Goal: Task Accomplishment & Management: Complete application form

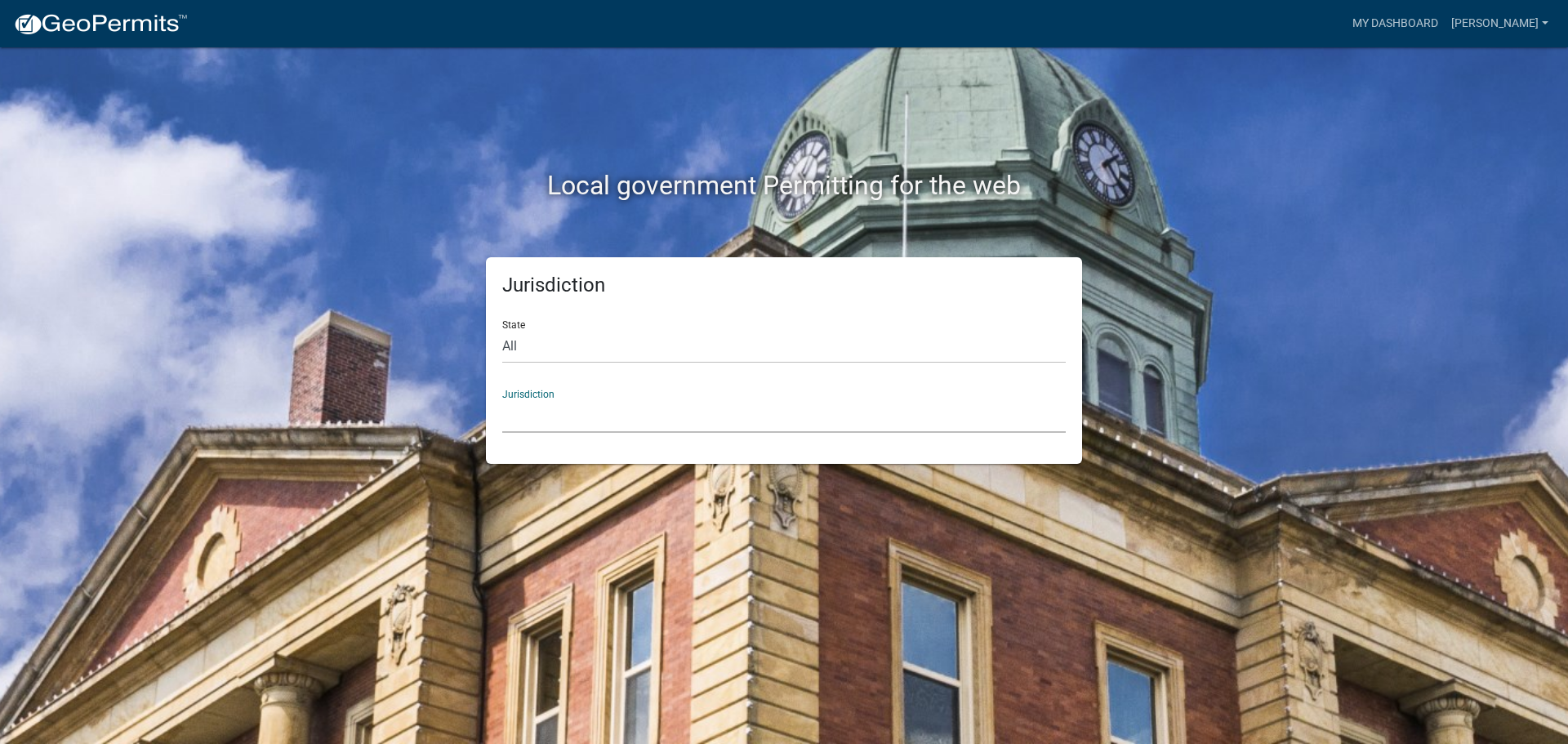
click at [520, 414] on select "[GEOGRAPHIC_DATA], [US_STATE] [GEOGRAPHIC_DATA], [US_STATE][PERSON_NAME][GEOGRA…" at bounding box center [784, 416] width 563 height 34
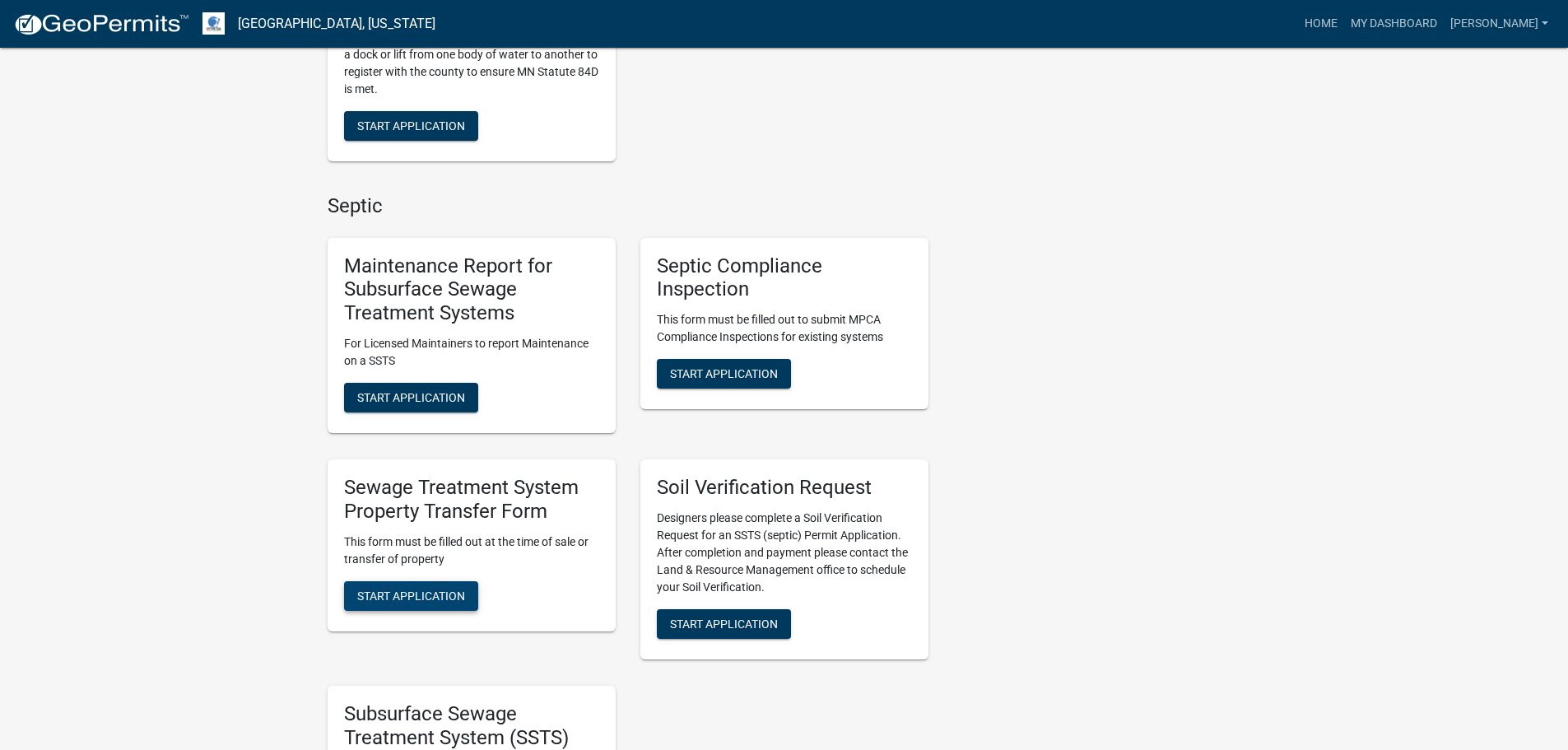
scroll to position [740, 0]
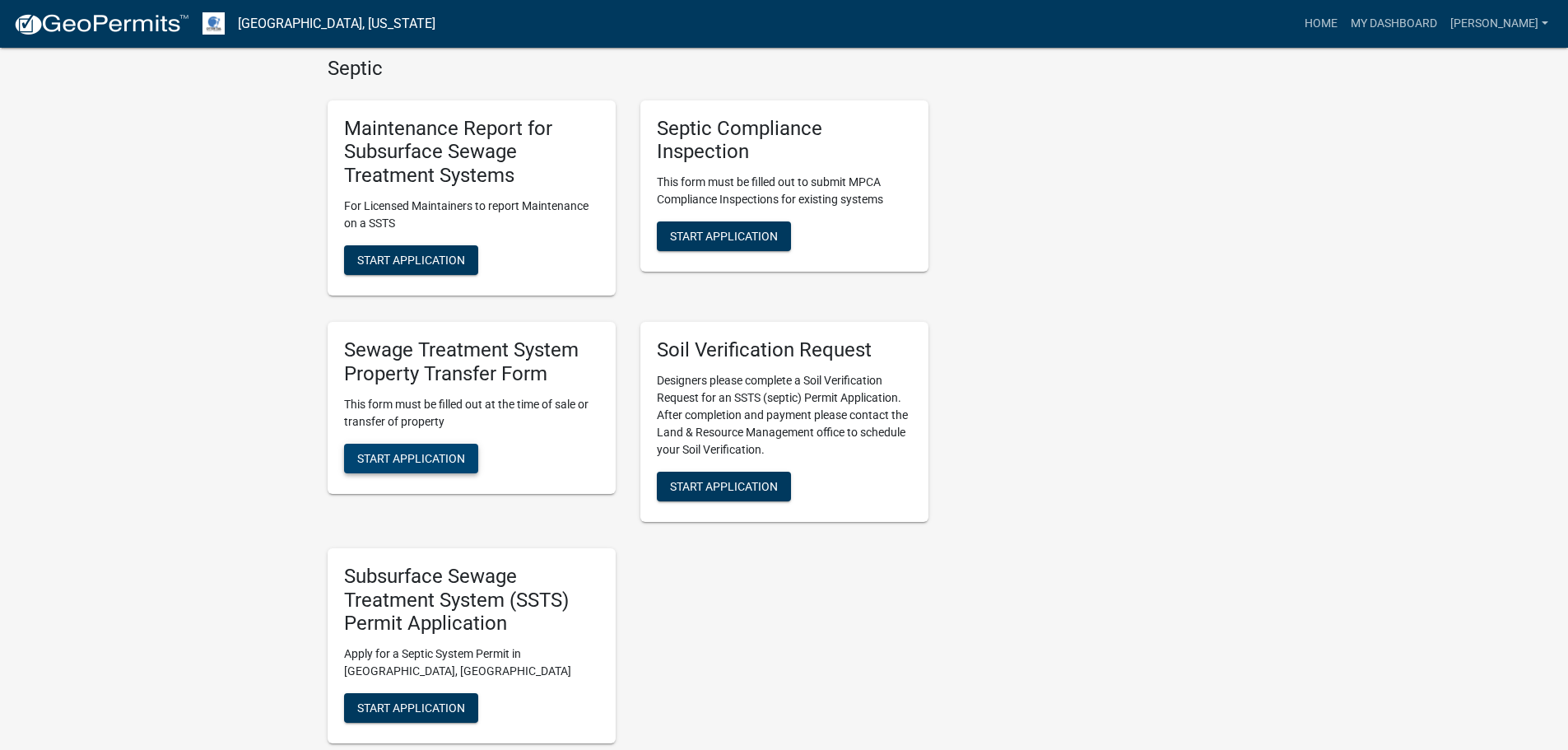
click at [441, 463] on span "Start Application" at bounding box center [411, 458] width 107 height 13
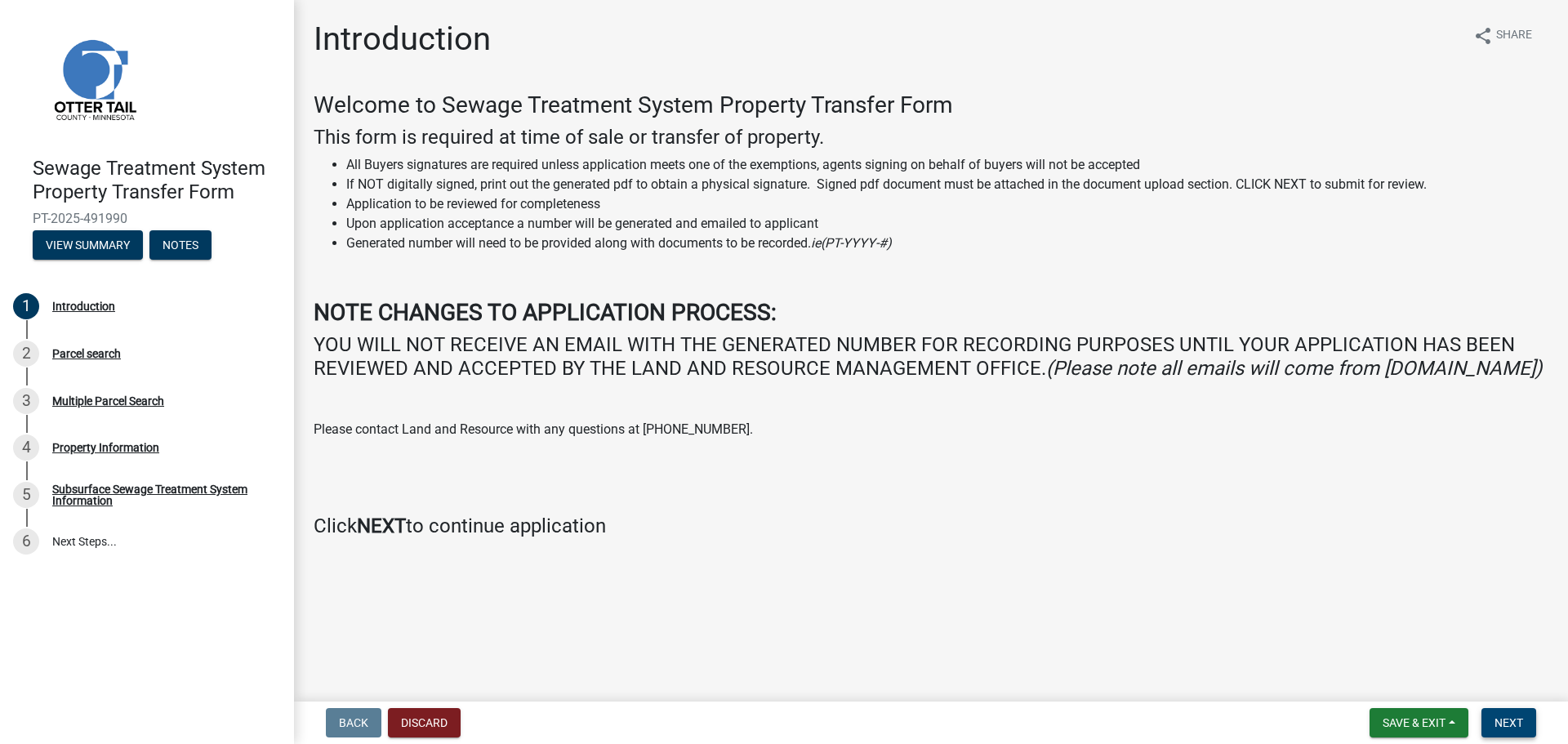
click at [1498, 714] on button "Next" at bounding box center [1509, 722] width 55 height 29
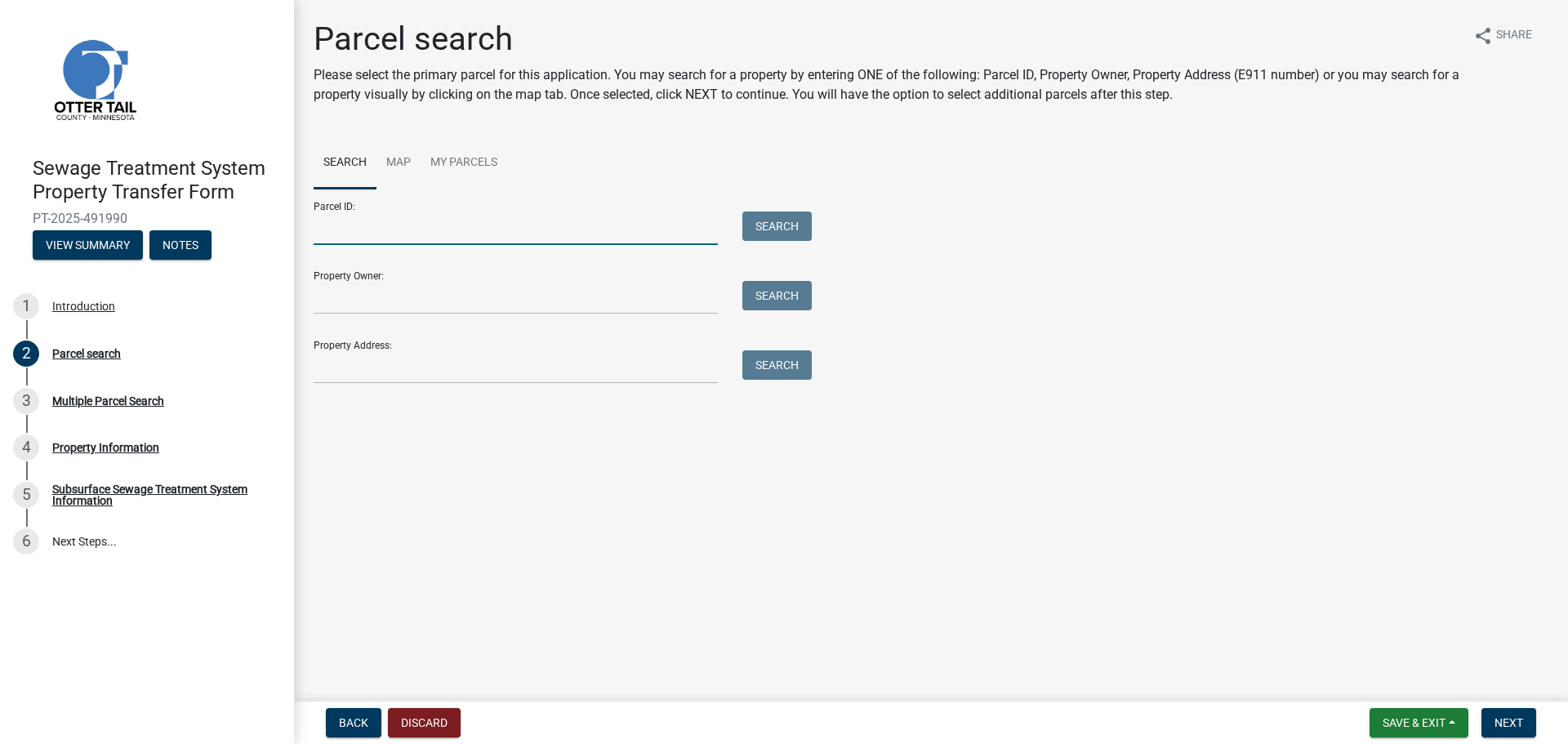
click at [338, 223] on input "Parcel ID:" at bounding box center [516, 228] width 404 height 34
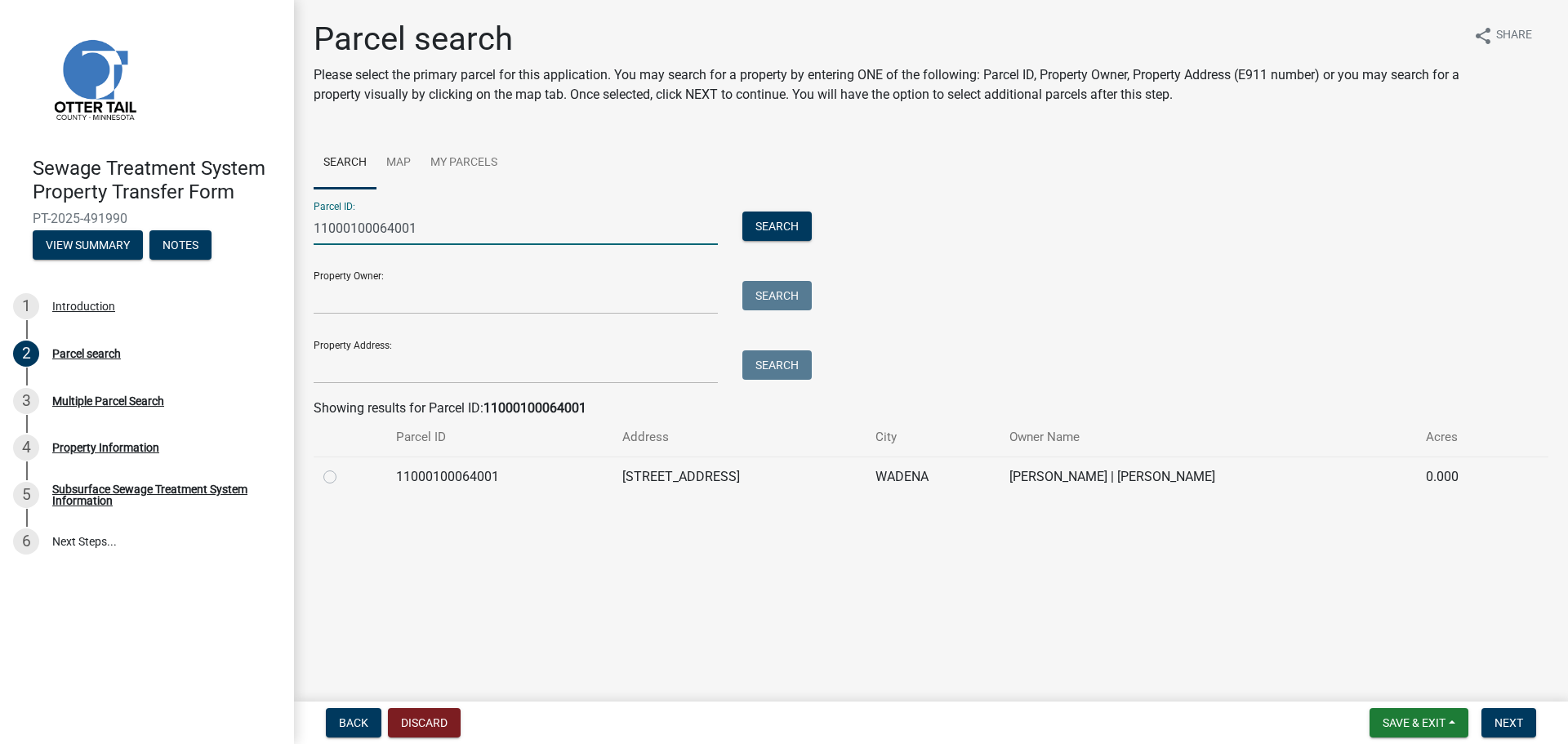
type input "11000100064001"
click at [338, 477] on div at bounding box center [350, 476] width 53 height 20
click at [343, 467] on label at bounding box center [343, 467] width 0 height 0
click at [343, 478] on input "radio" at bounding box center [348, 471] width 10 height 10
radio input "true"
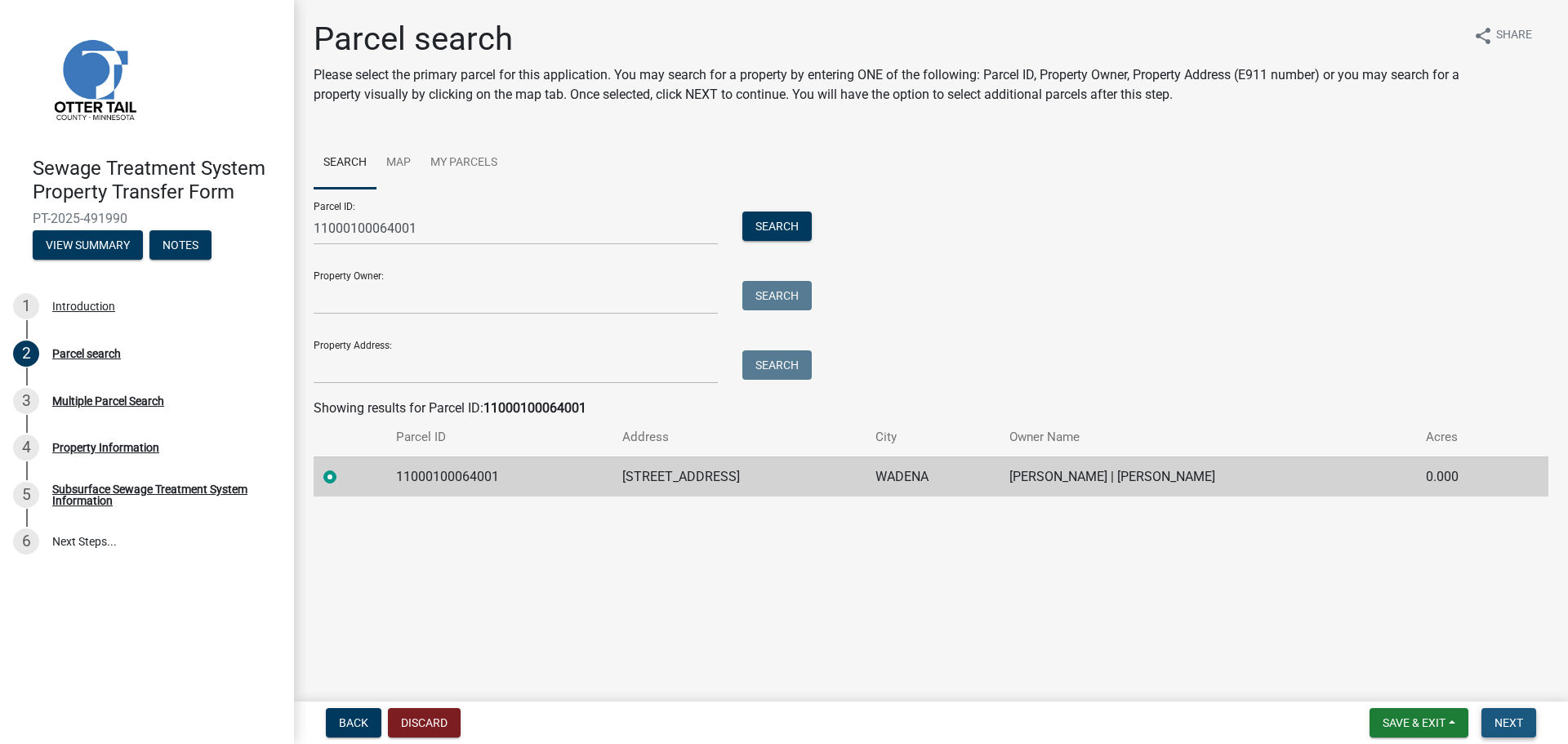
click at [1501, 720] on span "Next" at bounding box center [1509, 722] width 28 height 13
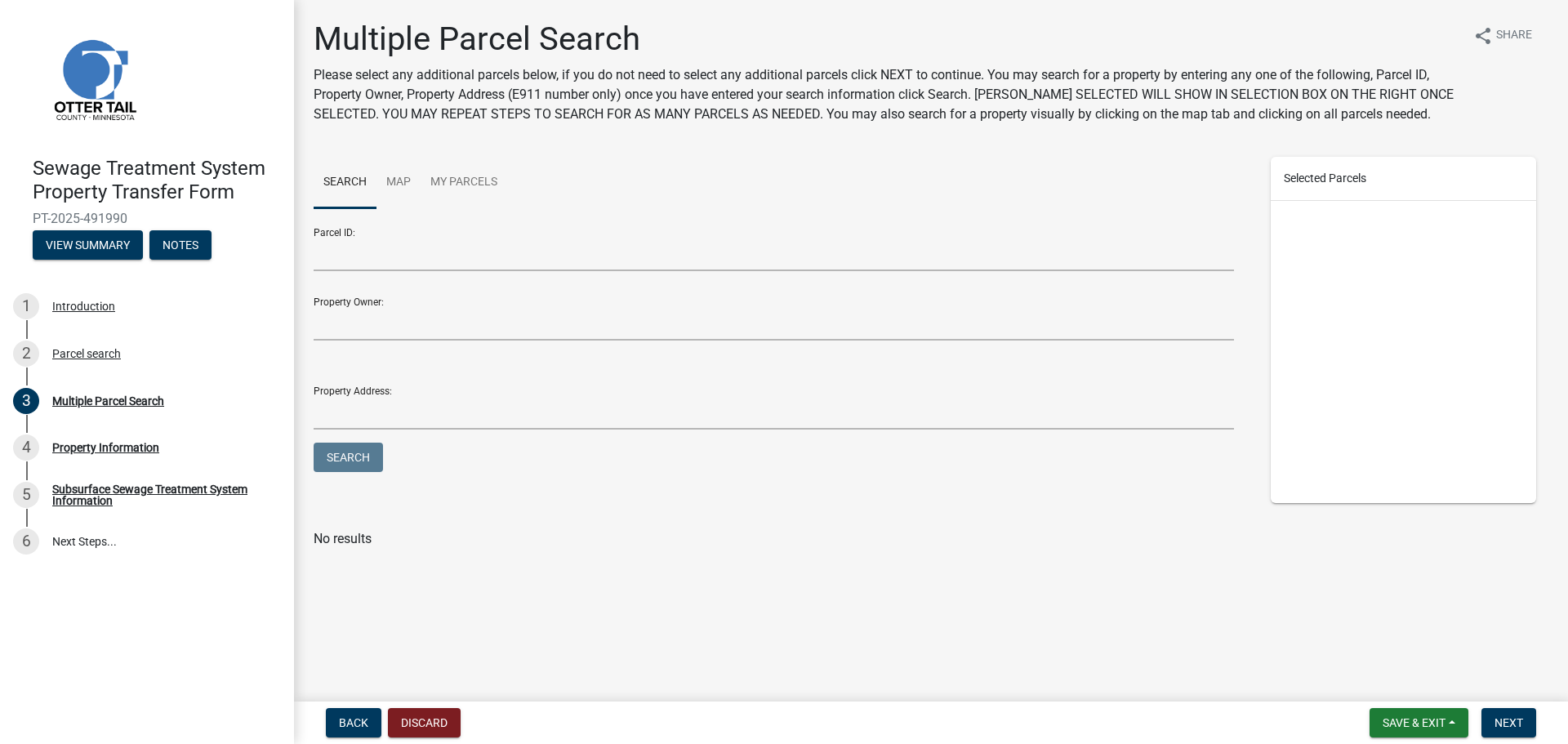
click at [1537, 721] on form "Save & Exit Save Save & Exit Next" at bounding box center [1452, 722] width 179 height 29
click at [1514, 720] on span "Next" at bounding box center [1509, 722] width 28 height 13
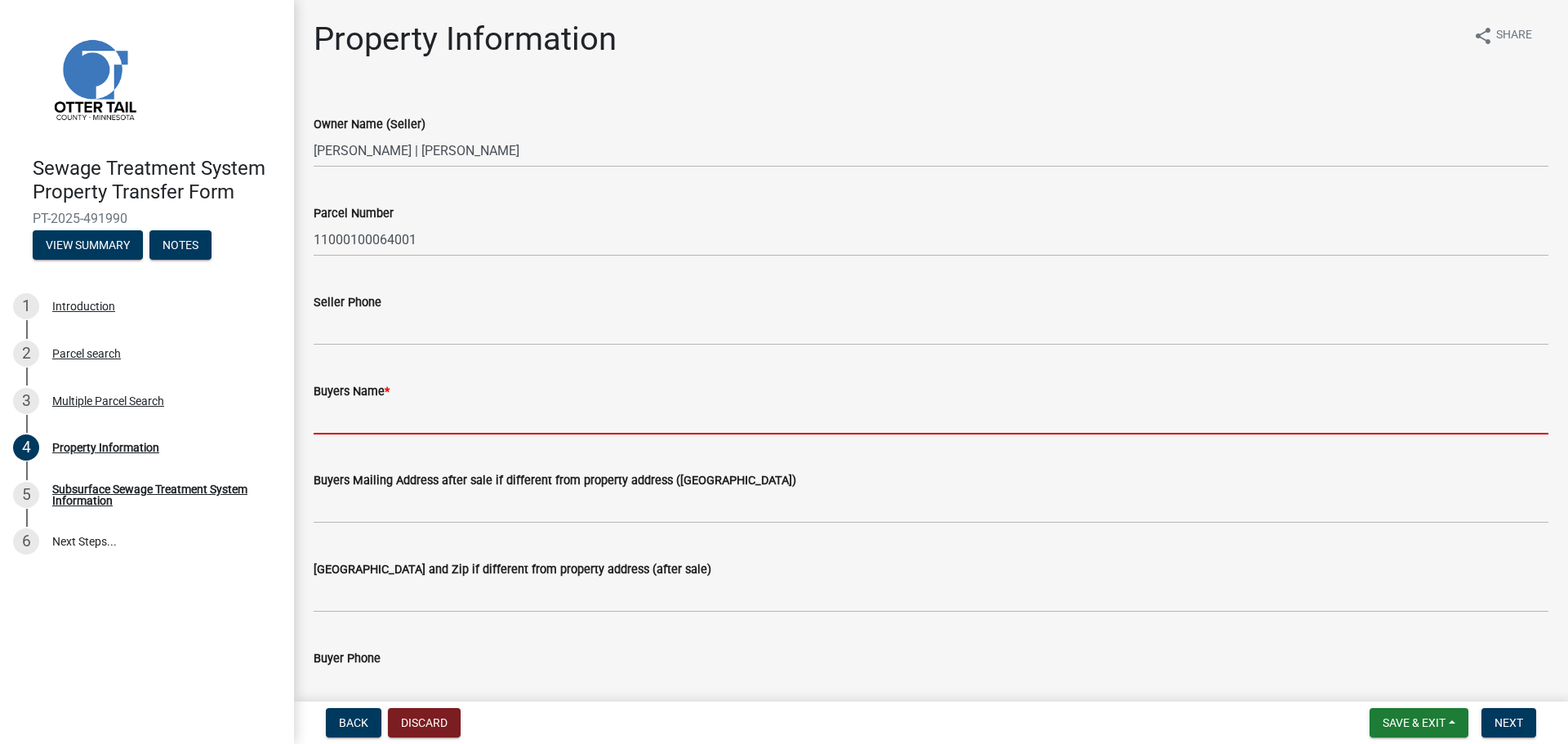
click at [362, 416] on input "Buyers Name *" at bounding box center [931, 418] width 1234 height 34
paste input "[PERSON_NAME]"
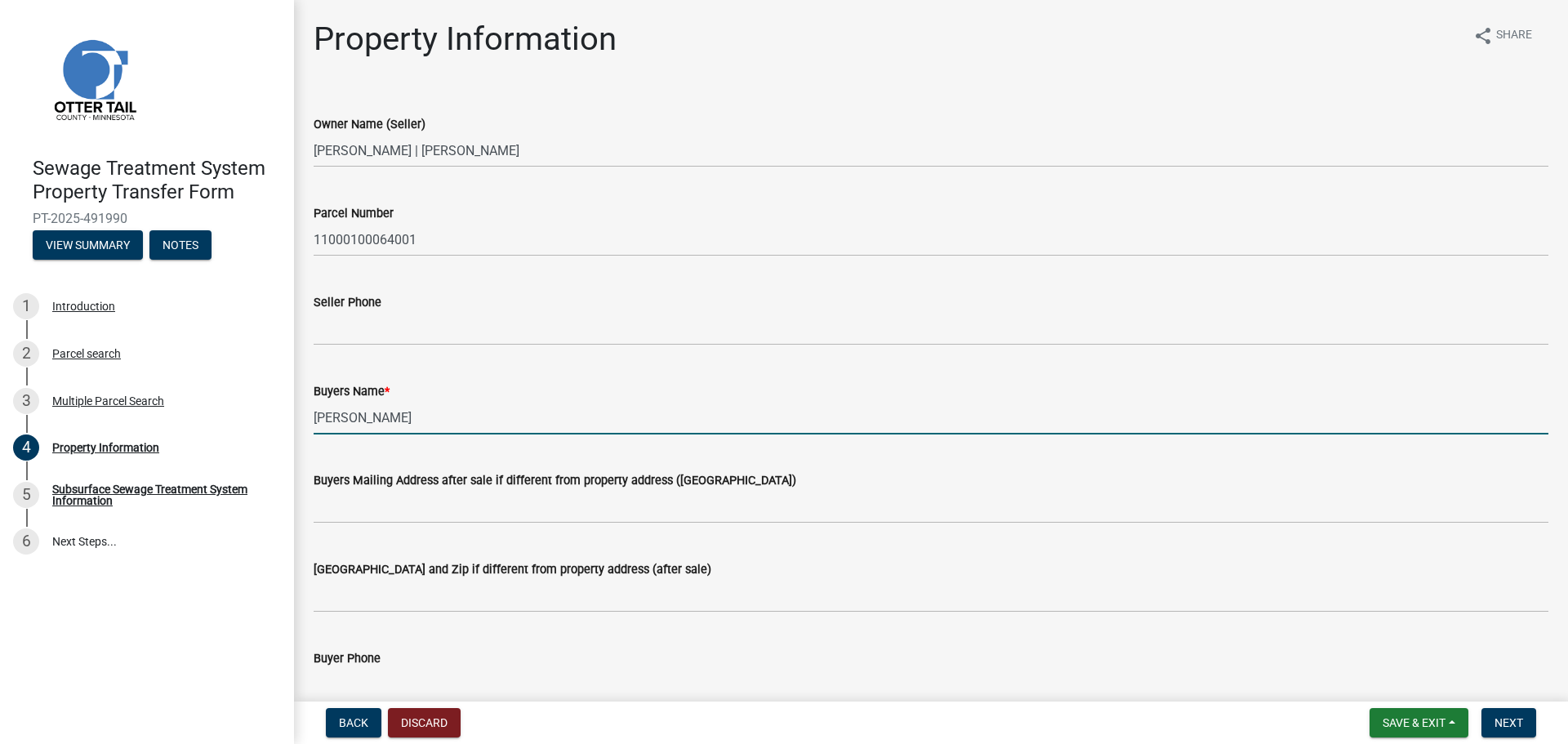
click at [364, 414] on input "[PERSON_NAME]" at bounding box center [931, 418] width 1234 height 34
paste input "[PERSON_NAME]"
click at [484, 414] on input "[PERSON_NAME] &" at bounding box center [931, 418] width 1234 height 34
paste input "[PERSON_NAME]"
click at [484, 413] on input "[PERSON_NAME] & [PERSON_NAME]" at bounding box center [931, 418] width 1234 height 34
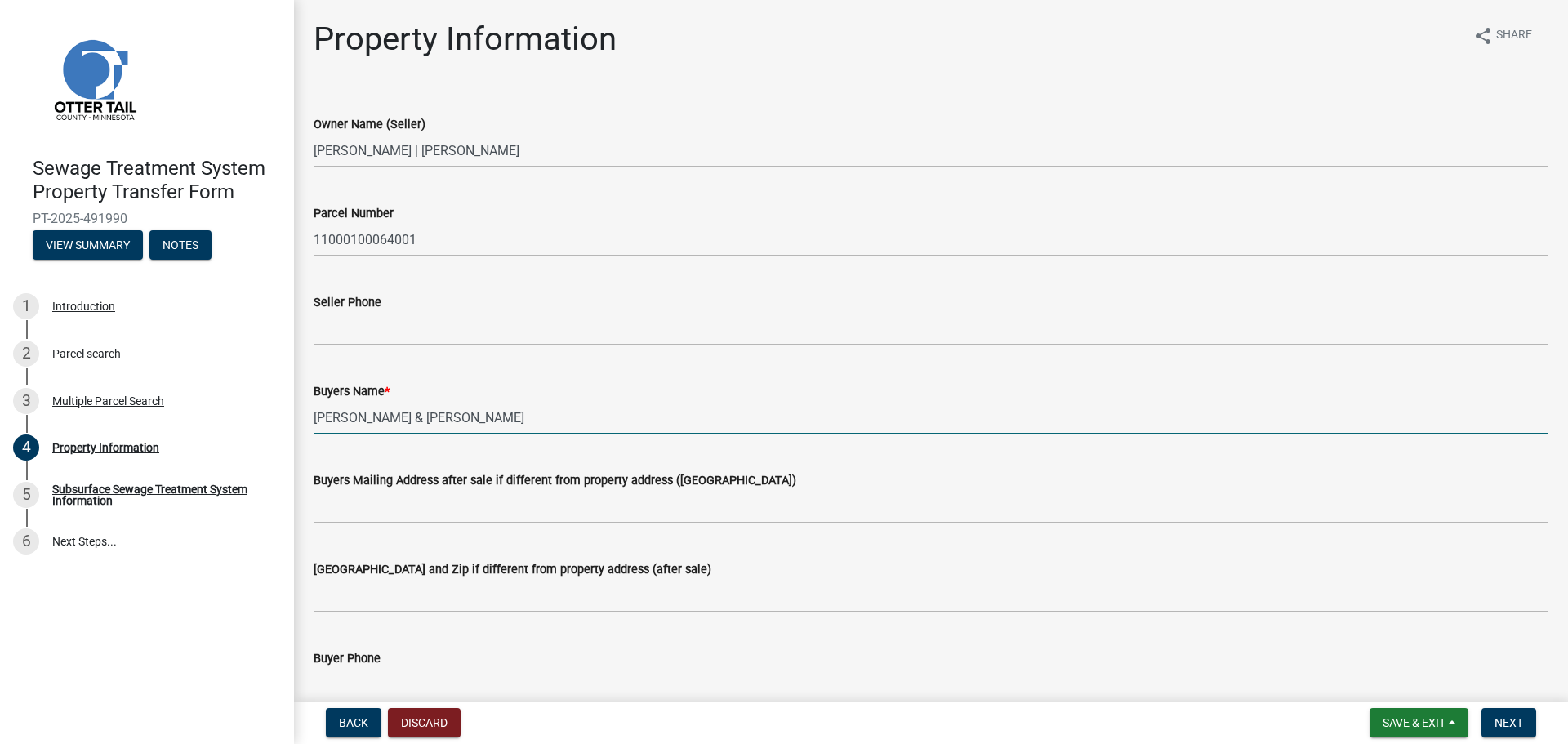
paste input "[PERSON_NAME]"
type input "[PERSON_NAME] & [PERSON_NAME]"
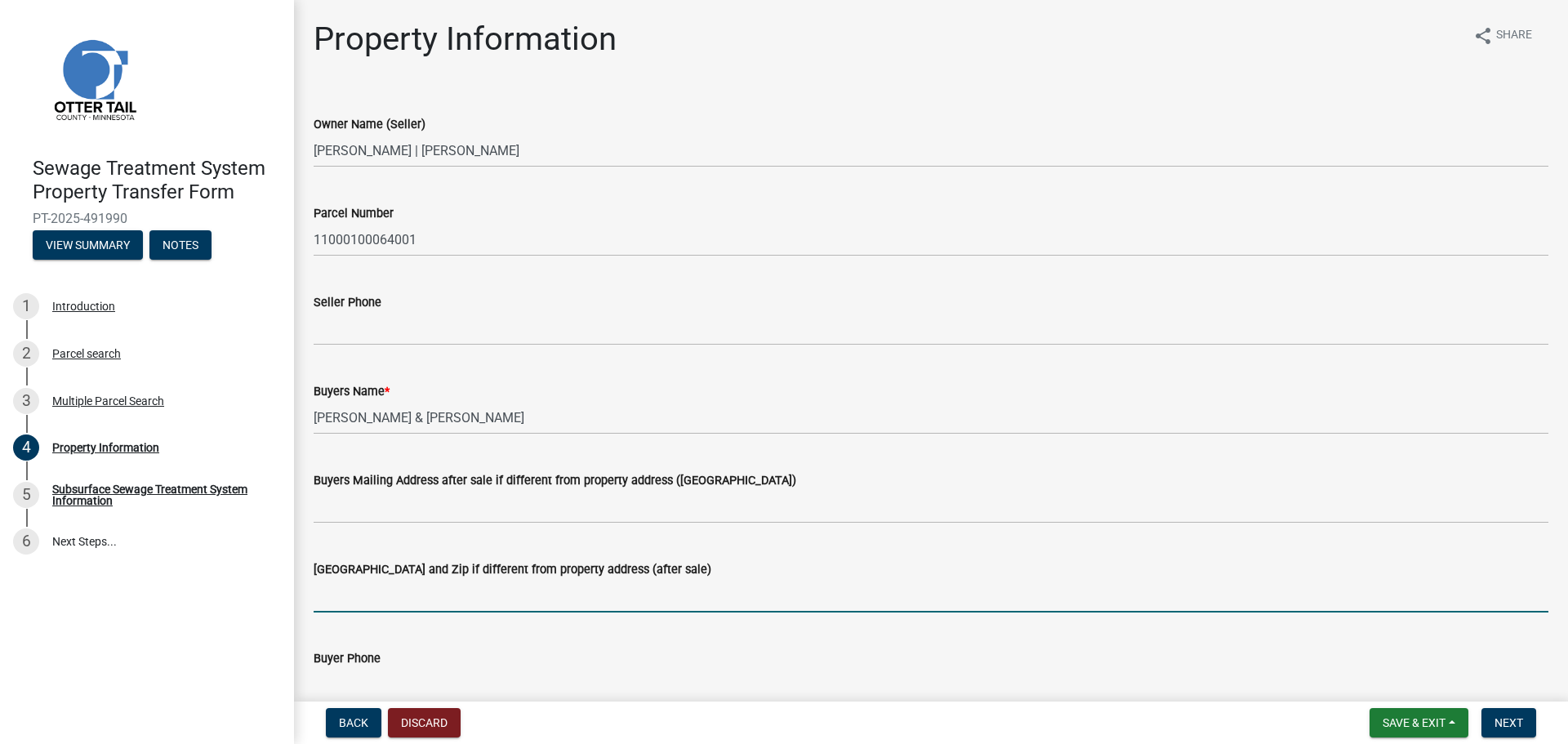
click at [399, 597] on input "[GEOGRAPHIC_DATA] and Zip if different from property address (after sale)" at bounding box center [931, 596] width 1234 height 34
paste input "[STREET_ADDRESS]"
type input "[STREET_ADDRESS]"
drag, startPoint x: 376, startPoint y: 597, endPoint x: 5, endPoint y: 563, distance: 372.6
click at [20, 564] on div "Sewage Treatment System Property Transfer Form PT-2025-491990 View Summary Note…" at bounding box center [784, 372] width 1568 height 744
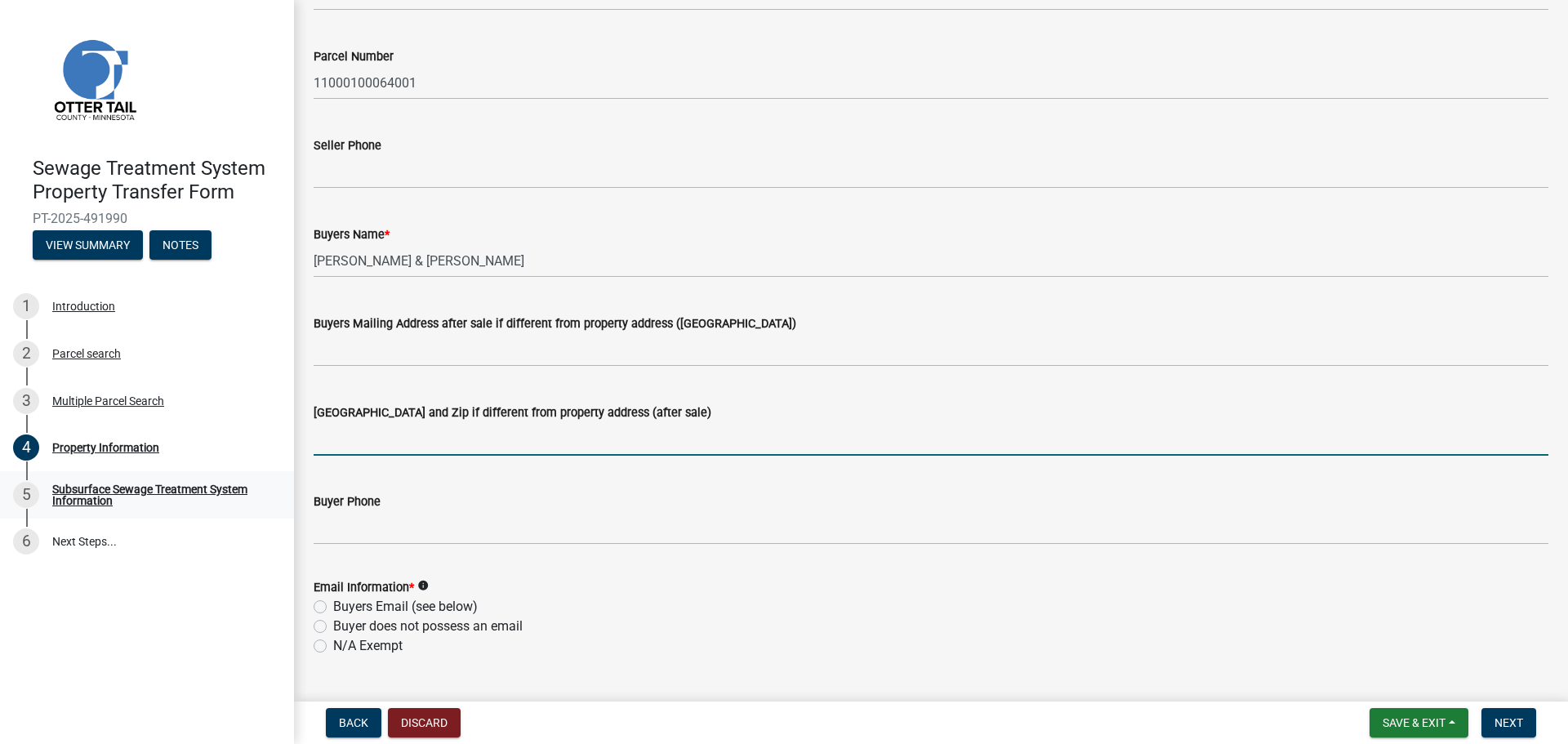
scroll to position [163, 0]
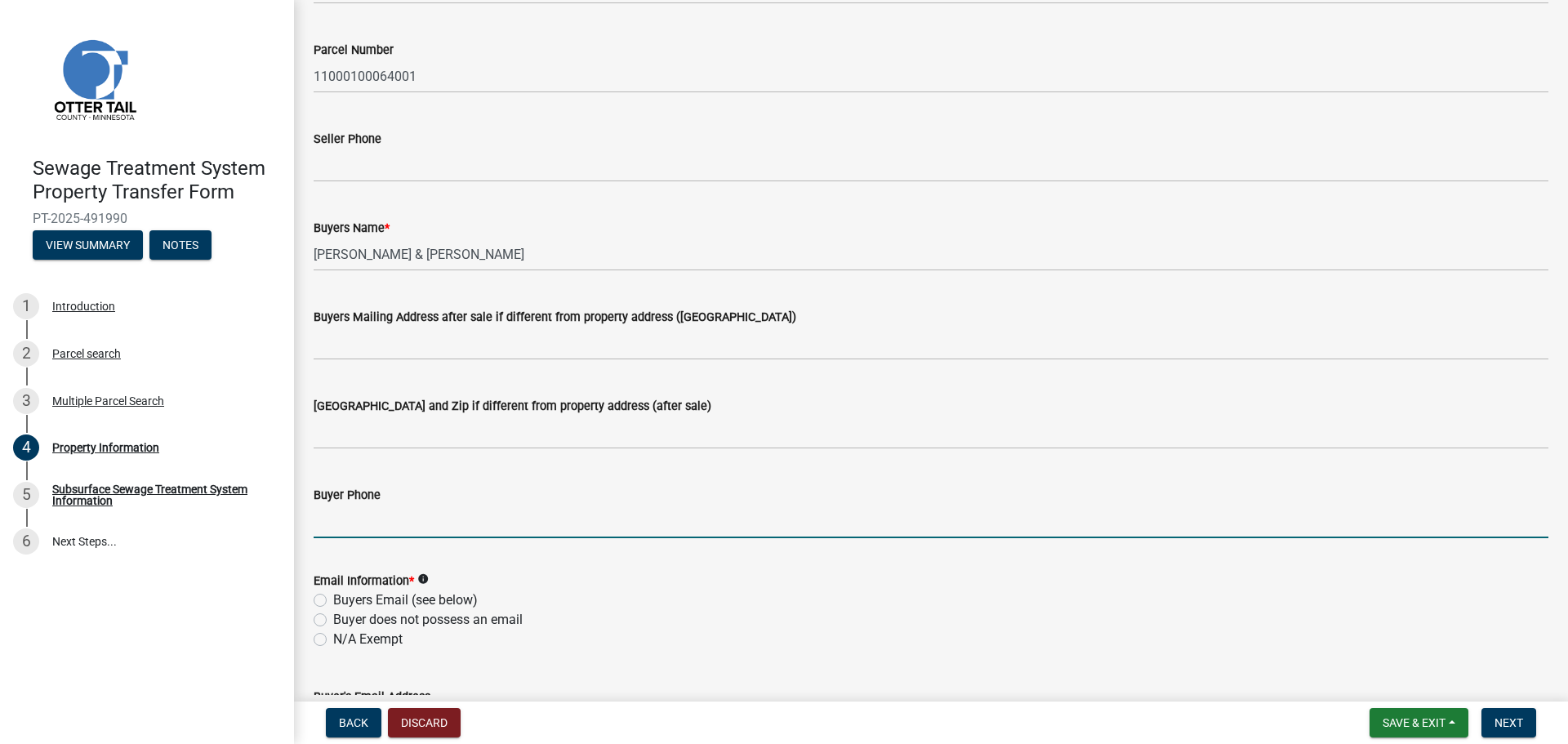
click at [362, 530] on input "Buyer Phone" at bounding box center [931, 521] width 1234 height 34
paste input "[PHONE_NUMBER]"
type input "[PHONE_NUMBER]"
click at [371, 593] on label "Buyers Email (see below)" at bounding box center [404, 600] width 144 height 20
click at [344, 593] on input "Buyers Email (see below)" at bounding box center [338, 595] width 10 height 10
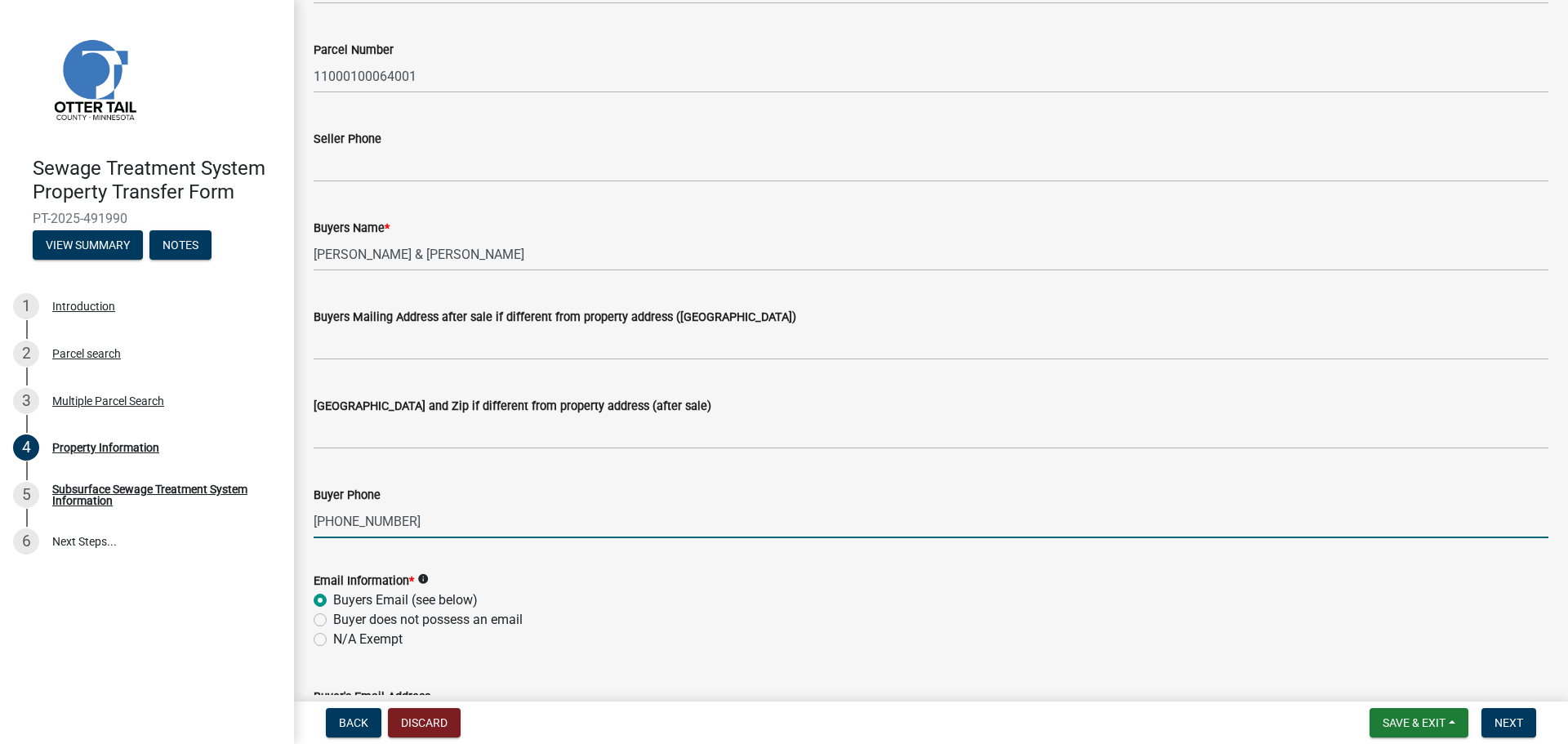
radio input "true"
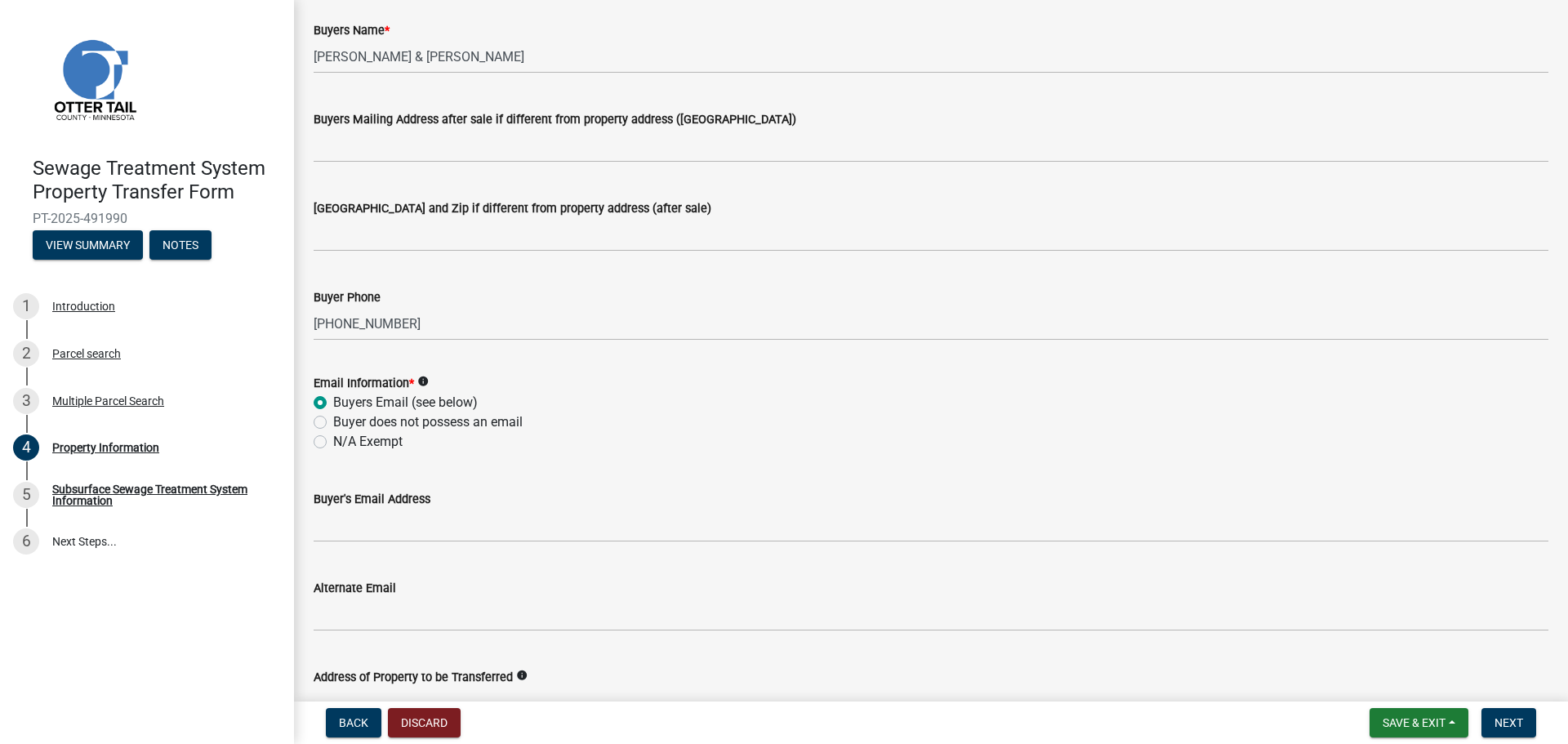
scroll to position [408, 0]
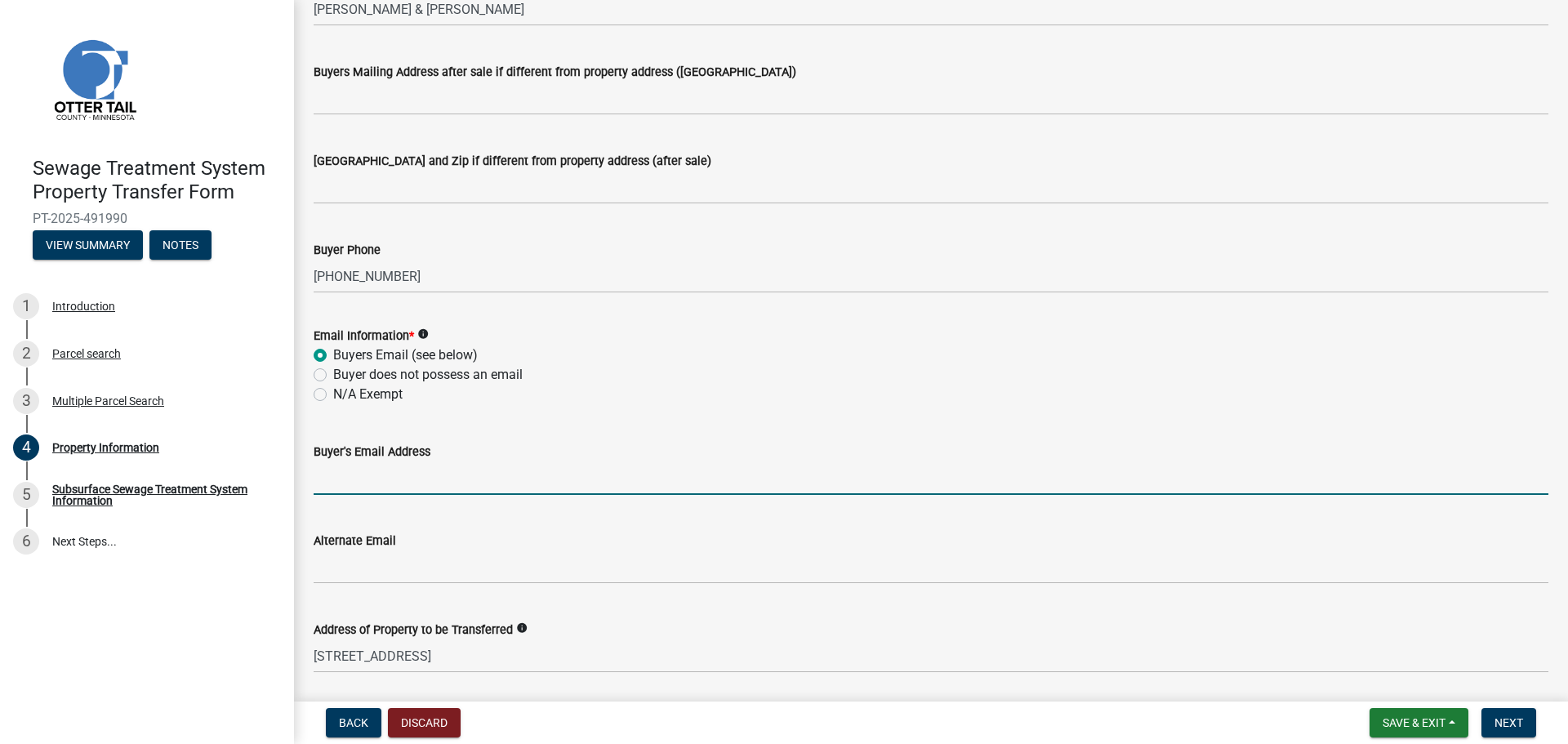
click at [377, 479] on input "Buyer's Email Address" at bounding box center [931, 478] width 1234 height 34
paste input "[EMAIL_ADDRESS][DOMAIN_NAME]"
type input "[EMAIL_ADDRESS][DOMAIN_NAME]"
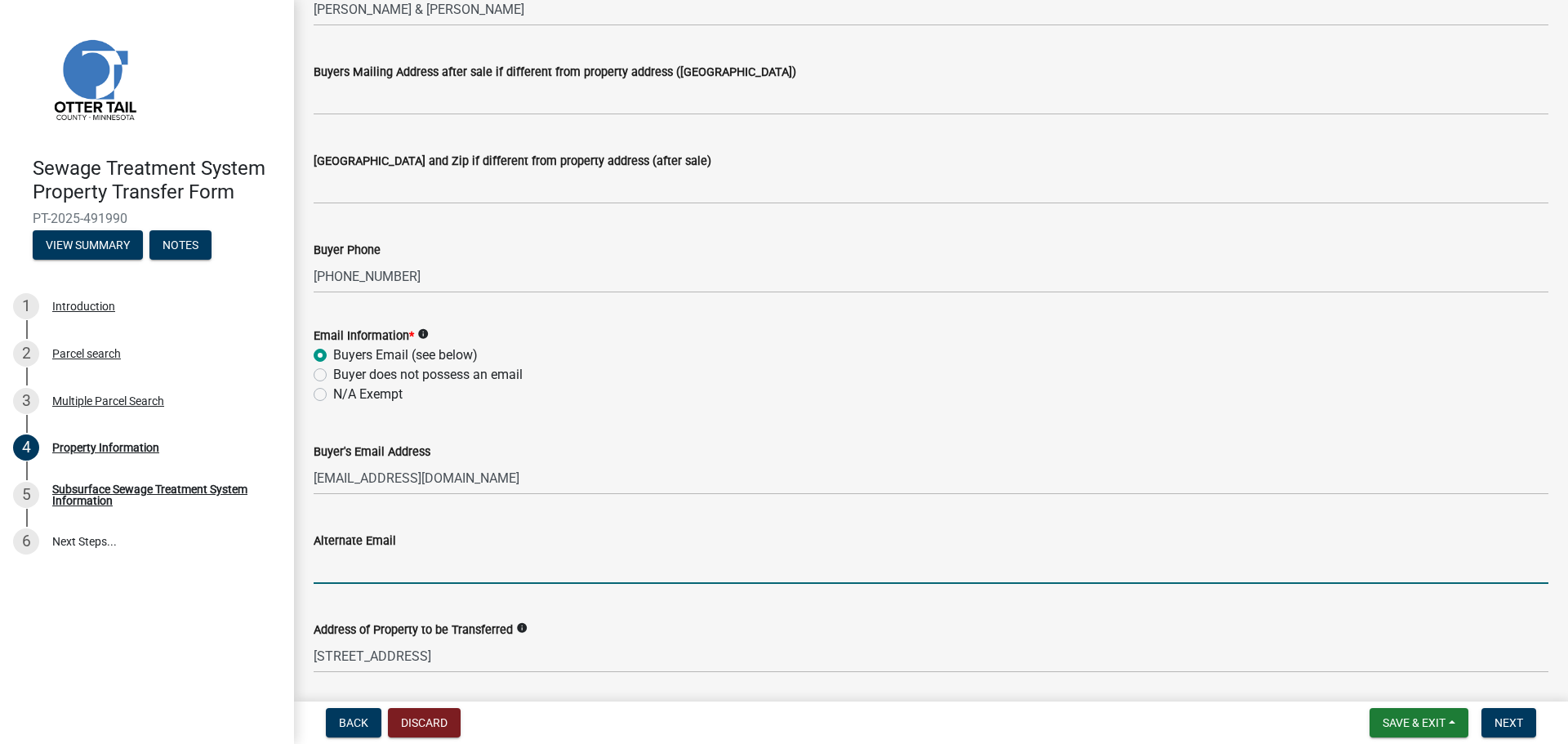
click at [374, 570] on input "Alternate Email" at bounding box center [931, 568] width 1234 height 34
paste input "[EMAIL_ADDRESS][DOMAIN_NAME]"
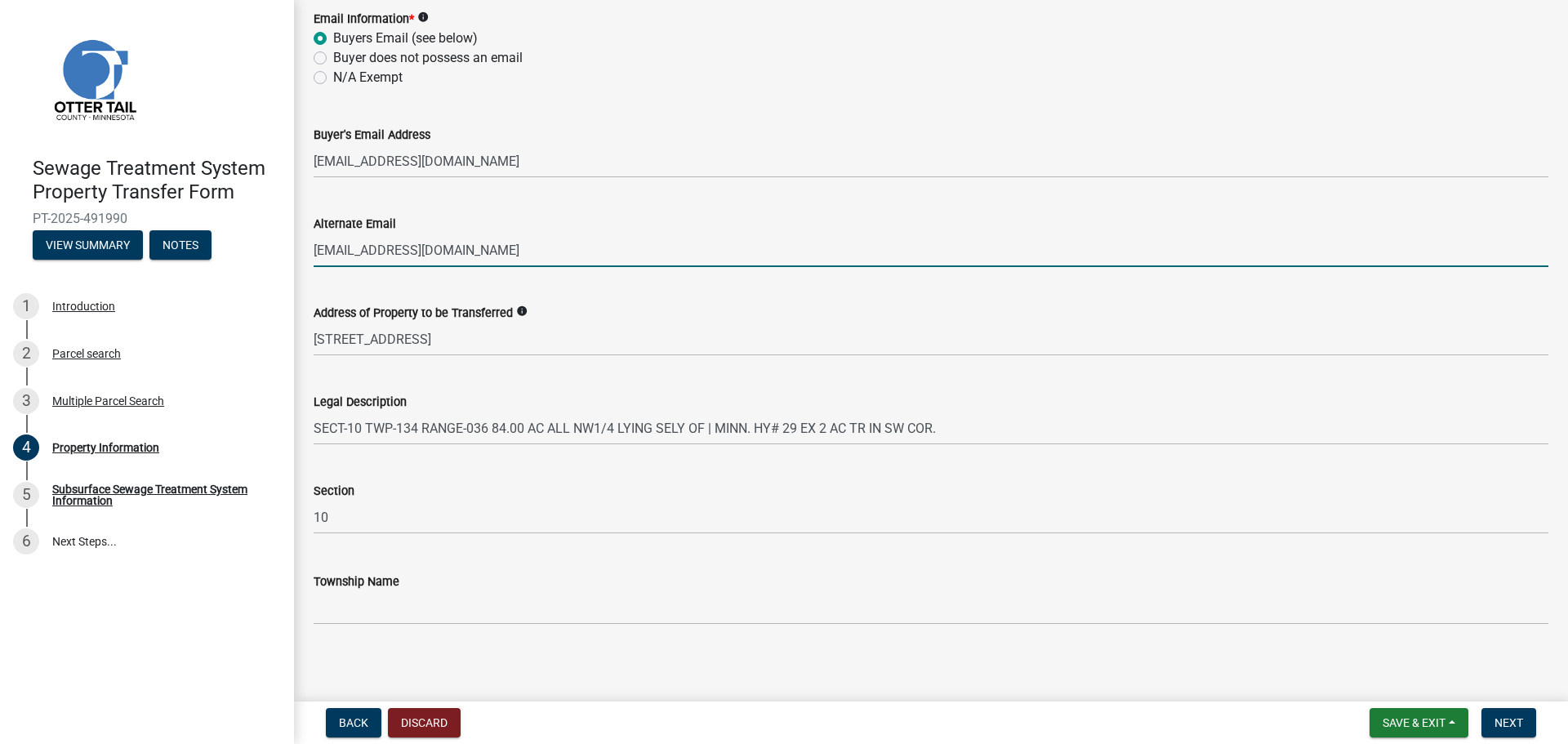
scroll to position [732, 0]
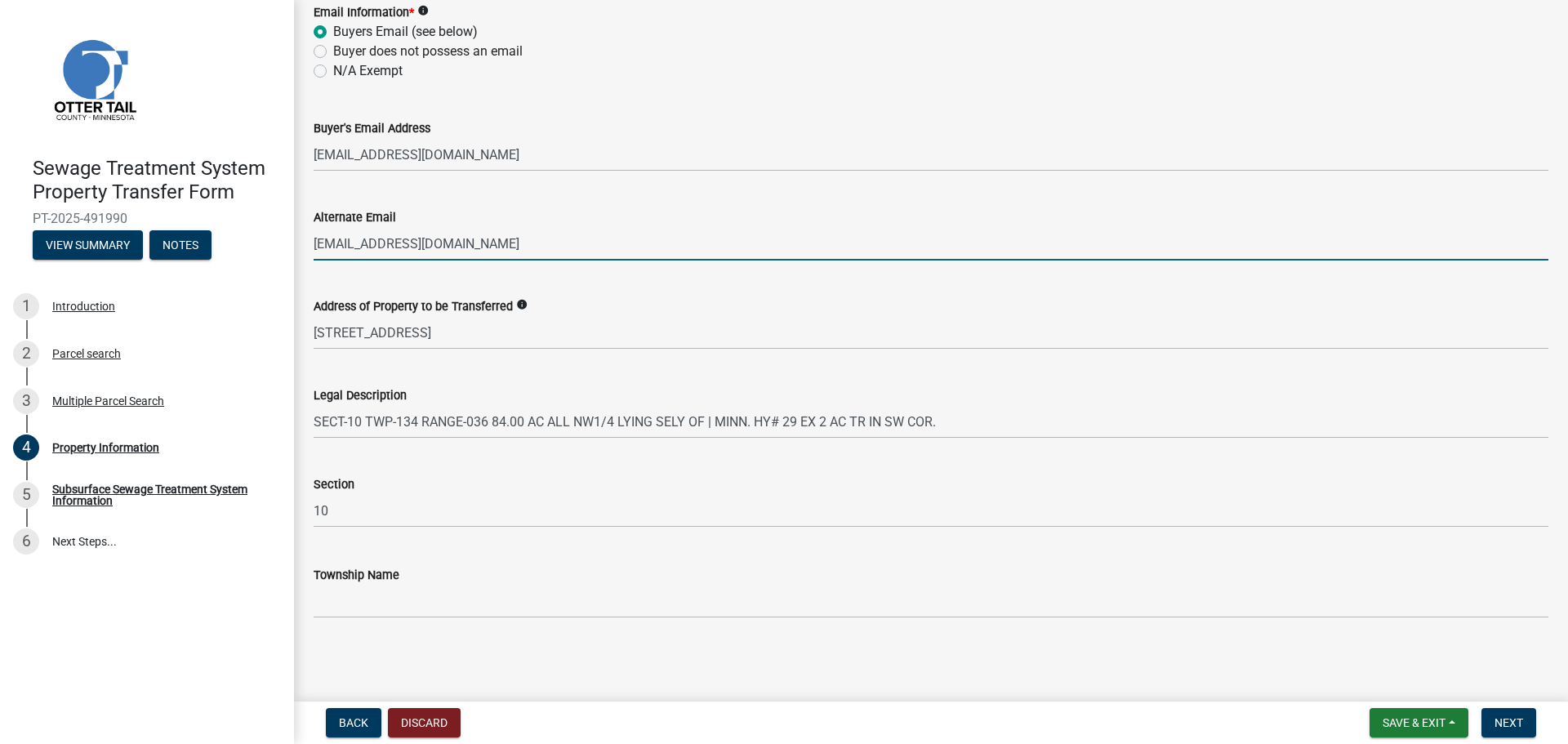
type input "[EMAIL_ADDRESS][DOMAIN_NAME]"
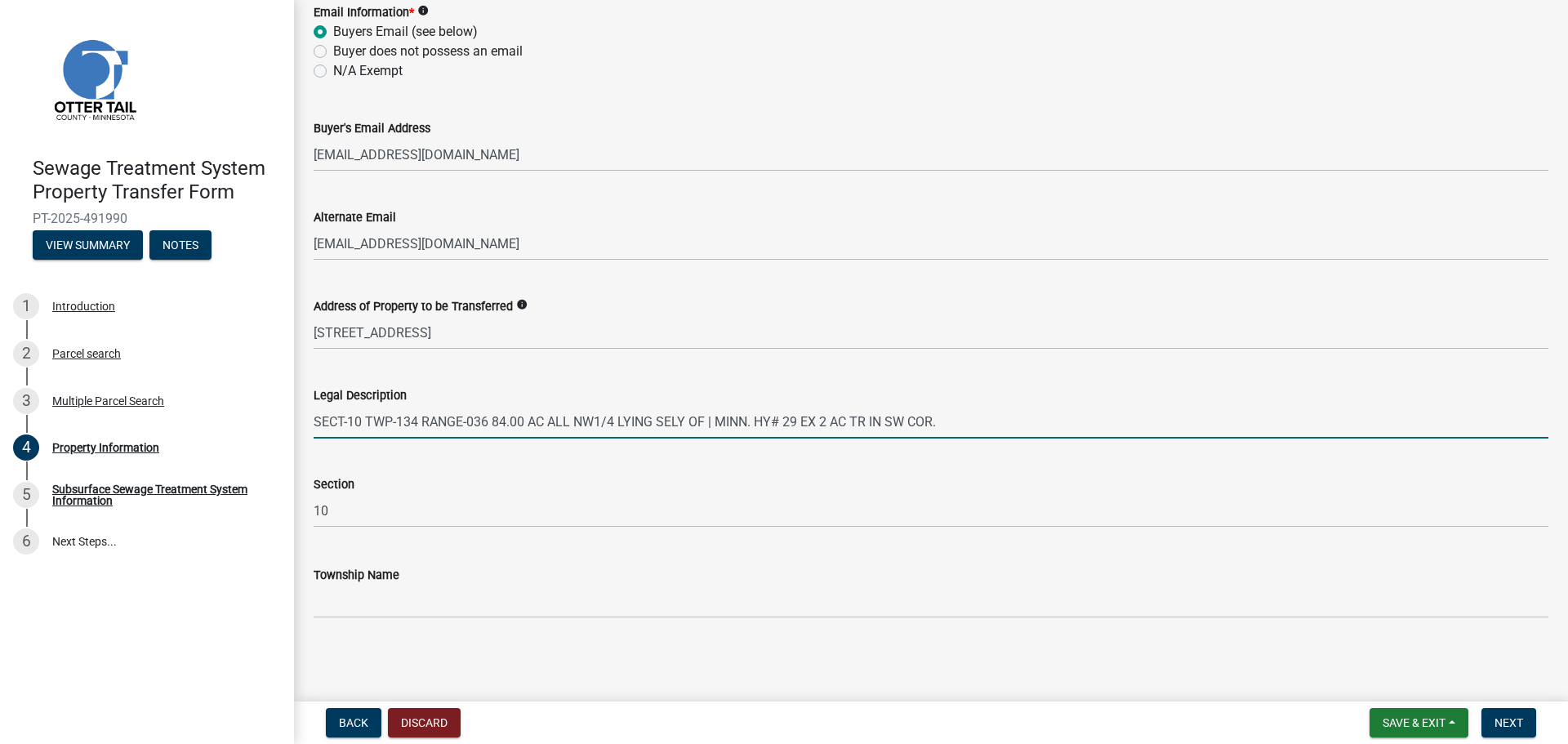
drag, startPoint x: 958, startPoint y: 423, endPoint x: -372, endPoint y: 516, distance: 1333.2
click at [0, 516] on html "Internet Explorer does NOT work with GeoPermits. Get a new browser for more sec…" at bounding box center [784, 372] width 1568 height 744
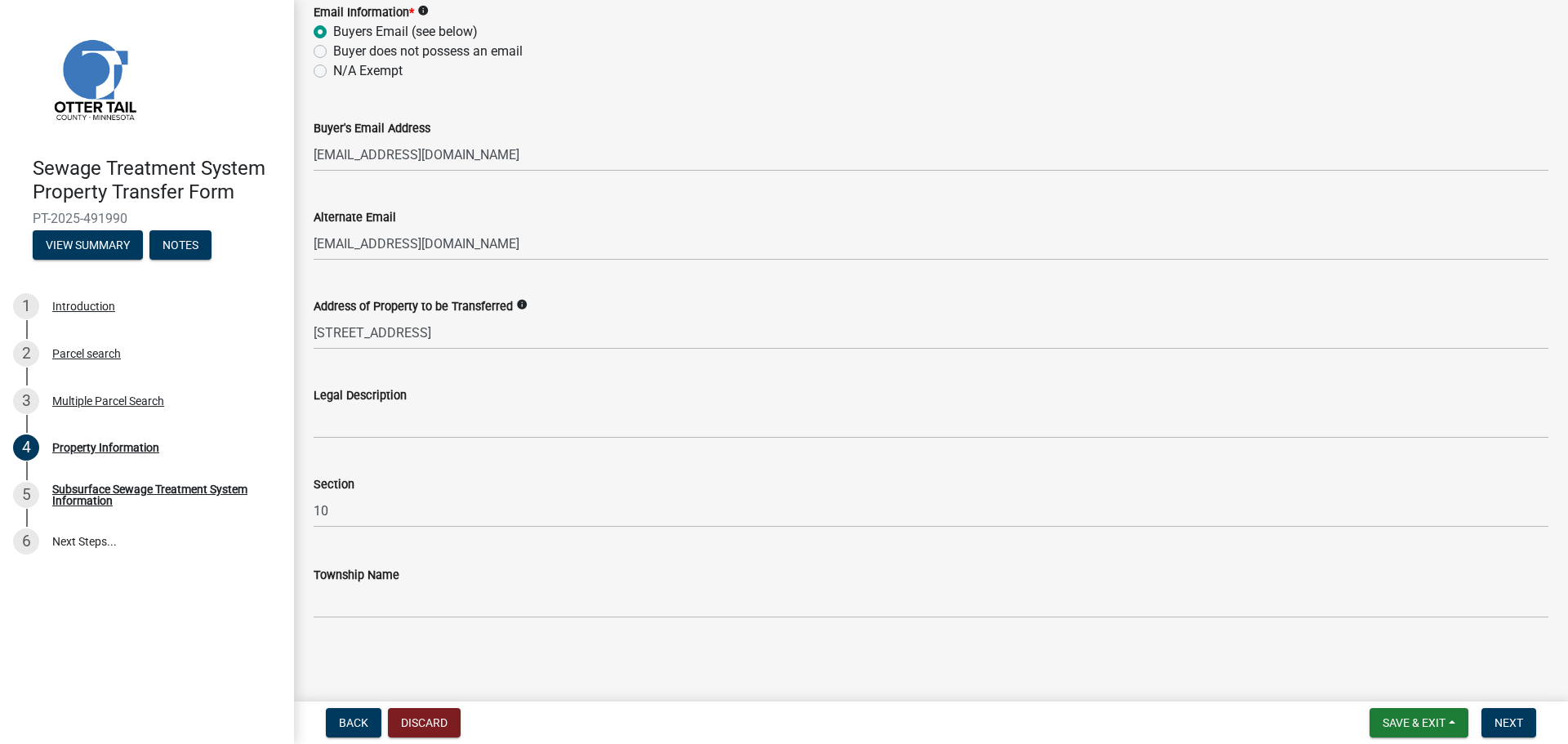
drag, startPoint x: 364, startPoint y: 392, endPoint x: 361, endPoint y: 405, distance: 13.3
click at [364, 392] on label "Legal Description" at bounding box center [360, 396] width 93 height 11
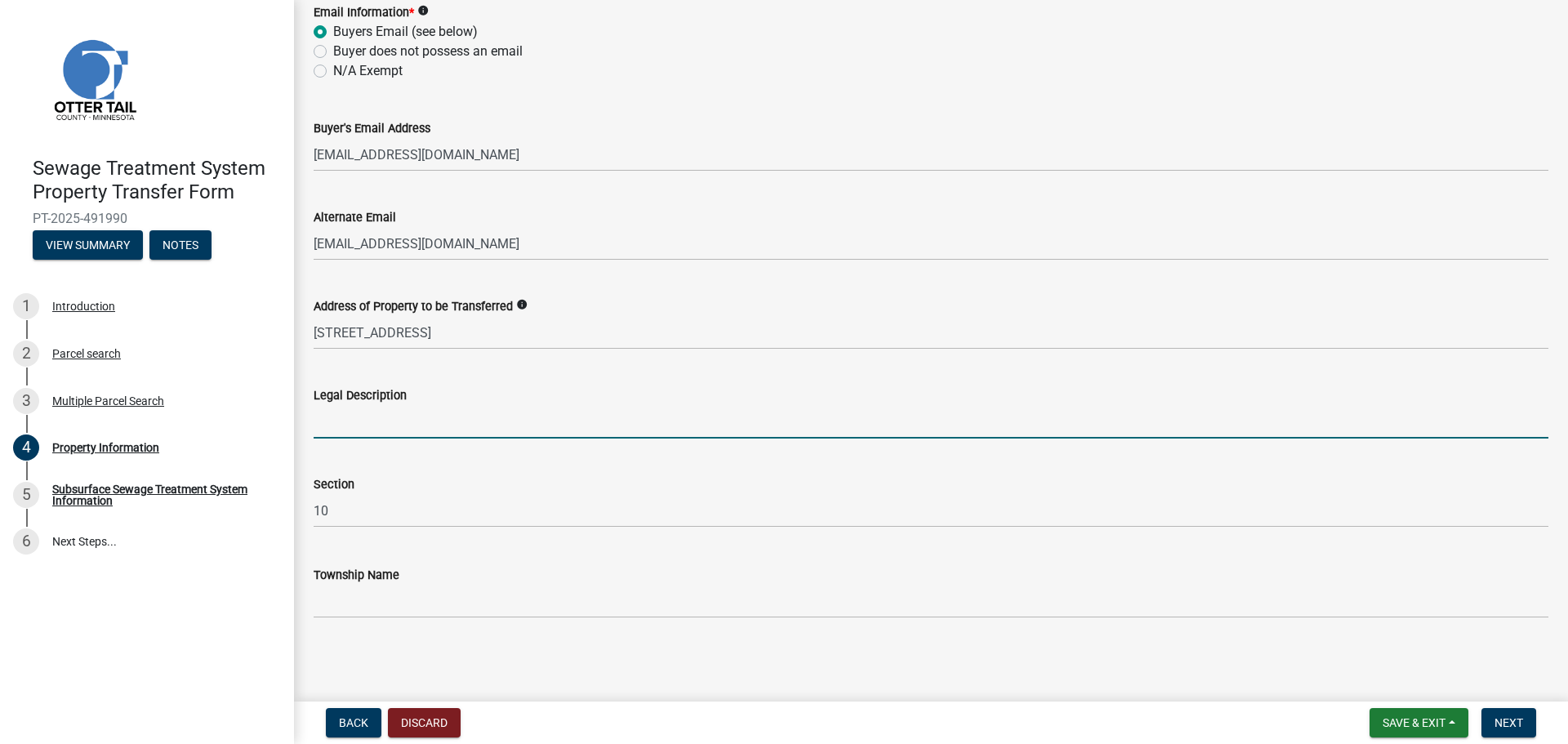
click at [364, 405] on input "Legal Description" at bounding box center [931, 422] width 1234 height 34
paste input "That part of the [GEOGRAPHIC_DATA] (NW1/4) of Section 10, Township 134 North, R…"
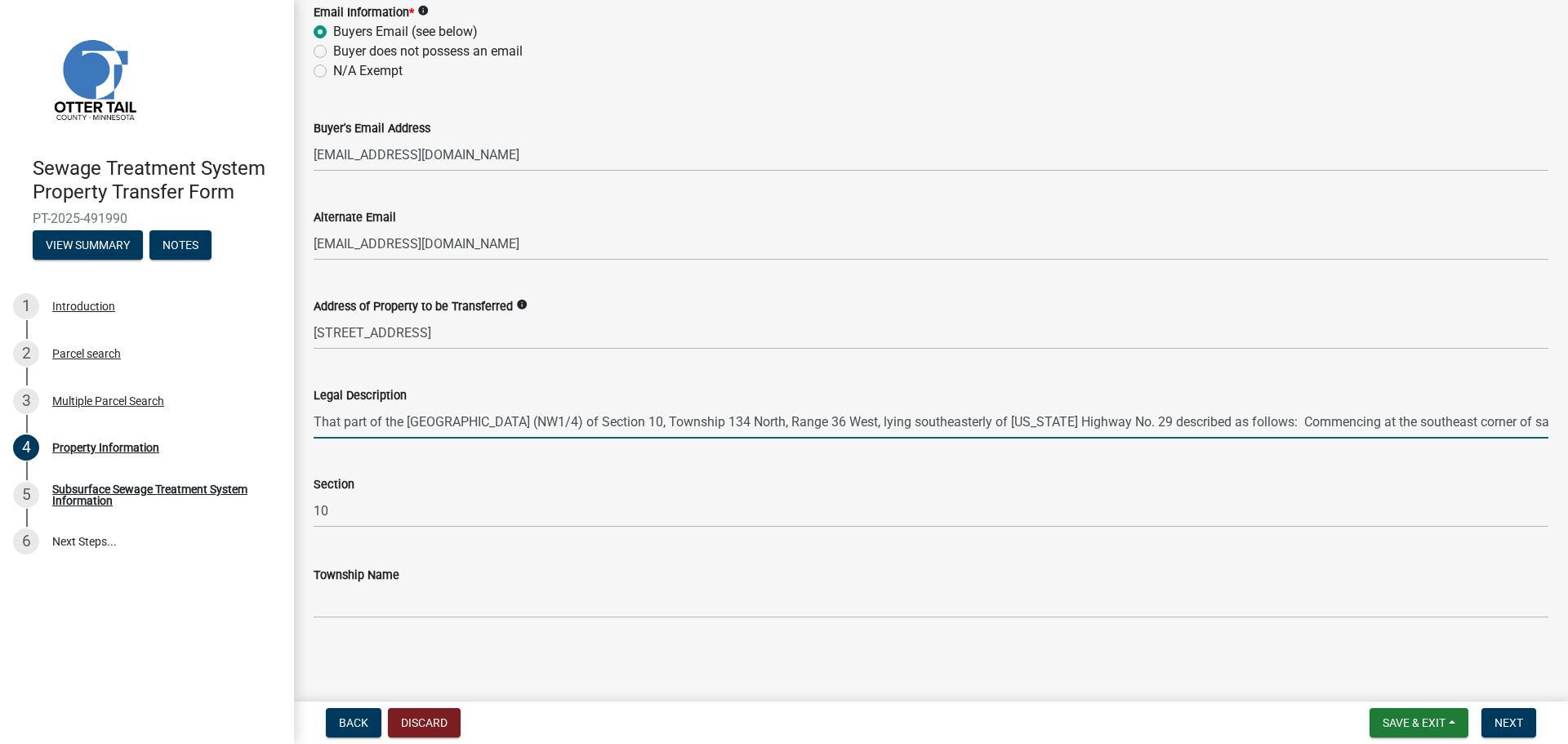
scroll to position [0, 4500]
type input "That part of the [GEOGRAPHIC_DATA] (NW1/4) of Section 10, Township 134 North, R…"
click at [1508, 711] on button "Next" at bounding box center [1509, 722] width 55 height 29
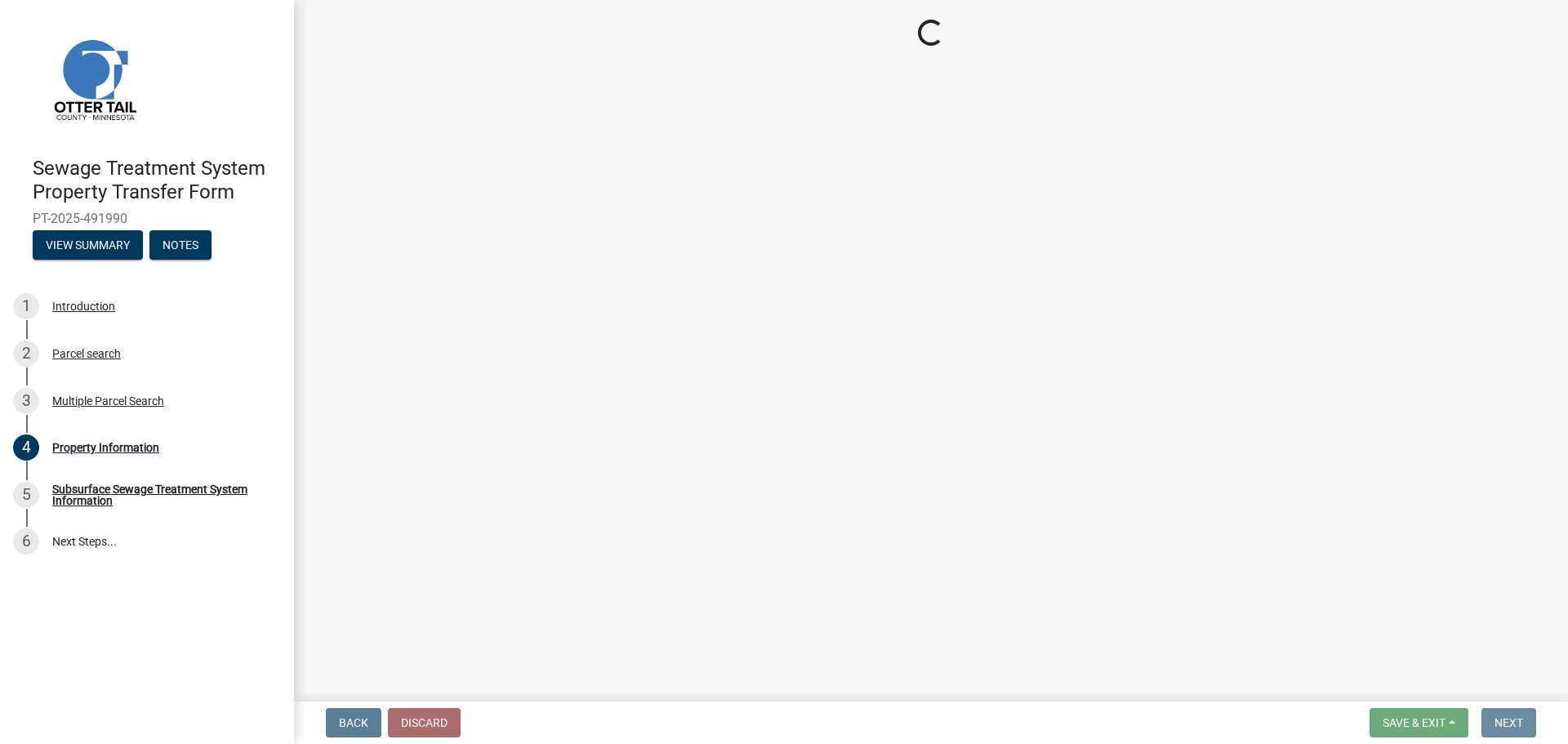
scroll to position [0, 0]
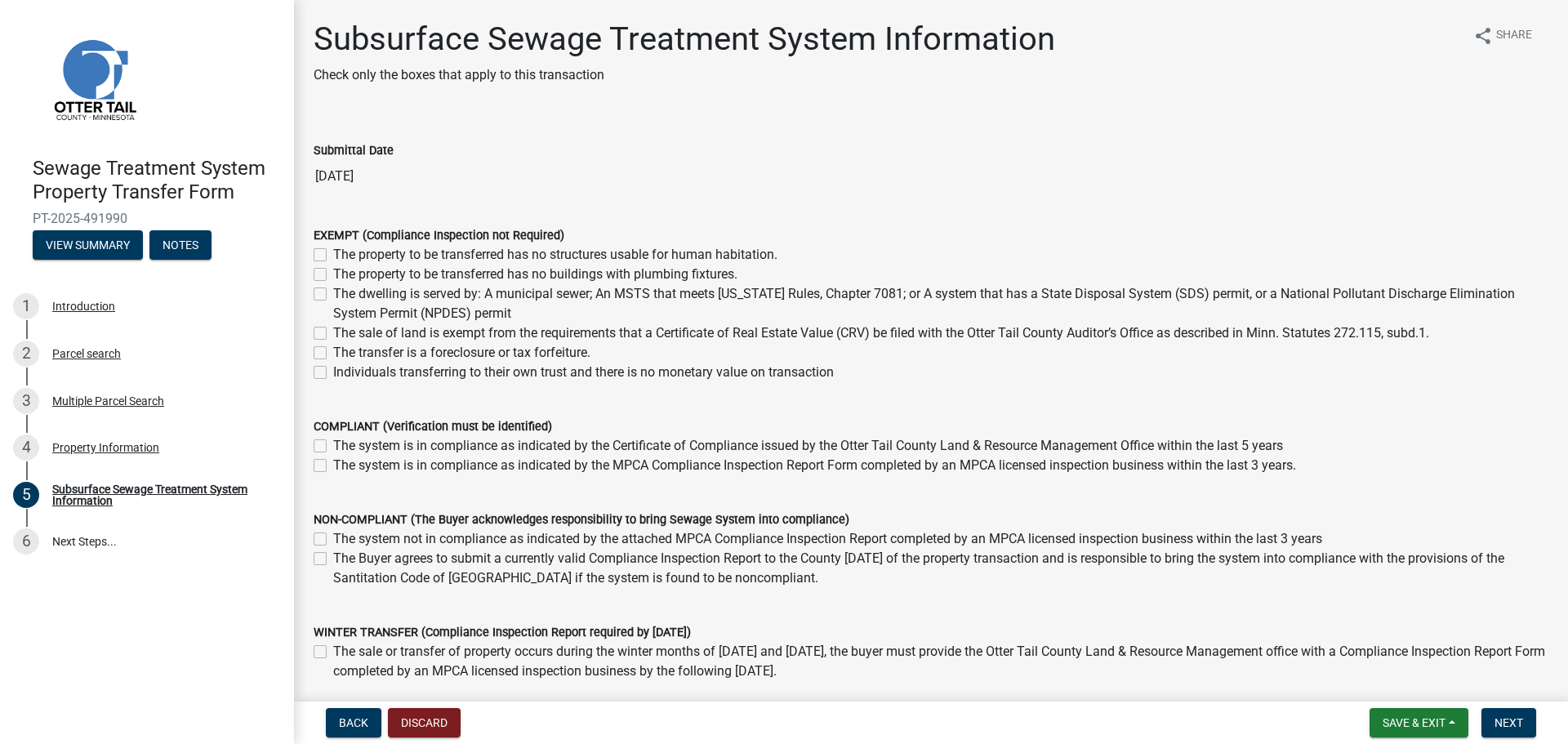
click at [348, 249] on label "The property to be transferred has no structures usable for human habitation." at bounding box center [554, 255] width 444 height 20
click at [344, 249] on input "The property to be transferred has no structures usable for human habitation." at bounding box center [338, 250] width 10 height 10
checkbox input "true"
checkbox input "false"
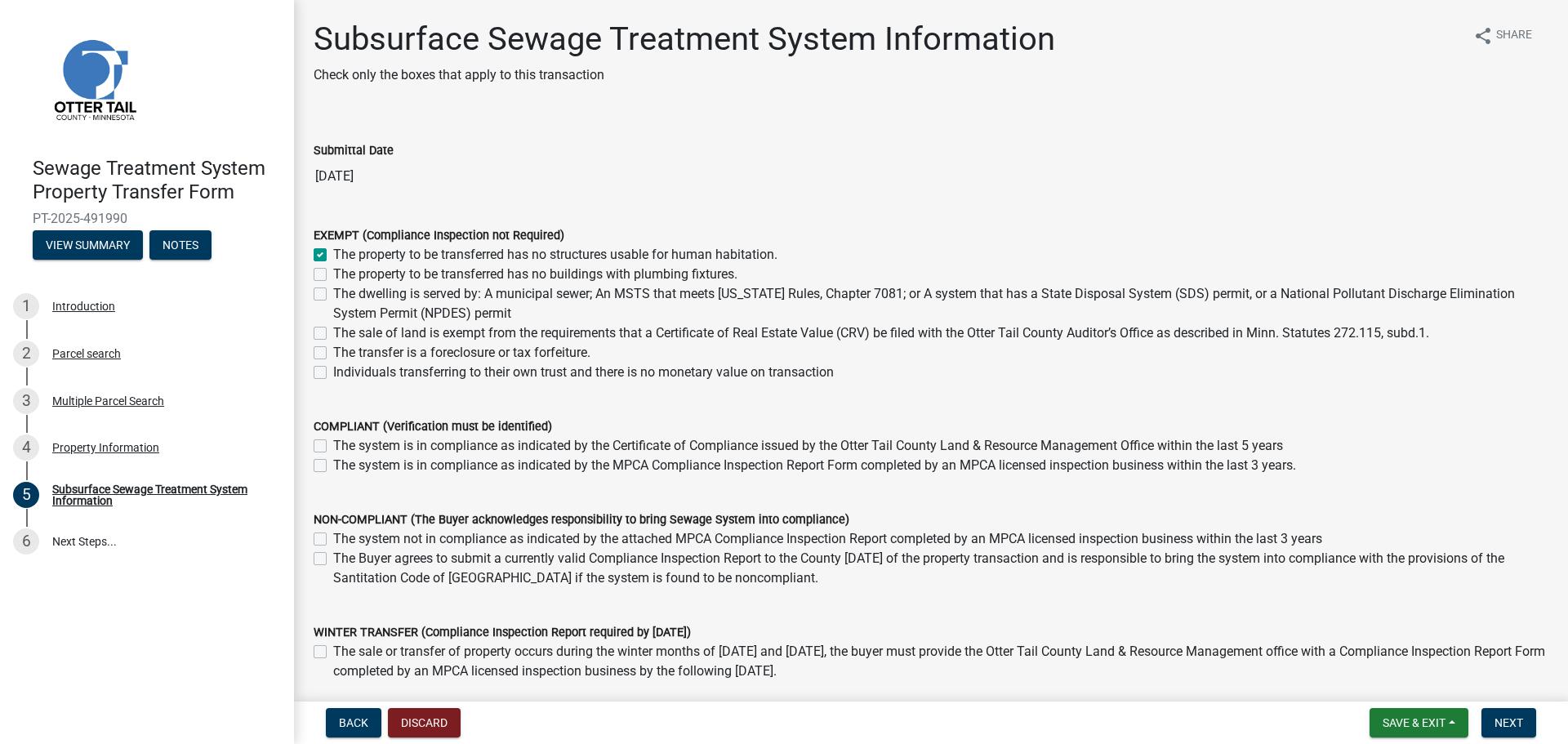
checkbox input "false"
click at [348, 249] on label "The property to be transferred has no structures usable for human habitation." at bounding box center [554, 255] width 444 height 20
click at [344, 249] on input "The property to be transferred has no structures usable for human habitation." at bounding box center [338, 250] width 10 height 10
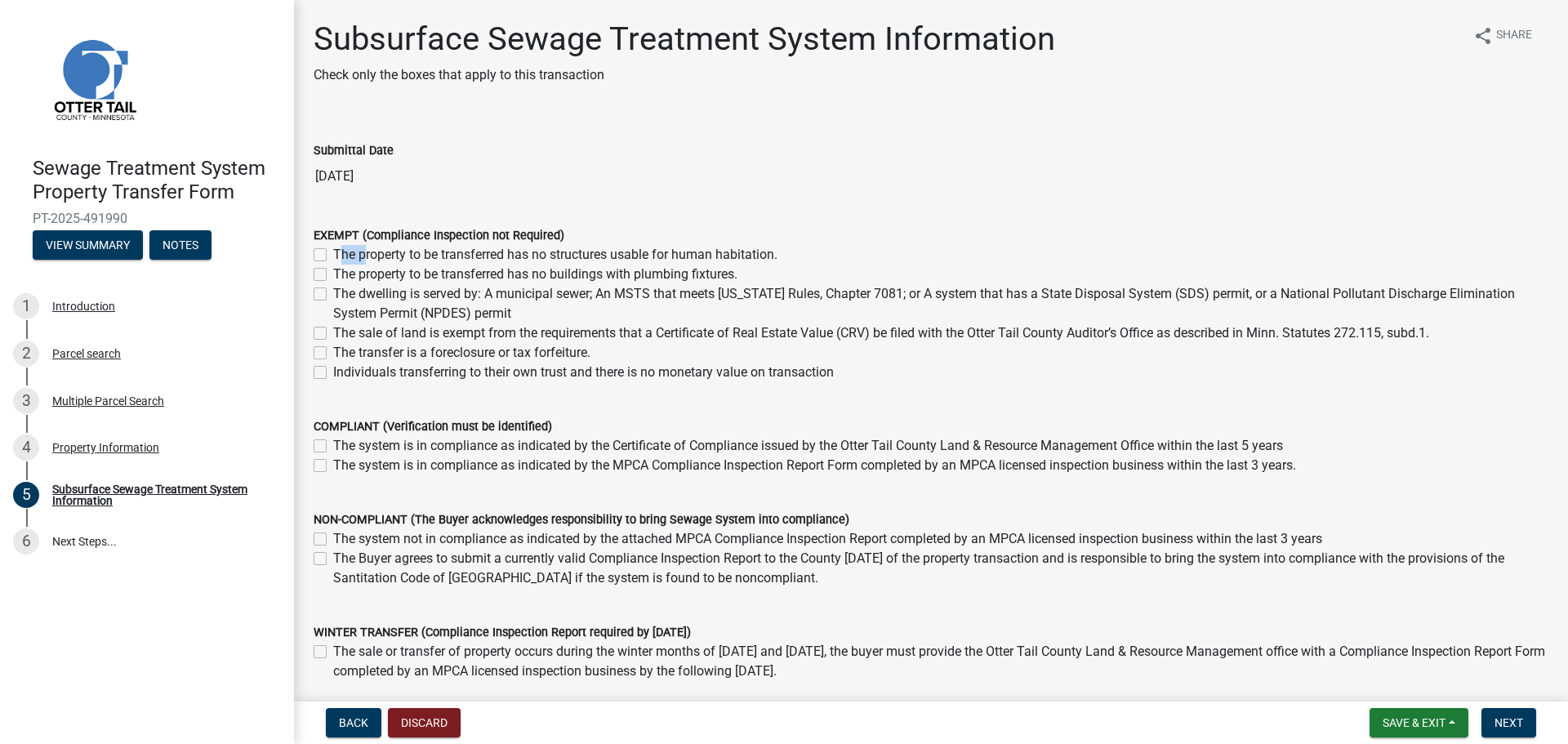
checkbox input "false"
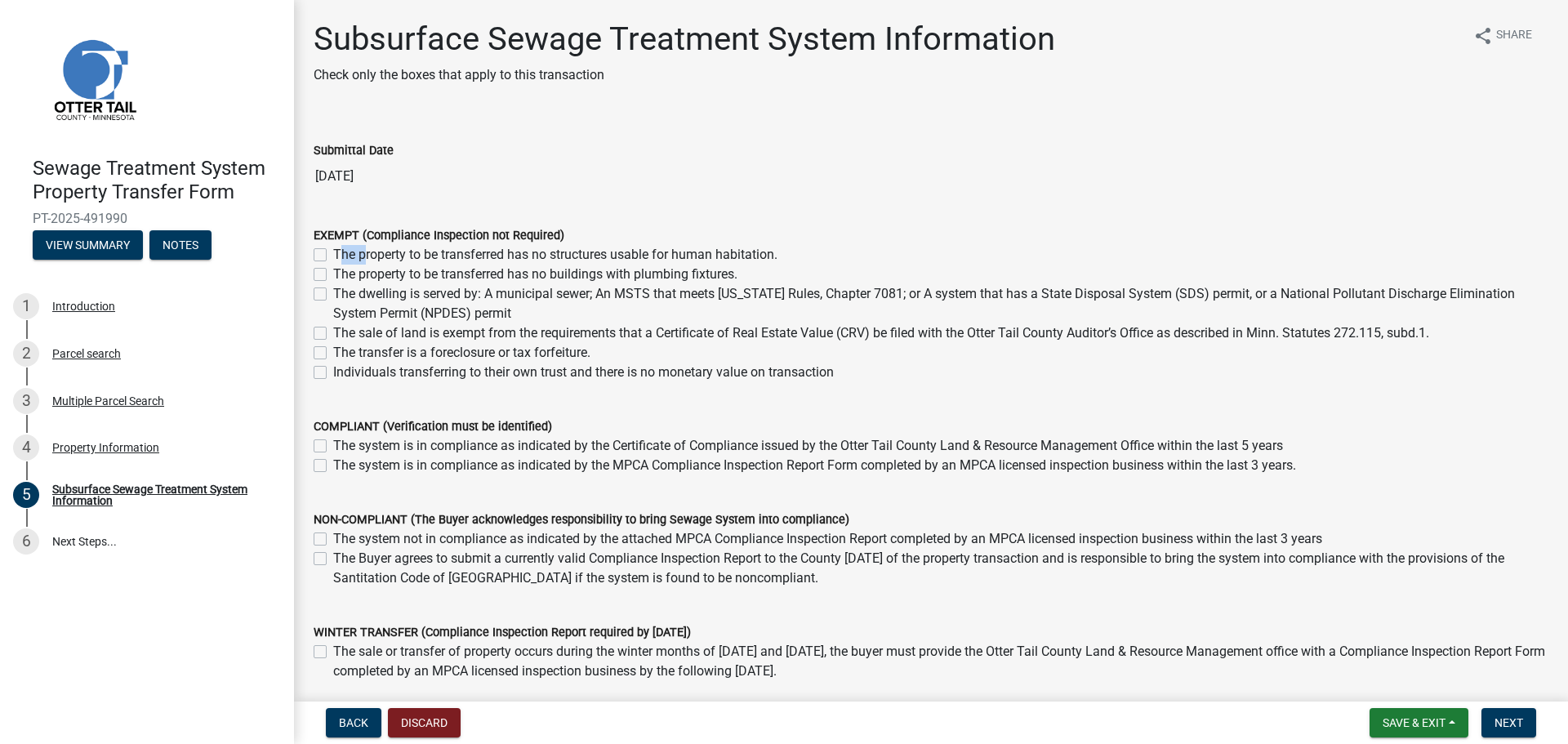
checkbox input "false"
click at [919, 176] on input "[DATE]" at bounding box center [931, 176] width 1234 height 33
click at [680, 442] on label "The system is in compliance as indicated by the Certificate of Compliance issue…" at bounding box center [807, 445] width 949 height 20
click at [344, 442] on input "The system is in compliance as indicated by the Certificate of Compliance issue…" at bounding box center [338, 440] width 10 height 10
checkbox input "true"
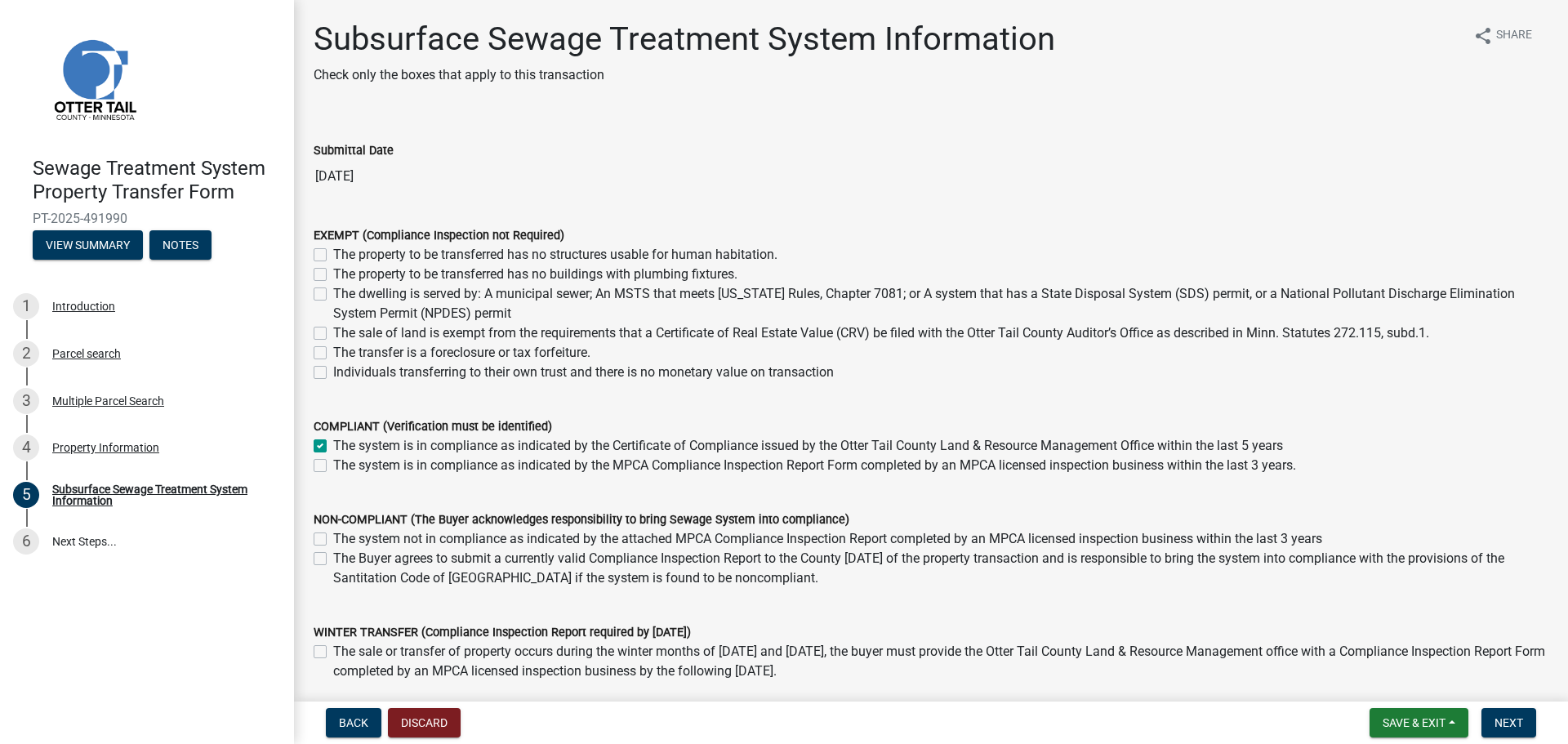
checkbox input "false"
click at [1500, 720] on span "Next" at bounding box center [1509, 722] width 28 height 13
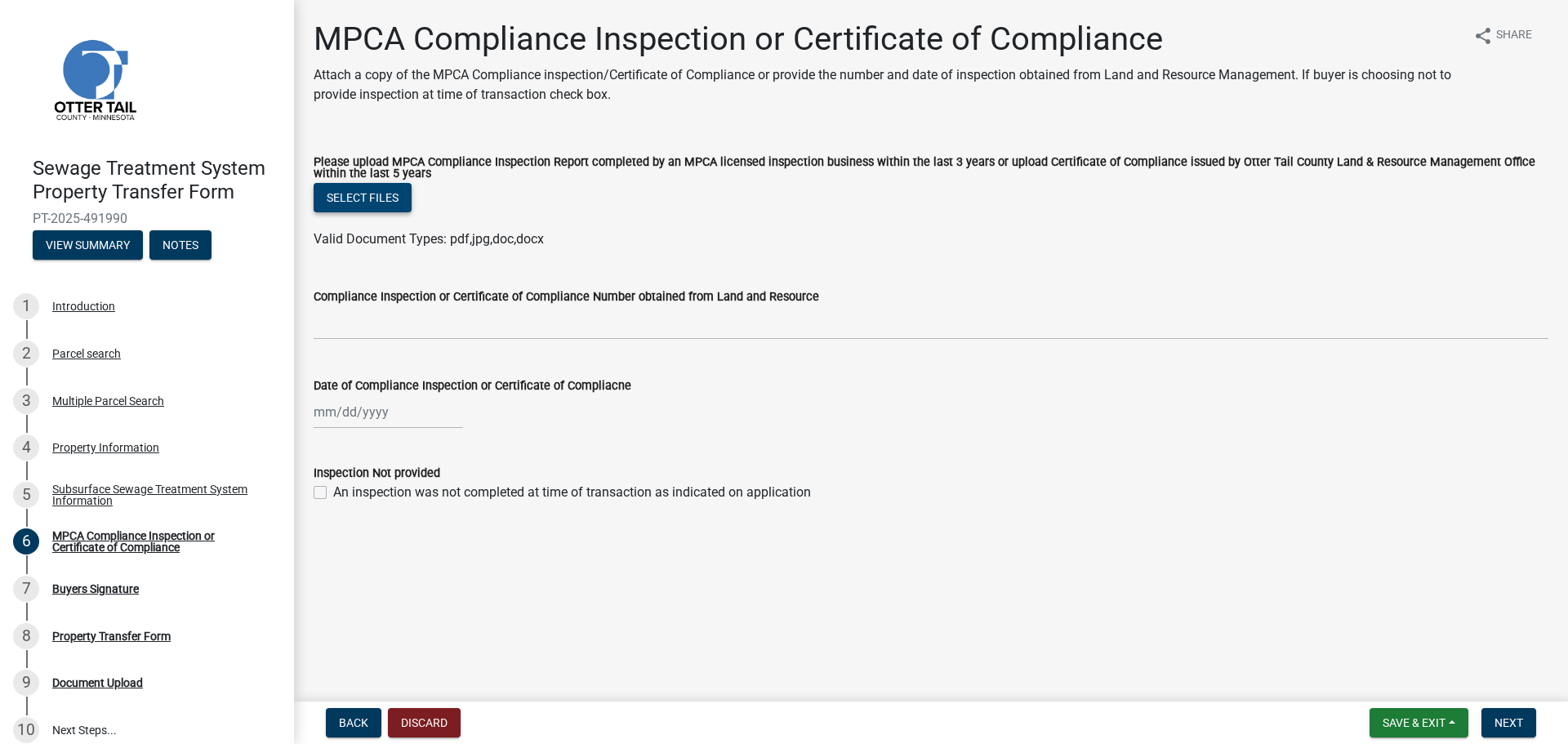
click at [347, 204] on button "Select files" at bounding box center [363, 197] width 98 height 29
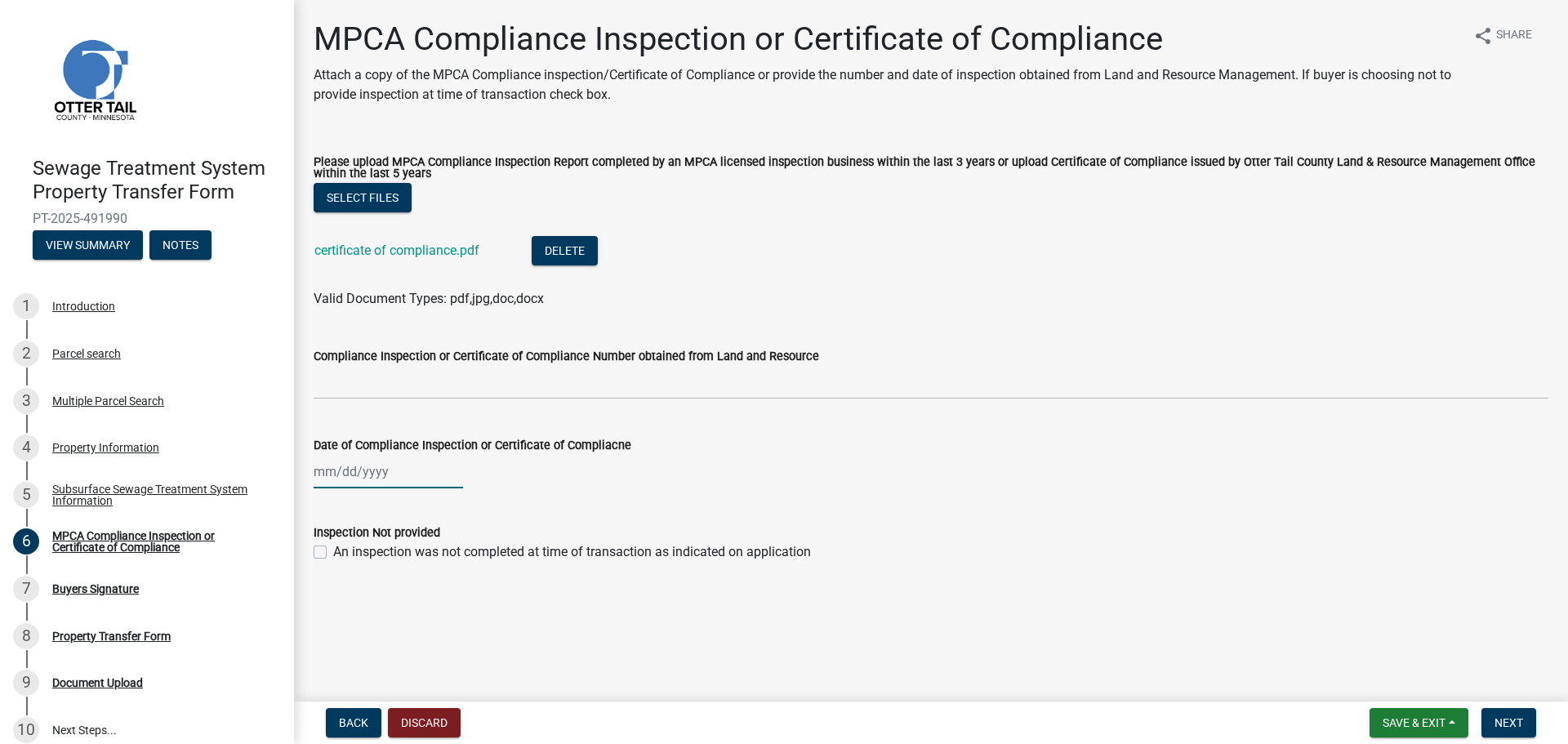
click at [363, 471] on div at bounding box center [388, 471] width 149 height 34
select select "10"
select select "2025"
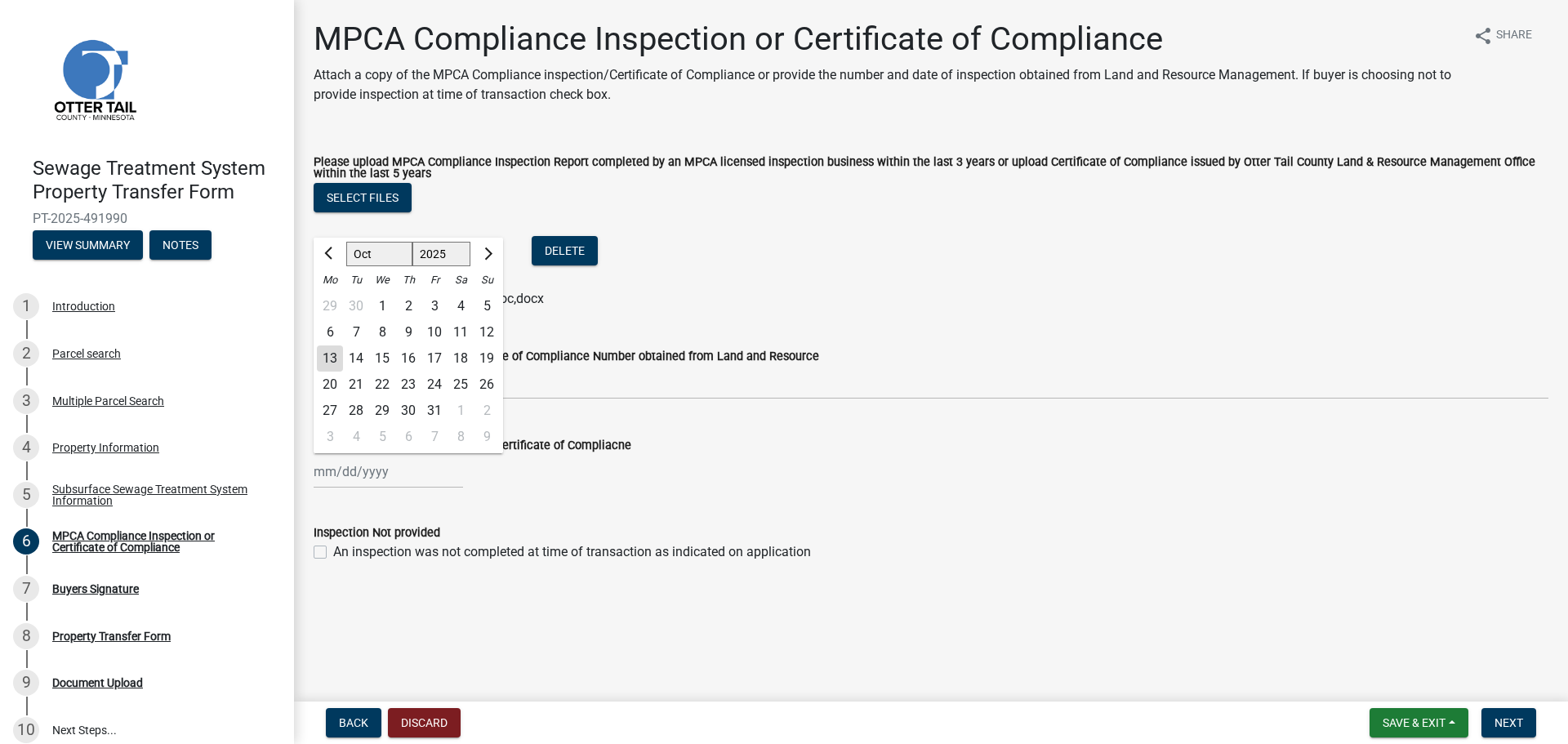
click at [399, 253] on select "Jan Feb Mar Apr May Jun [DATE] Aug Sep Oct Nov Dec" at bounding box center [379, 255] width 66 height 25
select select "5"
click at [346, 242] on select "Jan Feb Mar Apr May Jun [DATE] Aug Sep Oct Nov Dec" at bounding box center [379, 255] width 66 height 25
click at [435, 253] on select "1525 1526 1527 1528 1529 1530 1531 1532 1533 1534 1535 1536 1537 1538 1539 1540…" at bounding box center [441, 255] width 58 height 25
select select "2024"
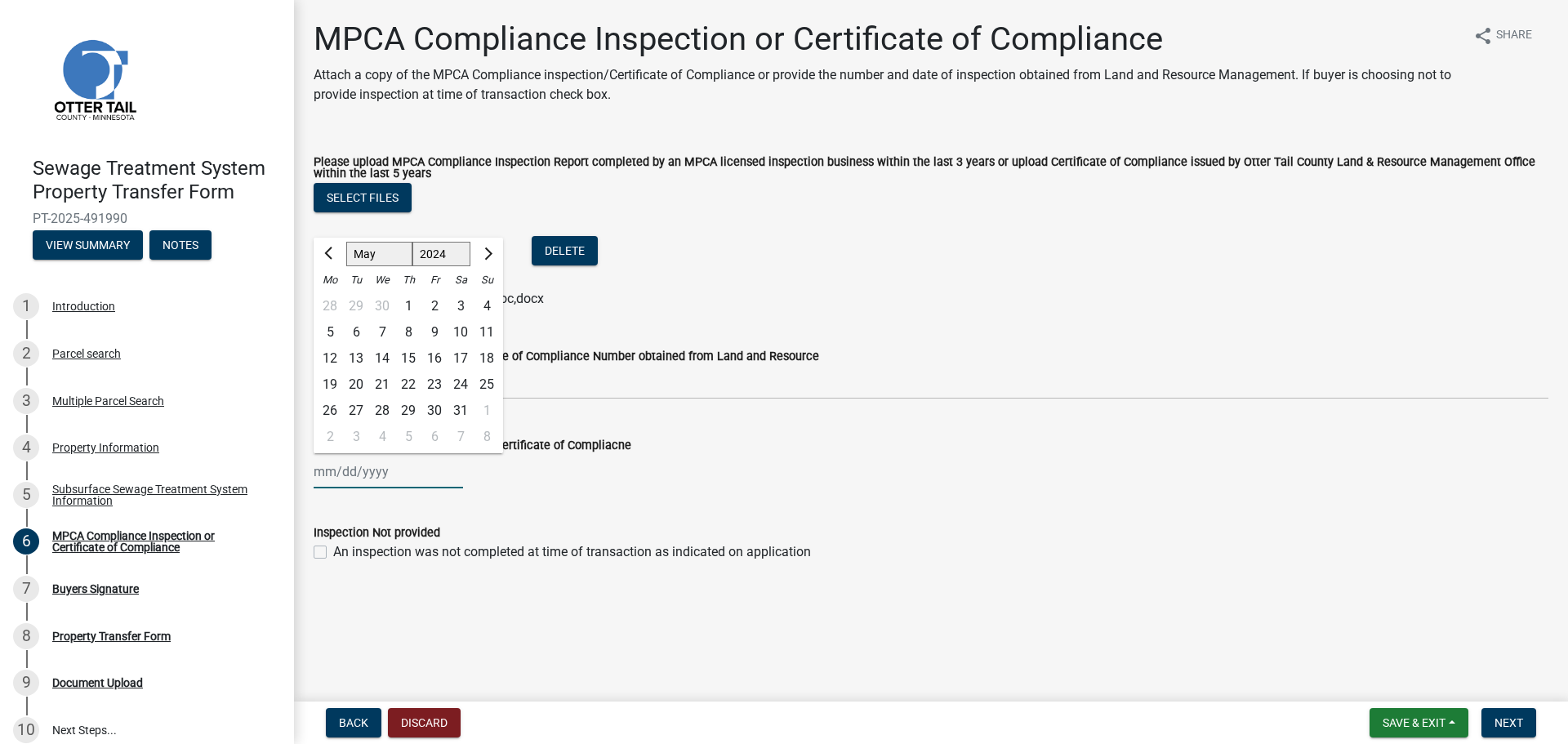
click at [412, 242] on select "1525 1526 1527 1528 1529 1530 1531 1532 1533 1534 1535 1536 1537 1538 1539 1540…" at bounding box center [441, 255] width 58 height 25
click at [377, 307] on div "1" at bounding box center [382, 306] width 26 height 26
type input "[DATE]"
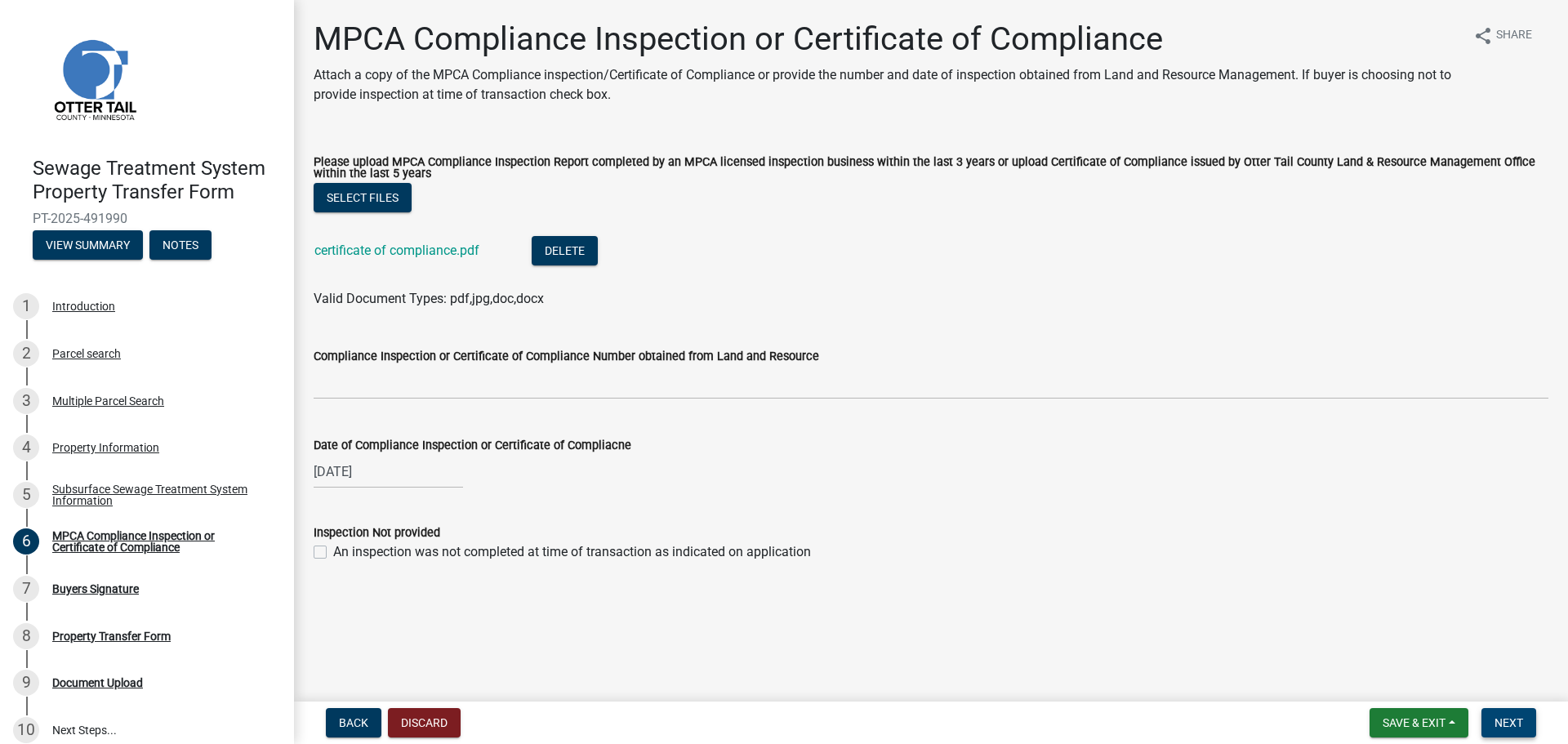
click at [1501, 719] on span "Next" at bounding box center [1509, 722] width 28 height 13
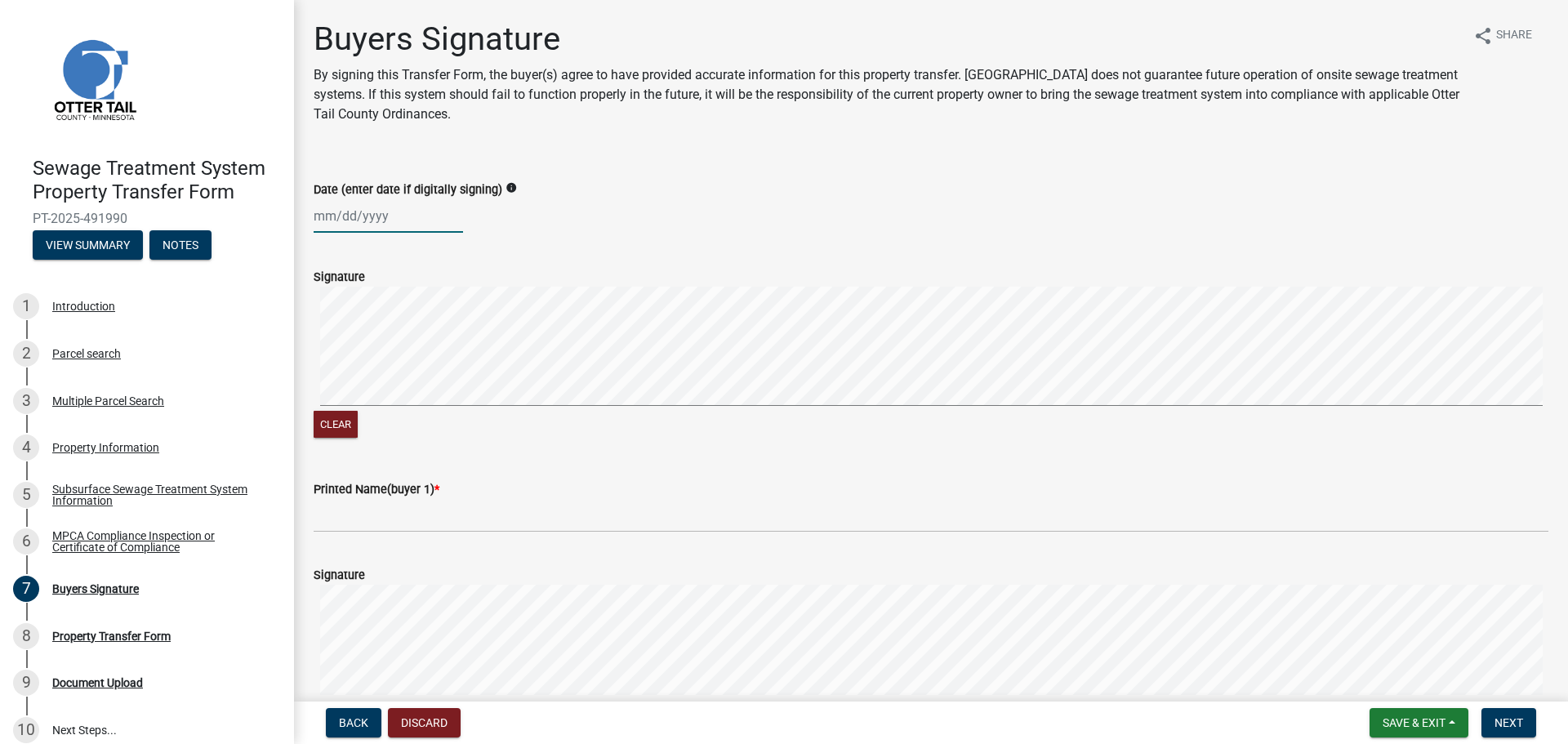
click at [371, 218] on div at bounding box center [388, 216] width 149 height 34
select select "10"
select select "2025"
click at [436, 355] on div "17" at bounding box center [435, 355] width 26 height 26
type input "[DATE]"
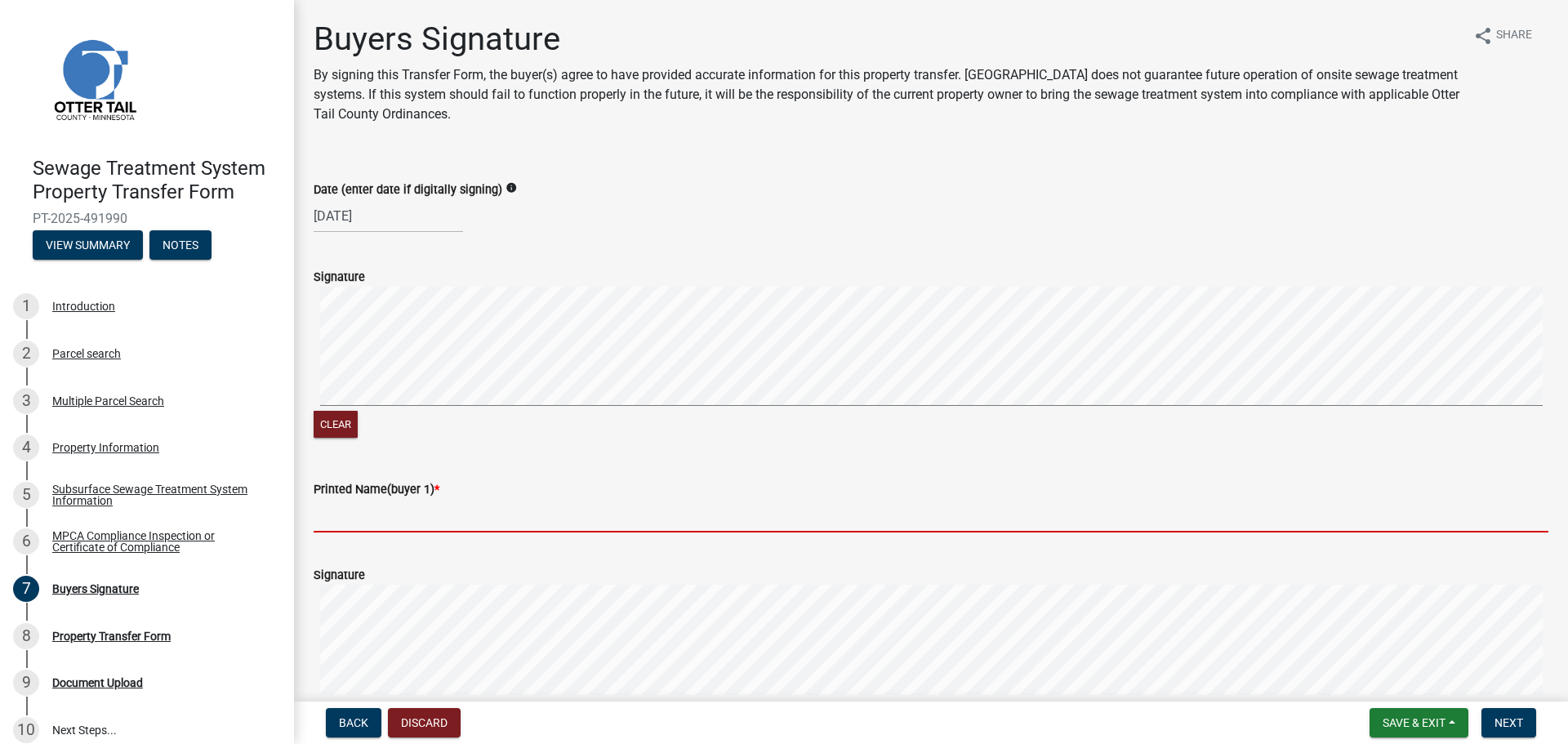
click at [372, 516] on input "Printed Name(buyer 1) *" at bounding box center [931, 516] width 1234 height 34
paste input "[PERSON_NAME]"
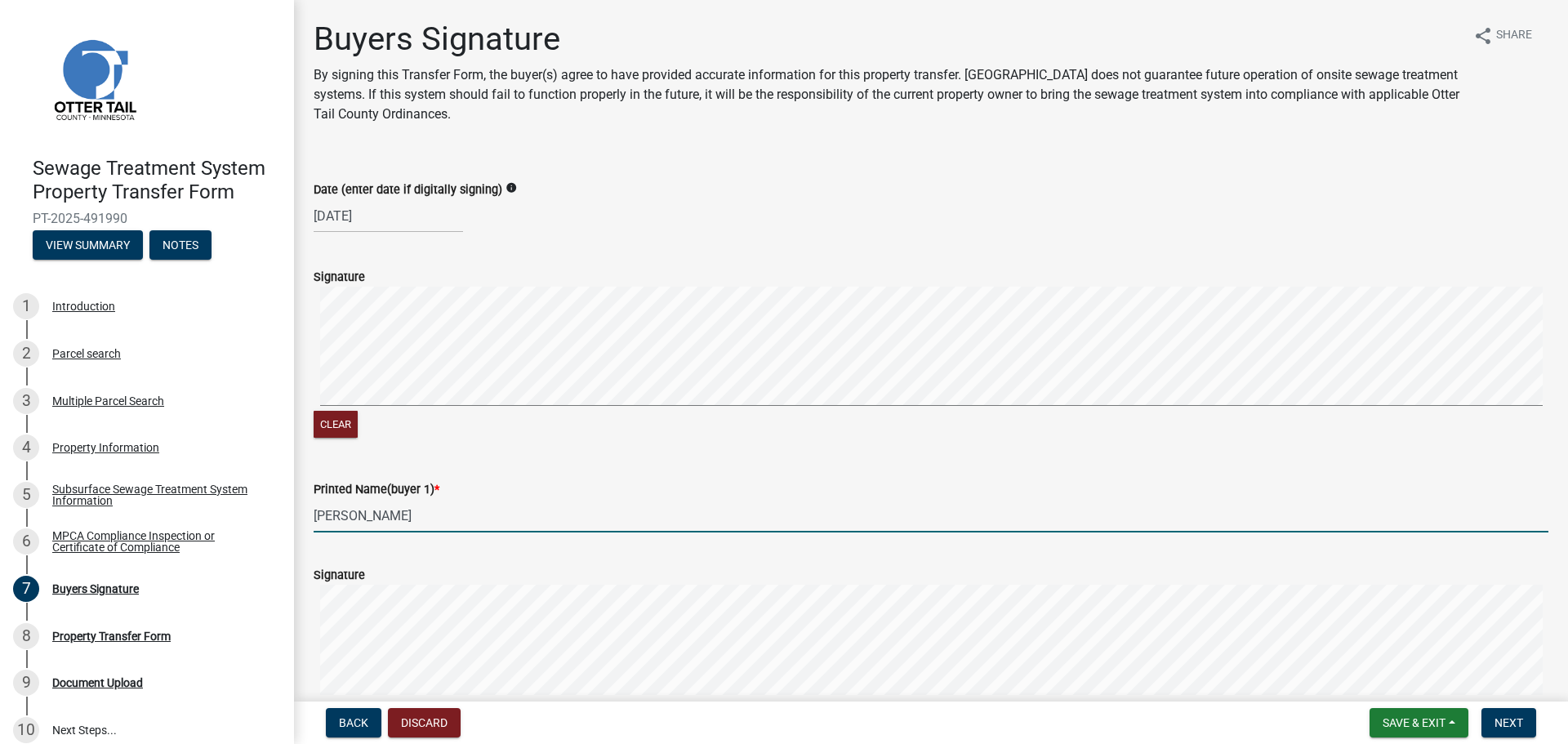
click at [405, 517] on input "[PERSON_NAME]" at bounding box center [931, 516] width 1234 height 34
paste input "[PERSON_NAME]"
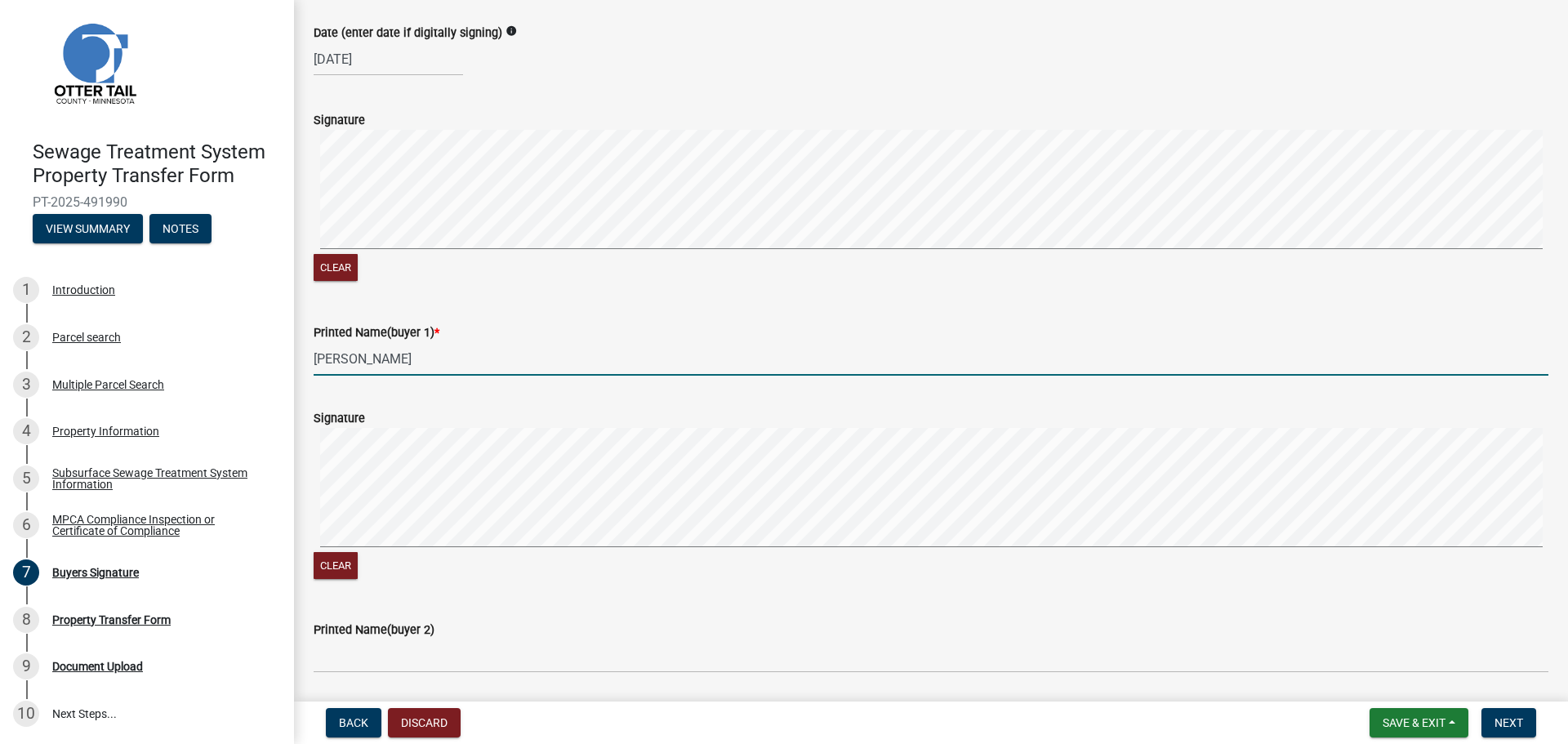
scroll to position [163, 0]
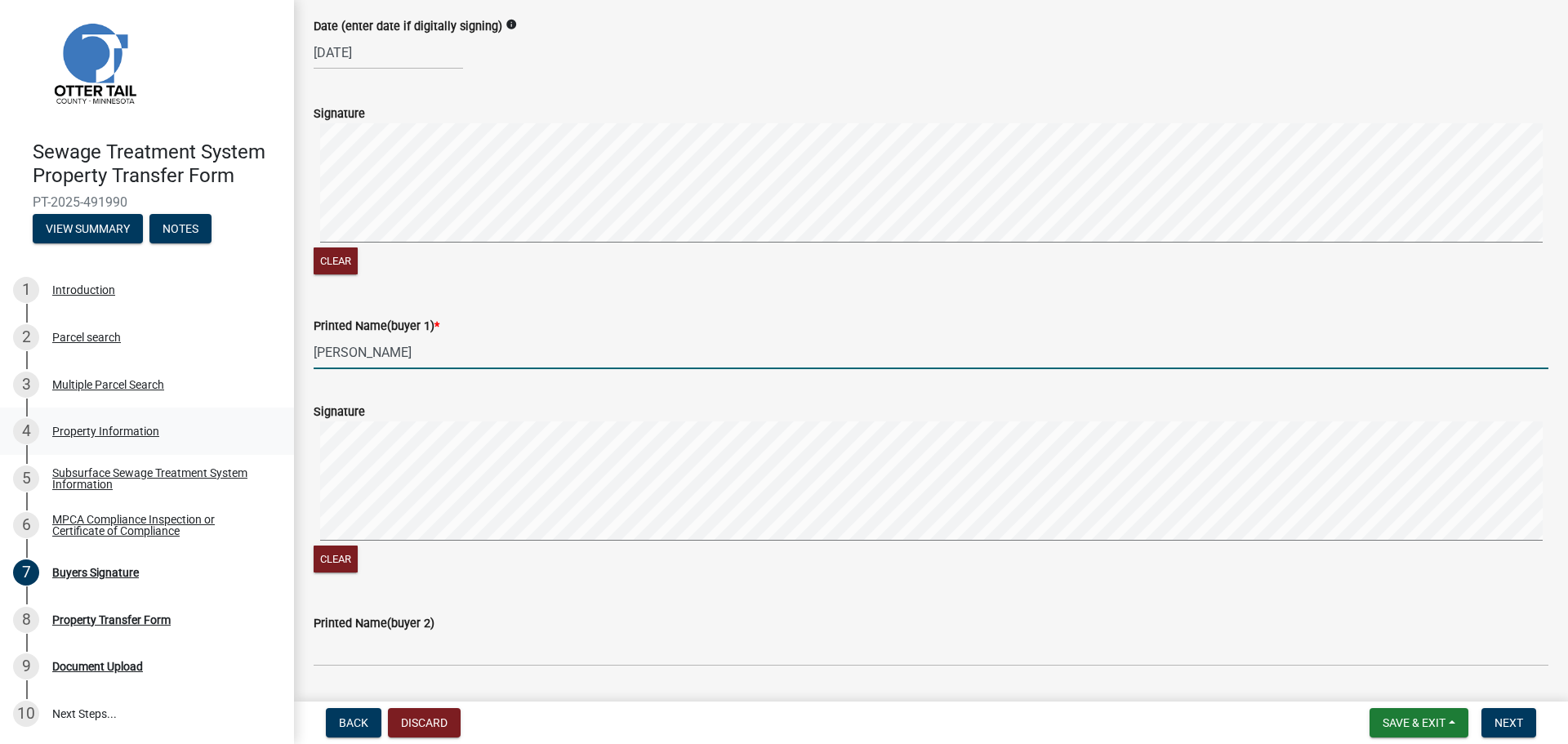
type input "[PERSON_NAME]"
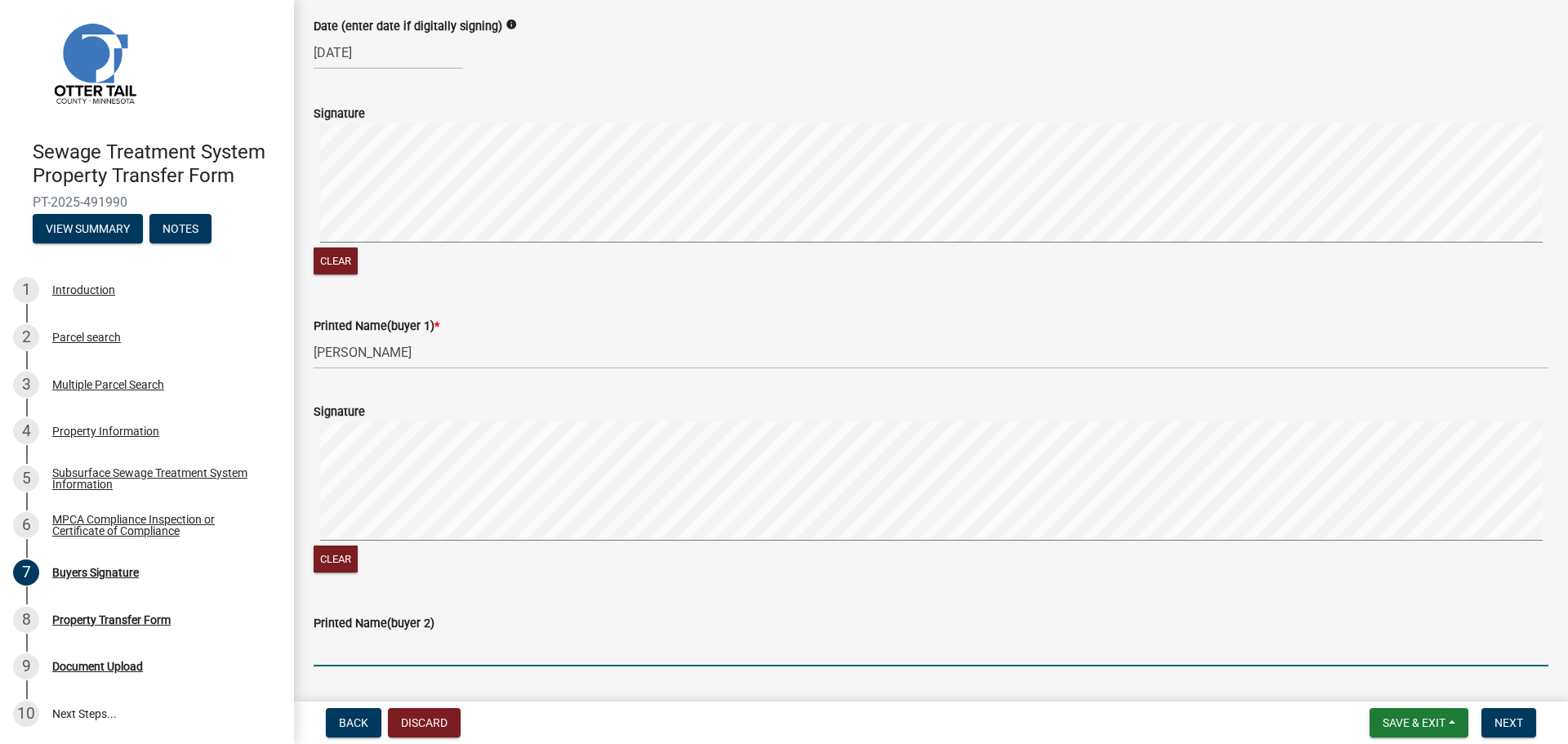
click at [356, 654] on input "Printed Name(buyer 2)" at bounding box center [931, 650] width 1234 height 34
paste input "[PERSON_NAME]"
click at [461, 639] on input "[PERSON_NAME]" at bounding box center [931, 650] width 1234 height 34
paste input "[PERSON_NAME]"
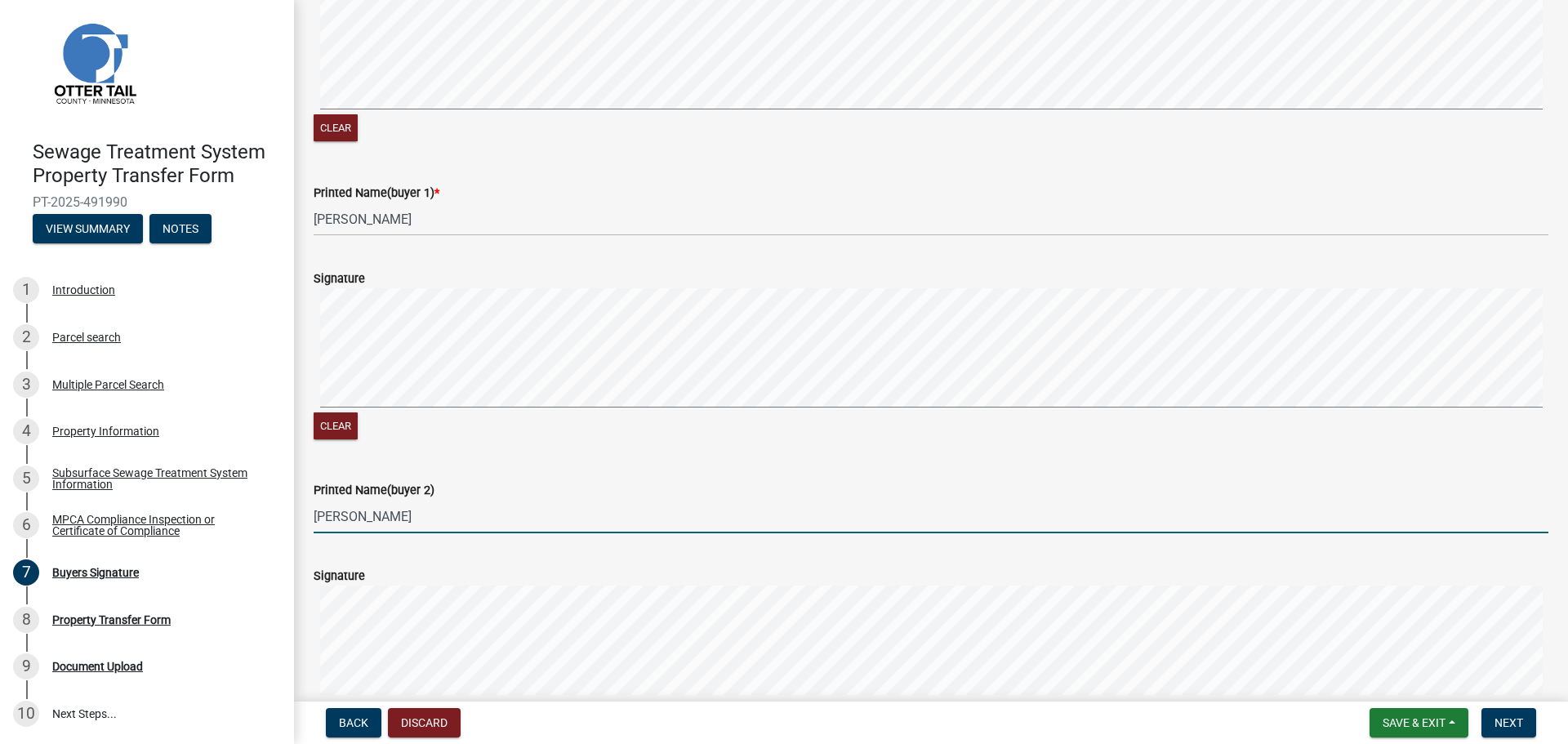
scroll to position [490, 0]
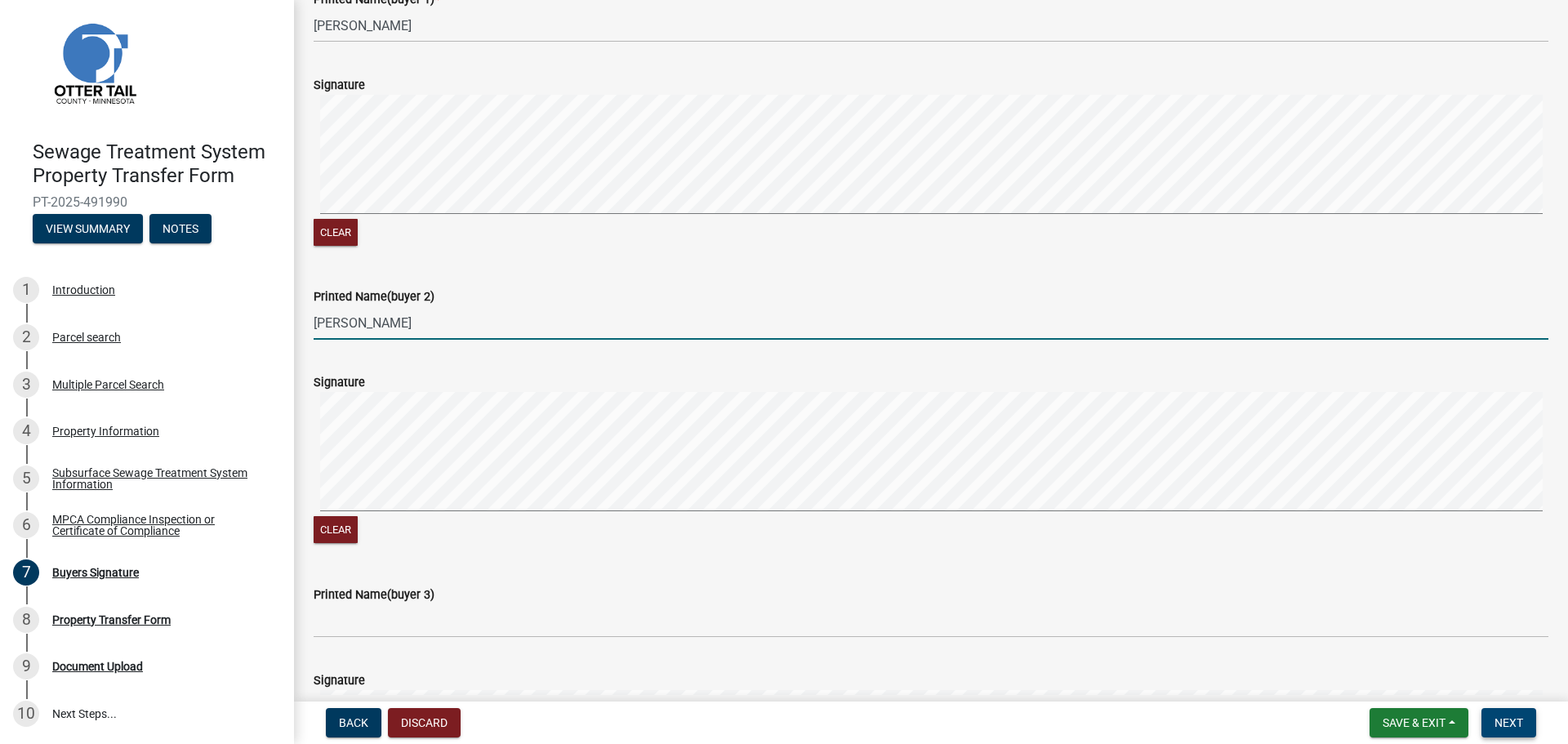
type input "[PERSON_NAME]"
click at [1502, 723] on span "Next" at bounding box center [1509, 722] width 28 height 13
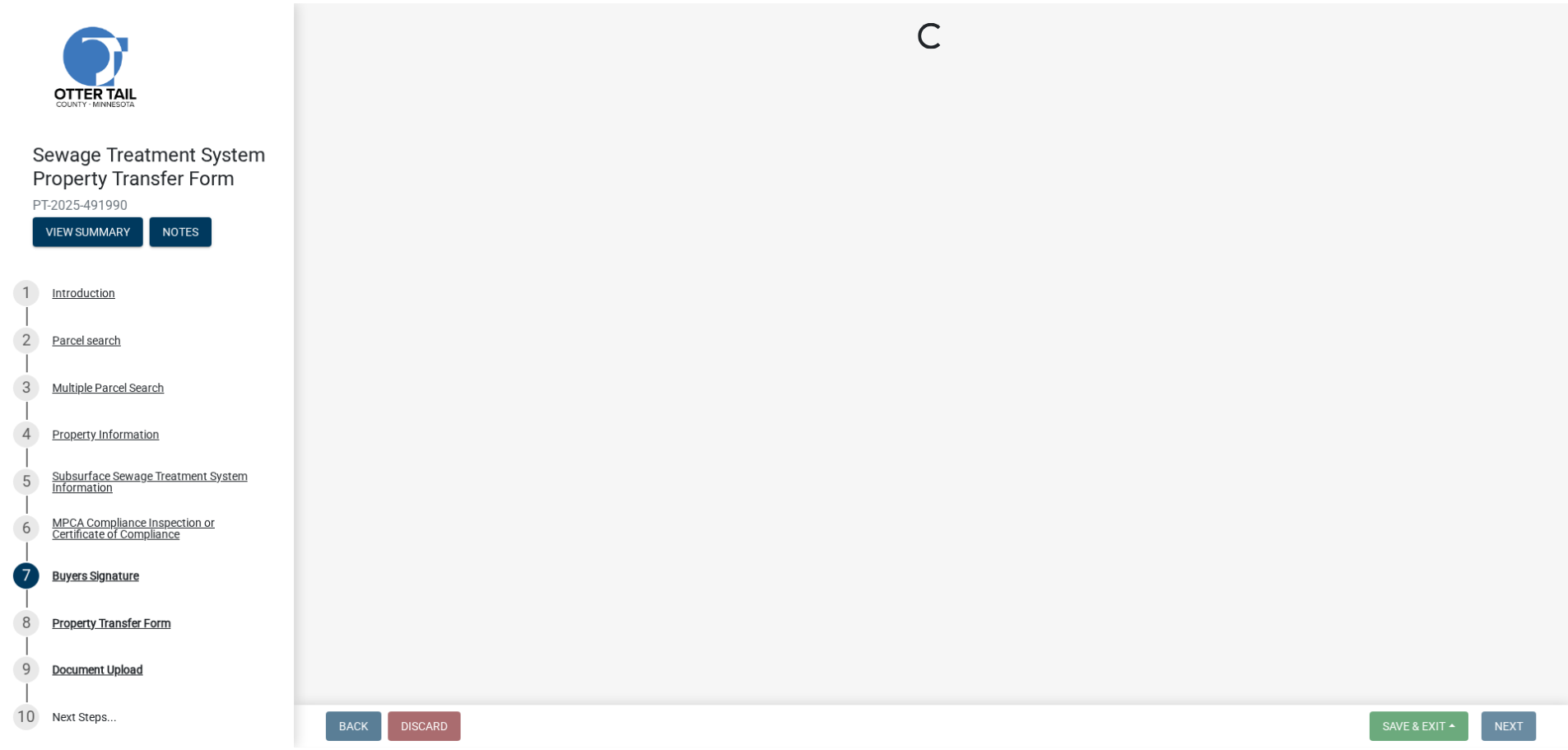
scroll to position [0, 0]
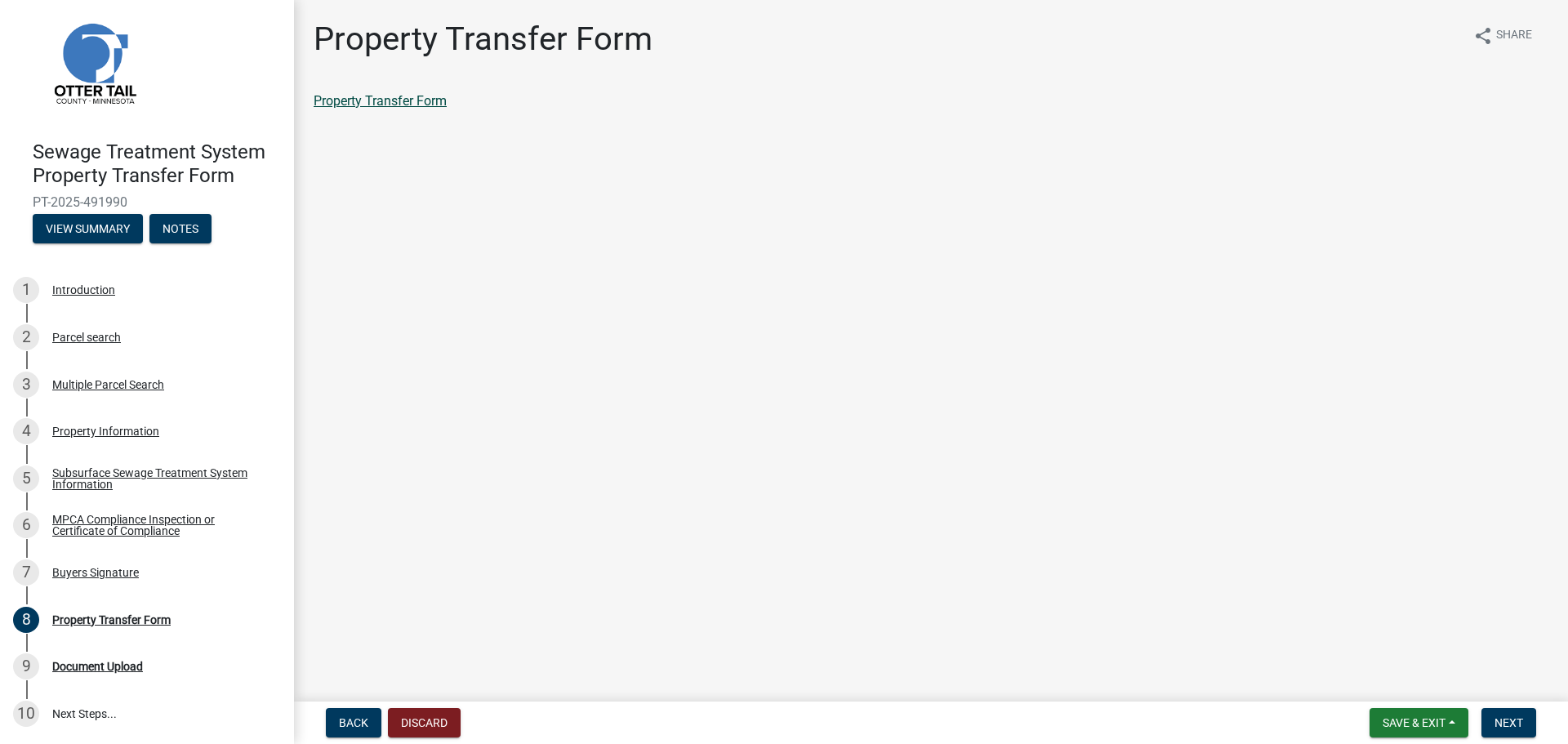
click at [418, 106] on link "Property Transfer Form" at bounding box center [380, 101] width 133 height 15
click at [1410, 721] on span "Save & Exit" at bounding box center [1413, 722] width 63 height 13
click at [1380, 669] on button "Save & Exit" at bounding box center [1402, 681] width 131 height 40
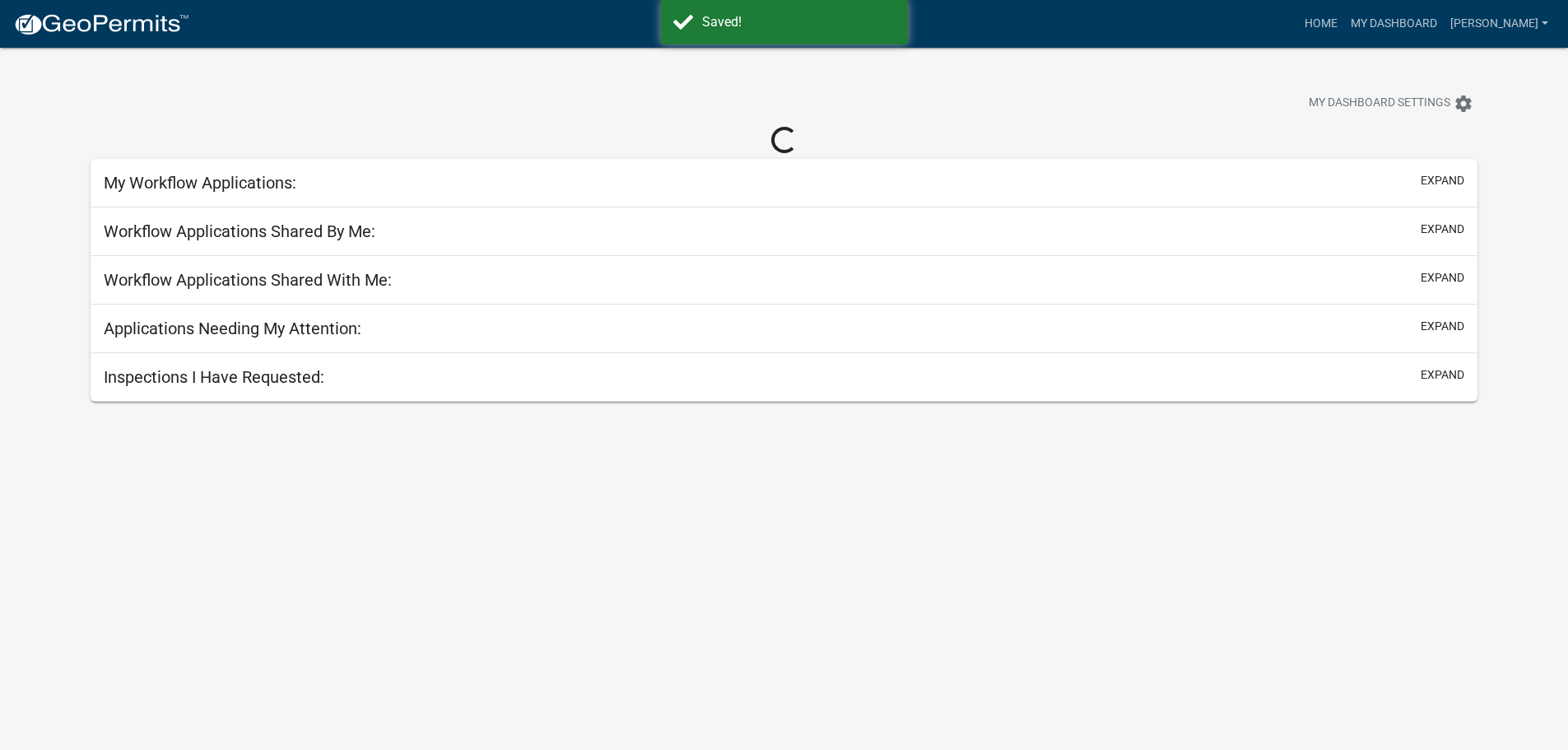
select select "2: 50"
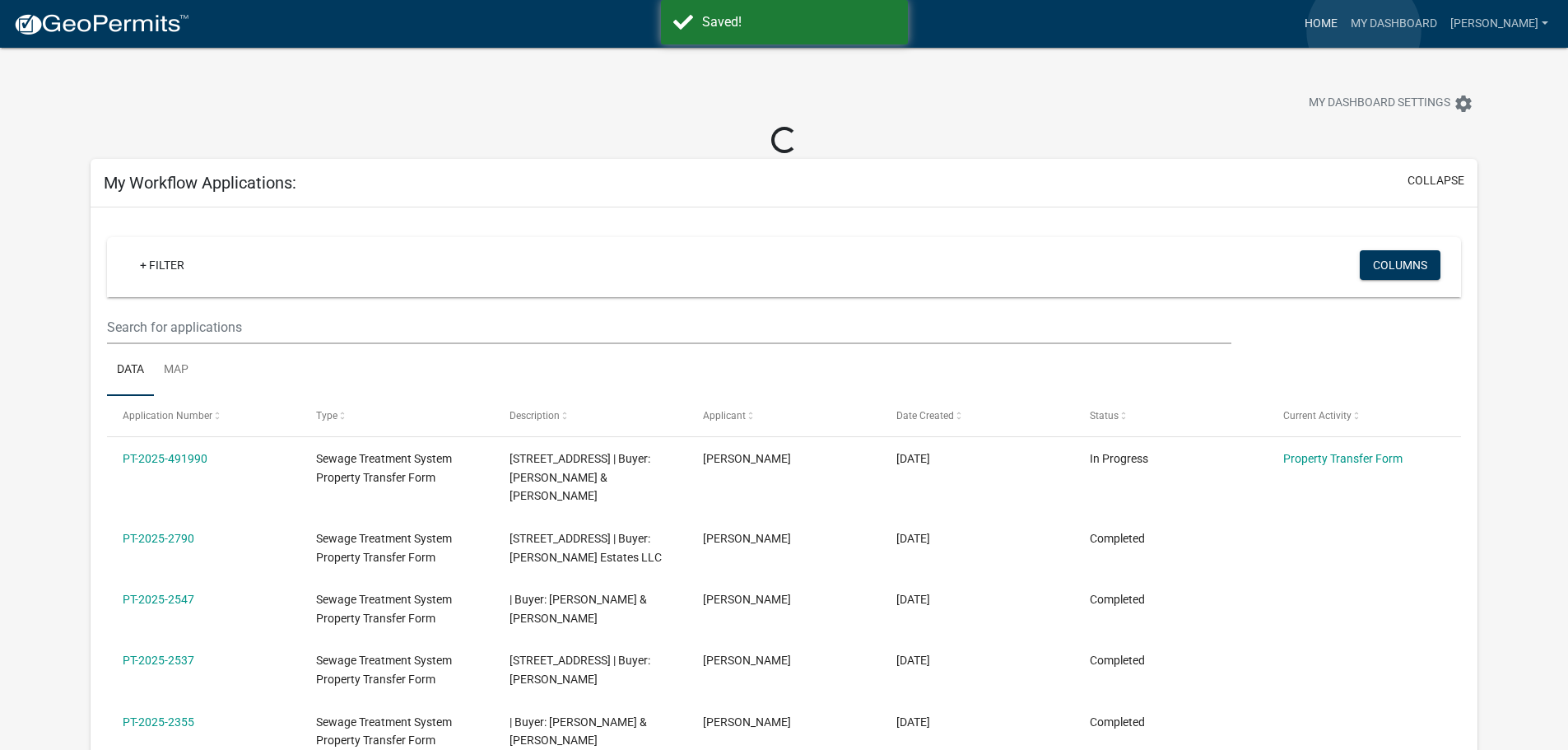
click at [1344, 31] on link "Home" at bounding box center [1321, 24] width 46 height 31
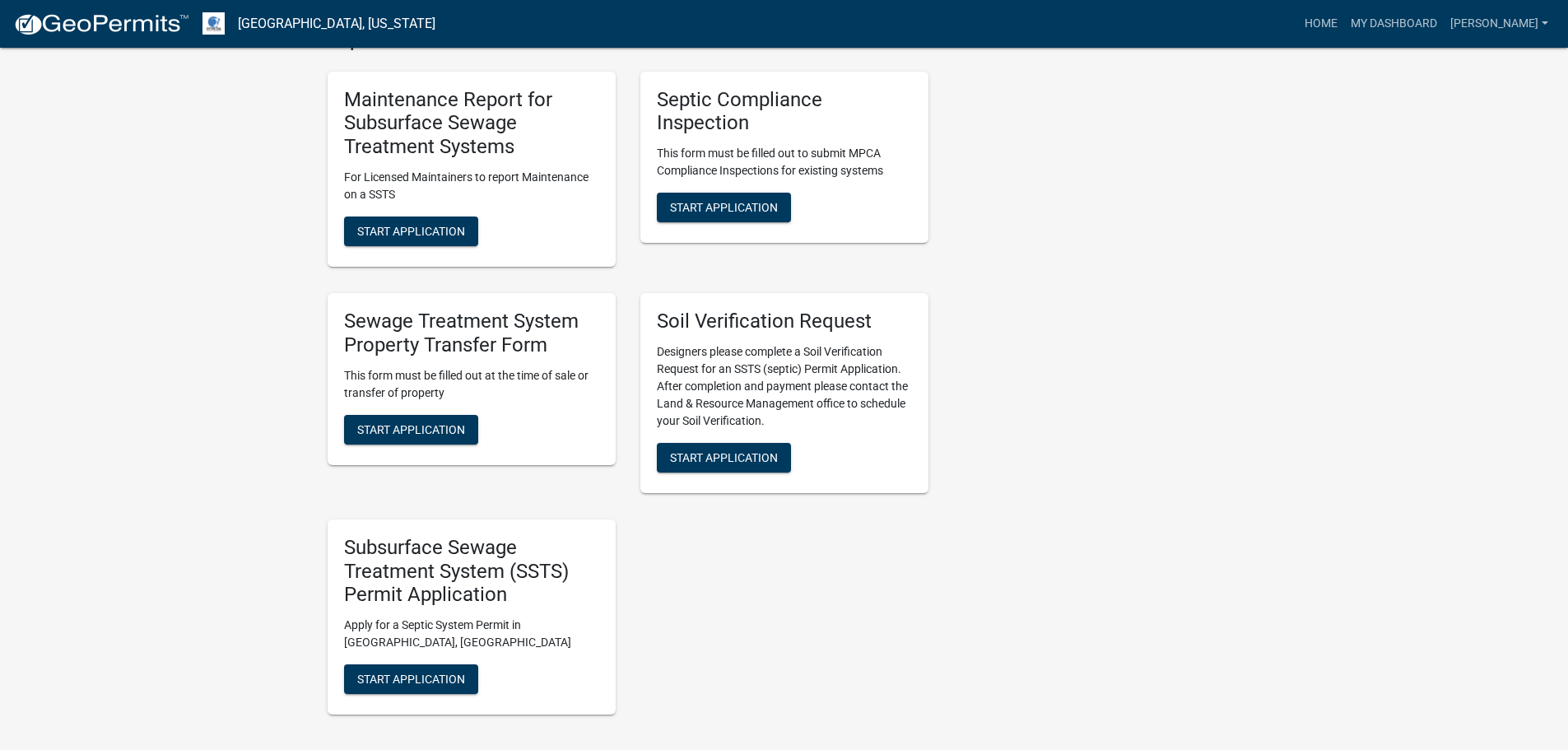
scroll to position [740, 0]
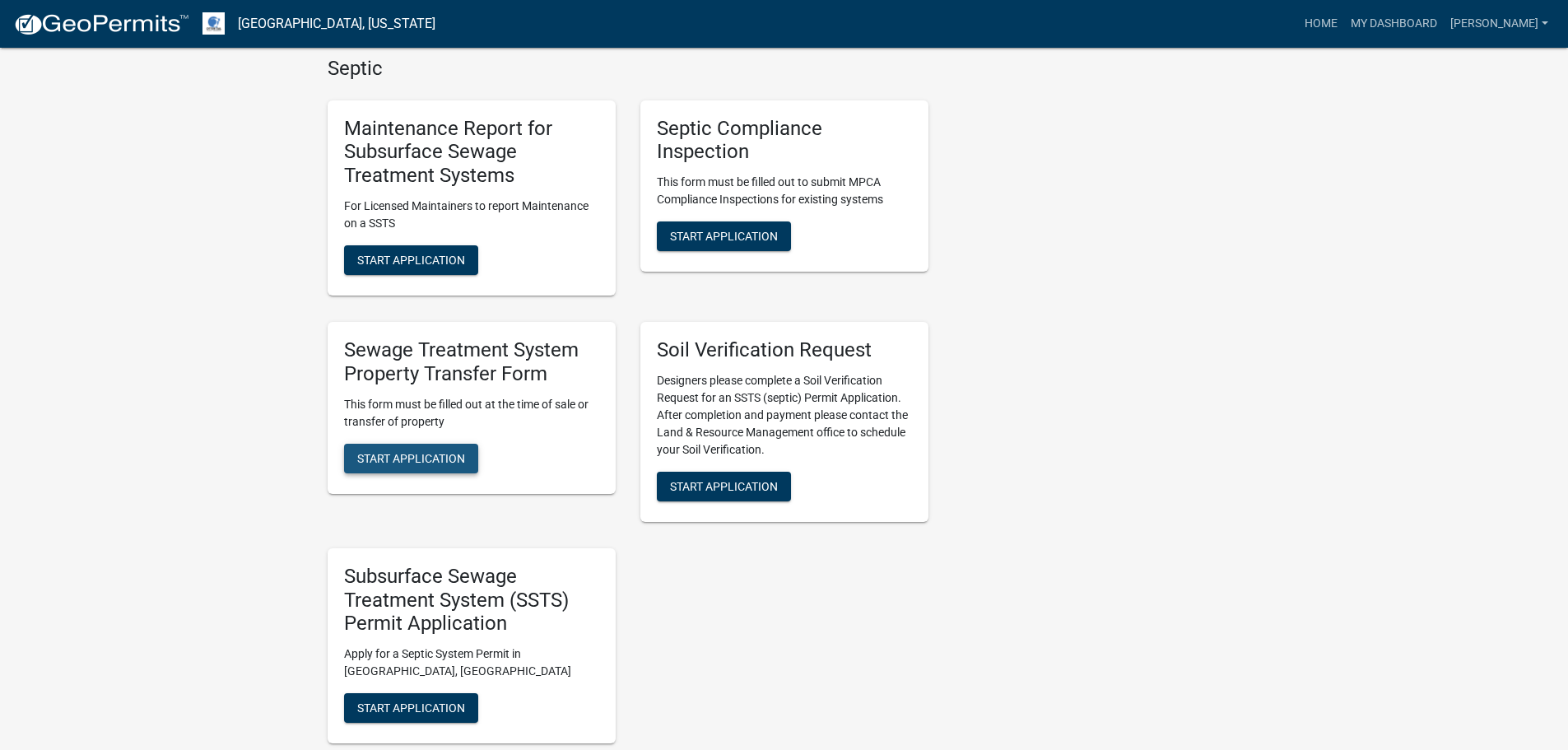
click at [415, 449] on button "Start Application" at bounding box center [411, 458] width 134 height 29
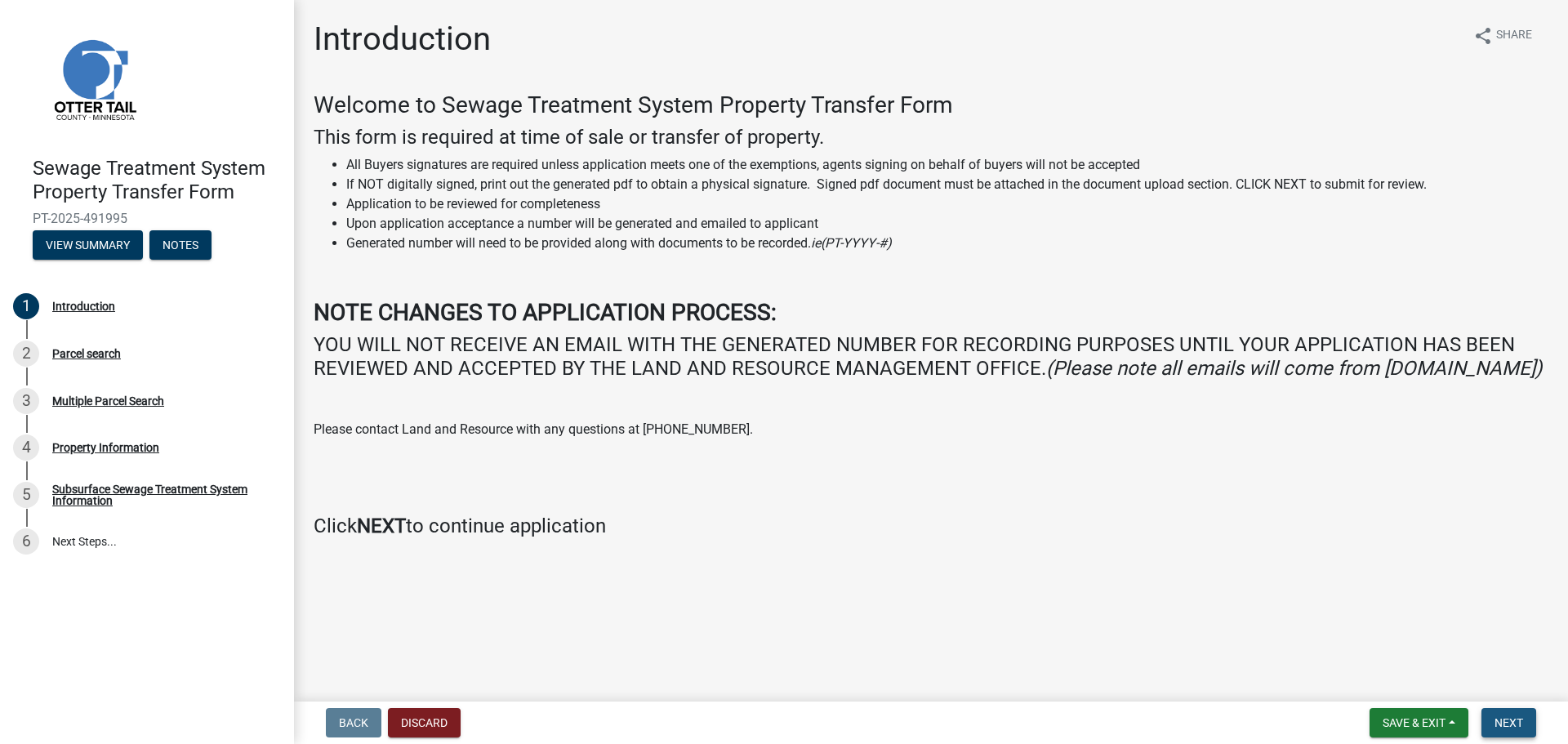
click at [1520, 719] on span "Next" at bounding box center [1509, 722] width 28 height 13
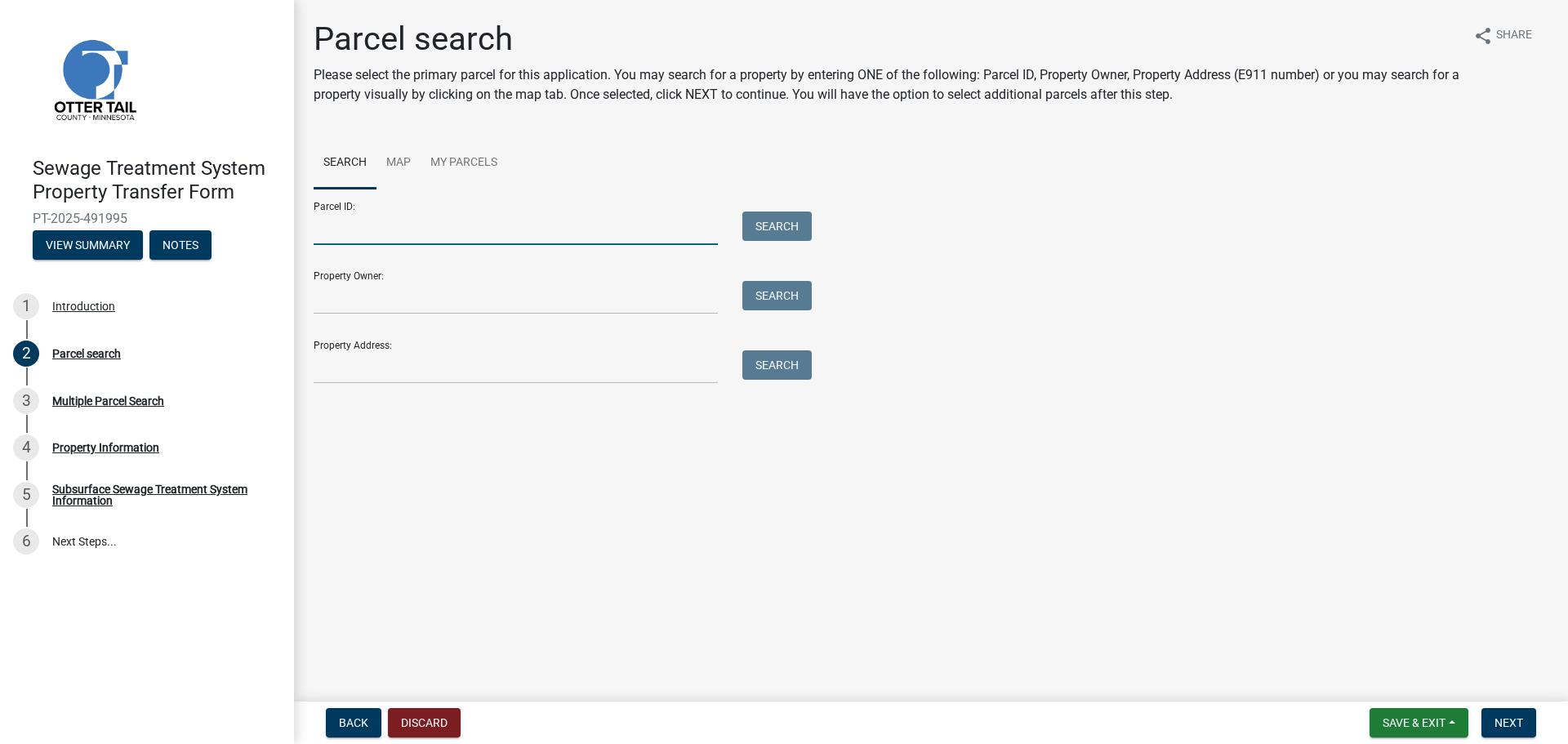
click at [338, 228] on input "Parcel ID:" at bounding box center [516, 228] width 404 height 34
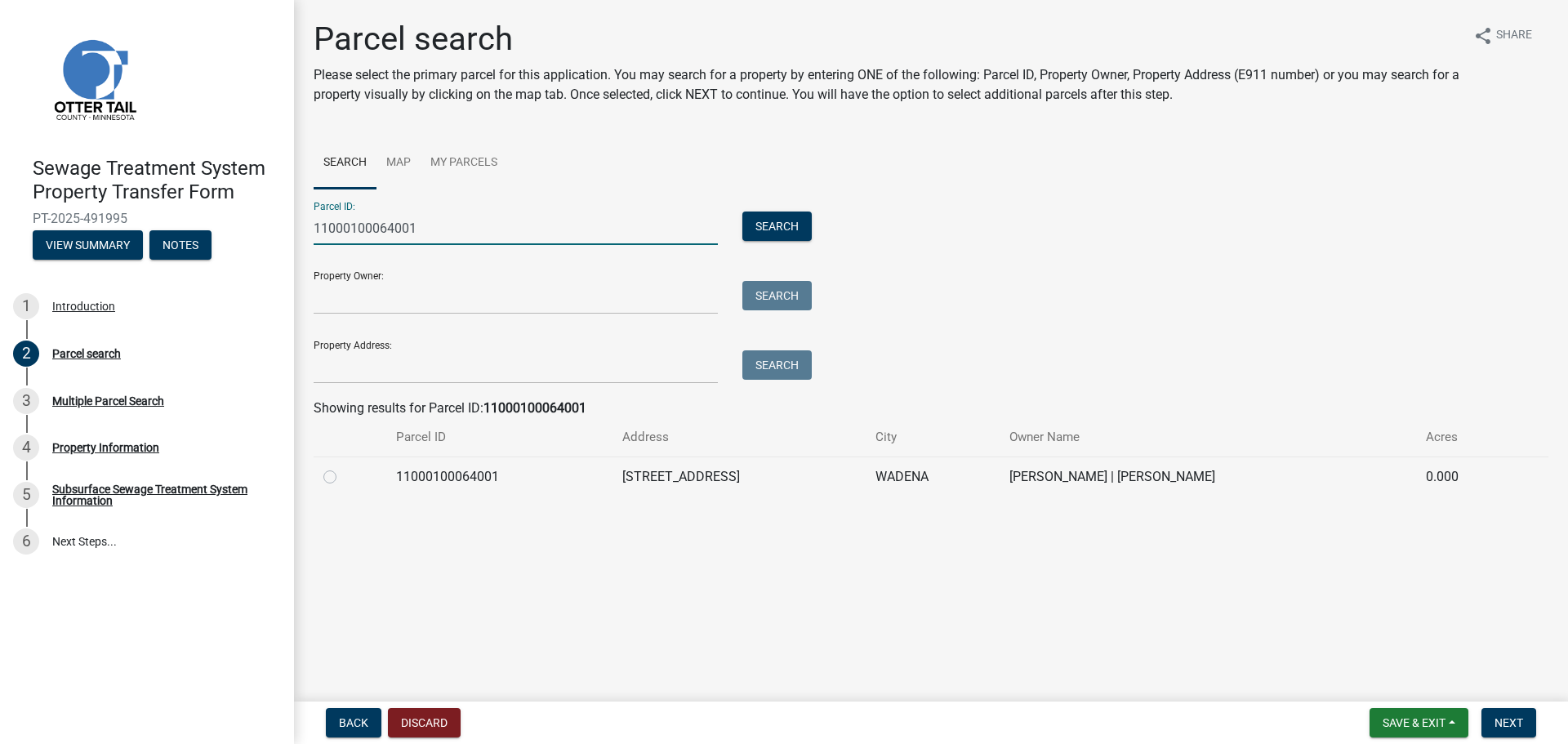
type input "11000100064001"
click at [343, 467] on label at bounding box center [343, 467] width 0 height 0
click at [343, 478] on input "radio" at bounding box center [348, 471] width 10 height 10
radio input "true"
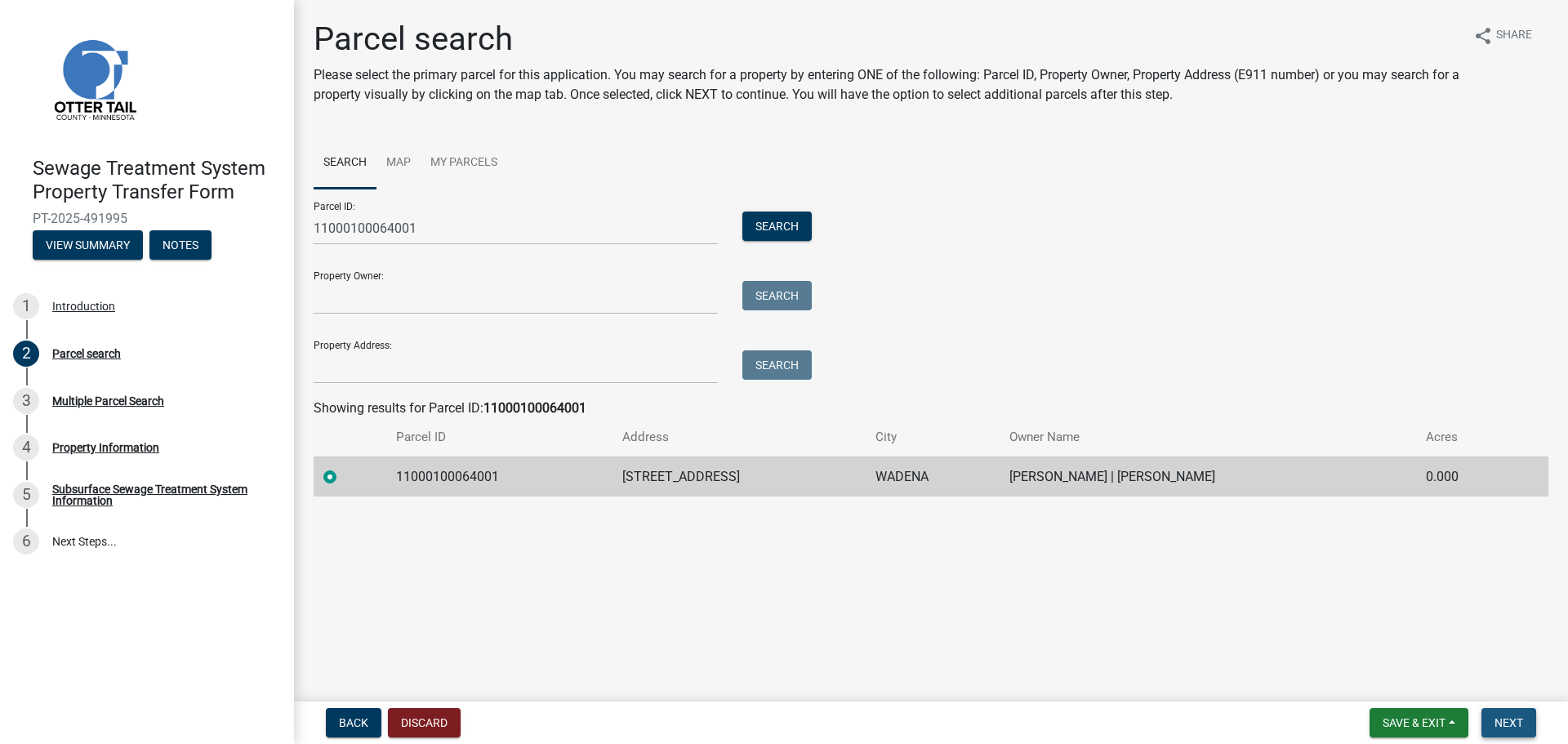
click at [1508, 720] on span "Next" at bounding box center [1509, 722] width 28 height 13
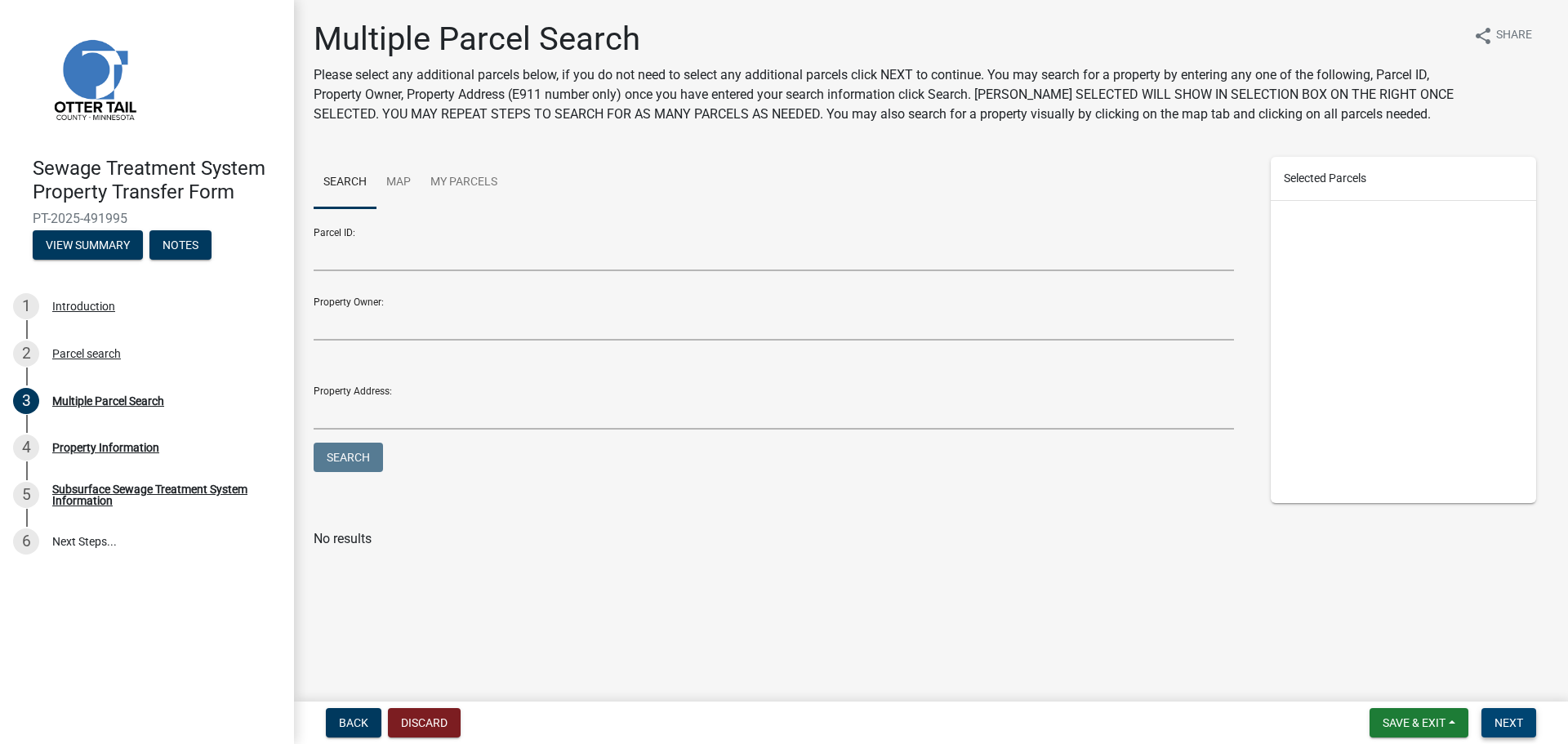
click at [1529, 718] on button "Next" at bounding box center [1509, 722] width 55 height 29
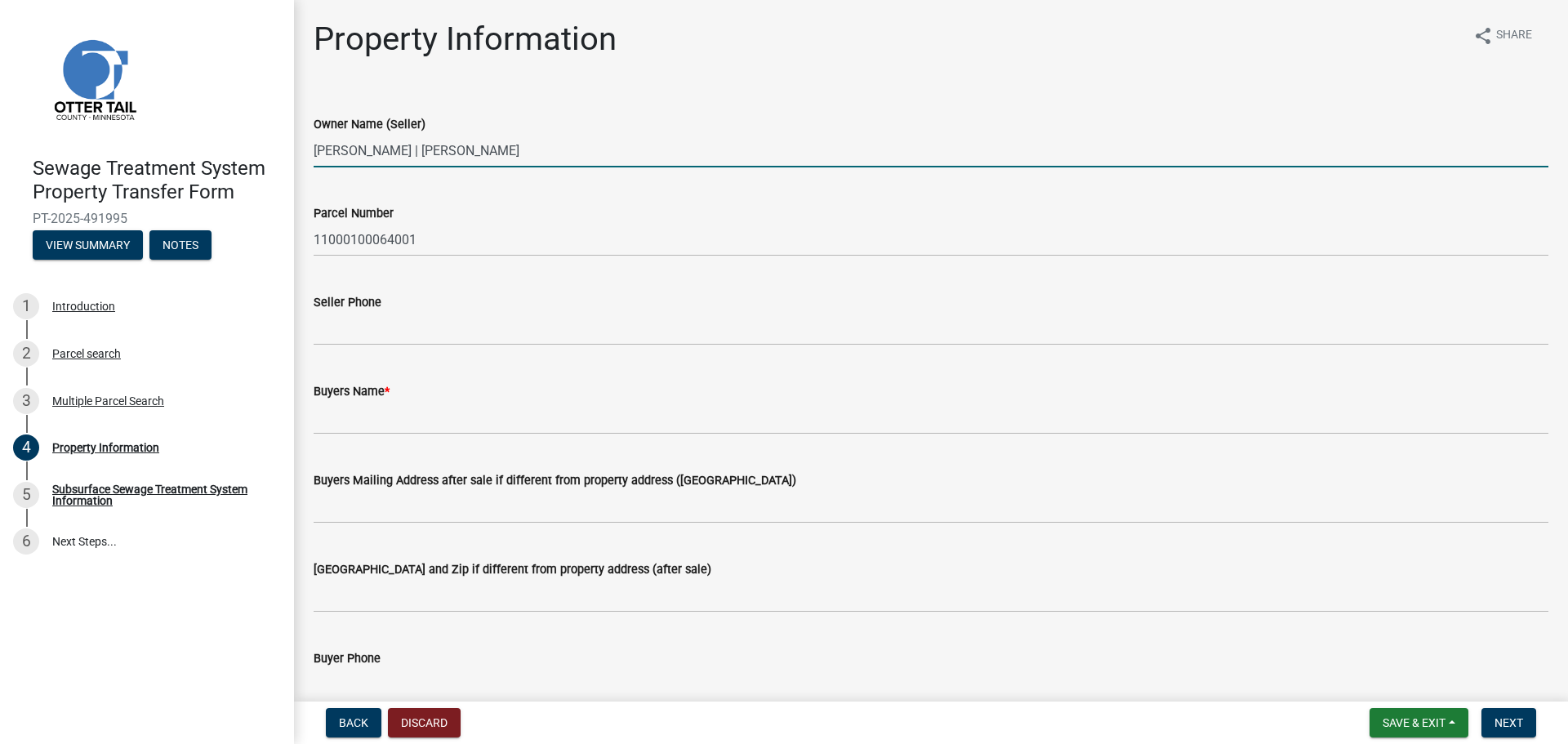
drag, startPoint x: 578, startPoint y: 156, endPoint x: 563, endPoint y: 152, distance: 15.5
click at [575, 155] on input "[PERSON_NAME] | [PERSON_NAME]" at bounding box center [931, 151] width 1234 height 34
drag, startPoint x: 519, startPoint y: 138, endPoint x: 157, endPoint y: 131, distance: 362.1
click at [157, 131] on div "Sewage Treatment System Property Transfer Form PT-2025-491995 View Summary Note…" at bounding box center [784, 372] width 1568 height 744
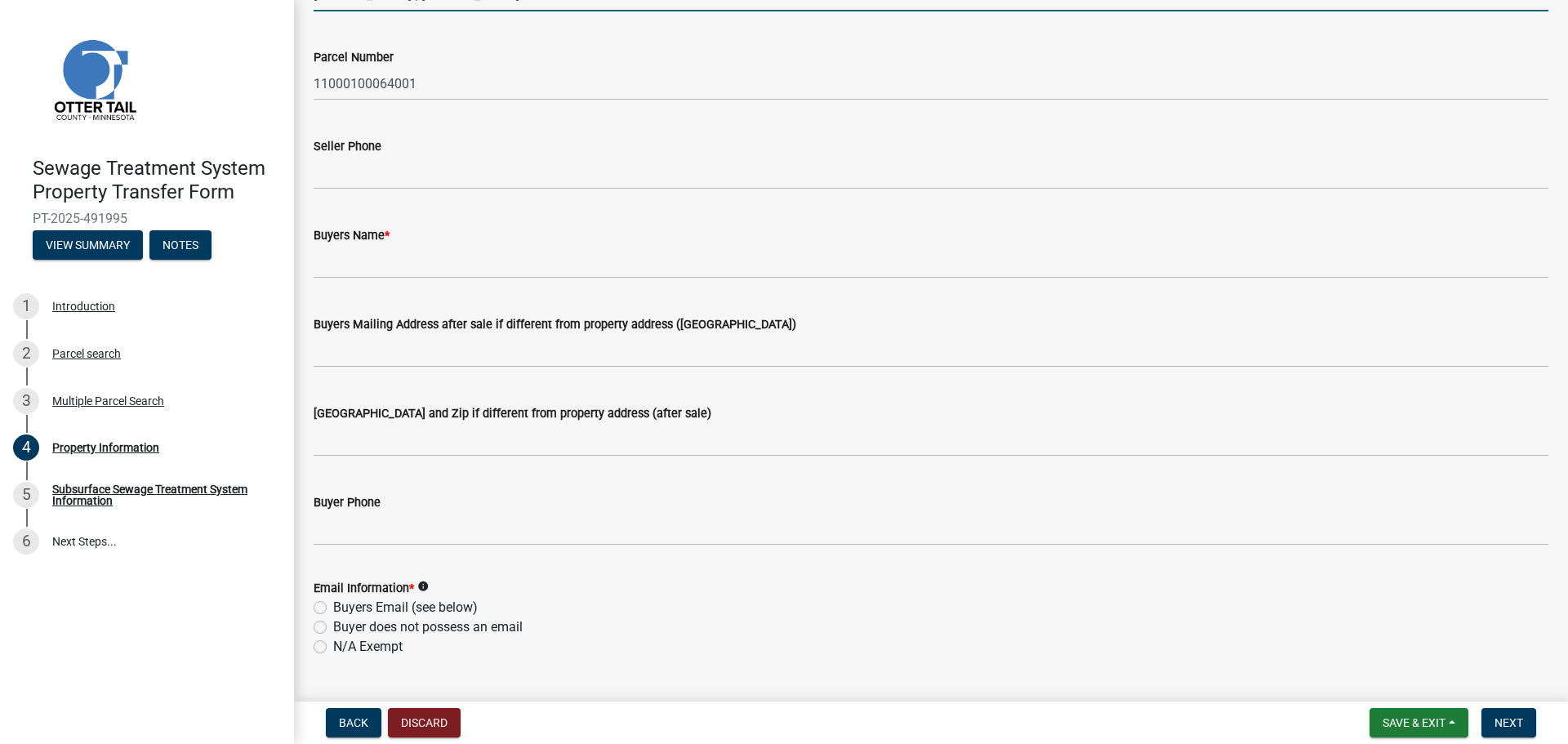
scroll to position [163, 0]
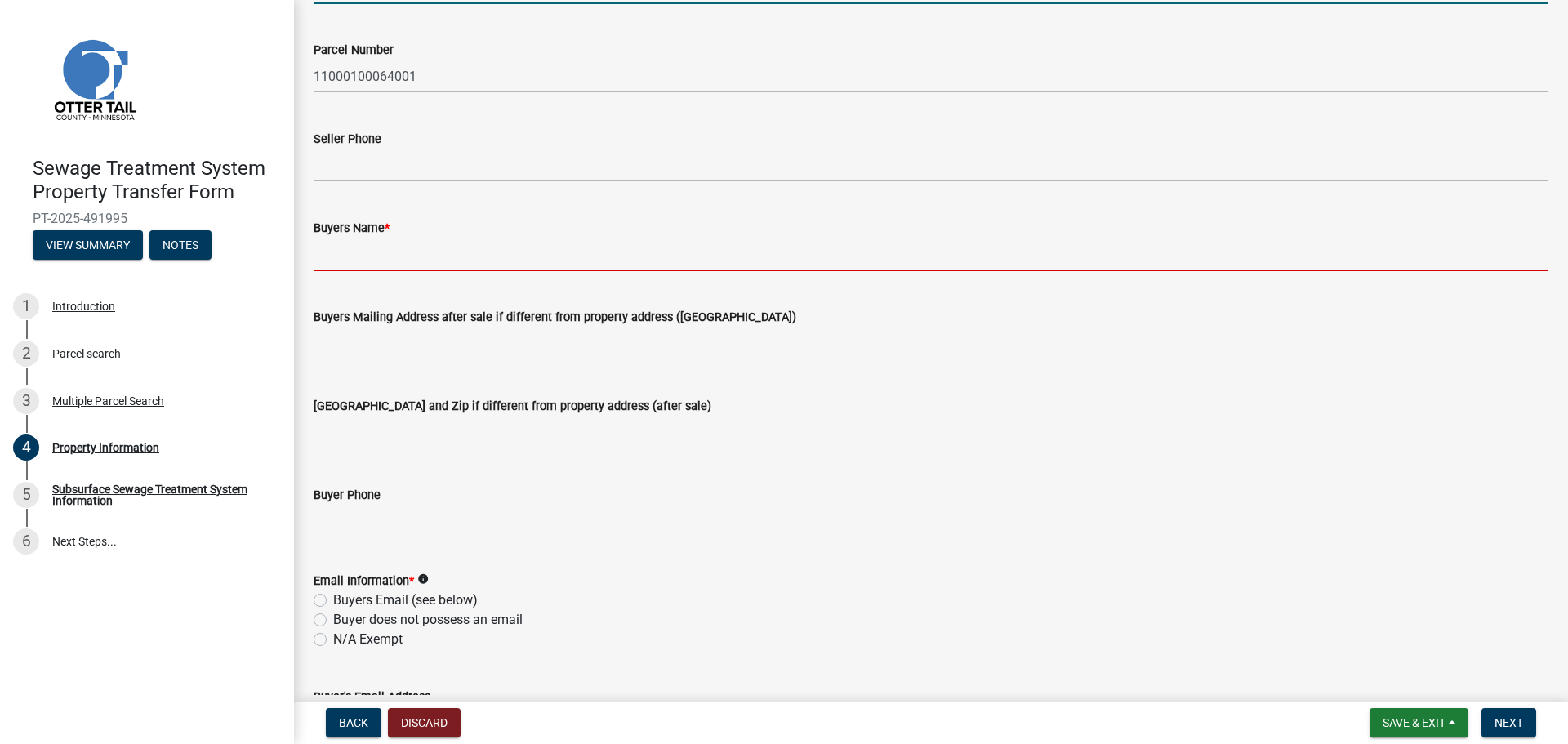
click at [410, 240] on input "Buyers Name *" at bounding box center [931, 255] width 1234 height 34
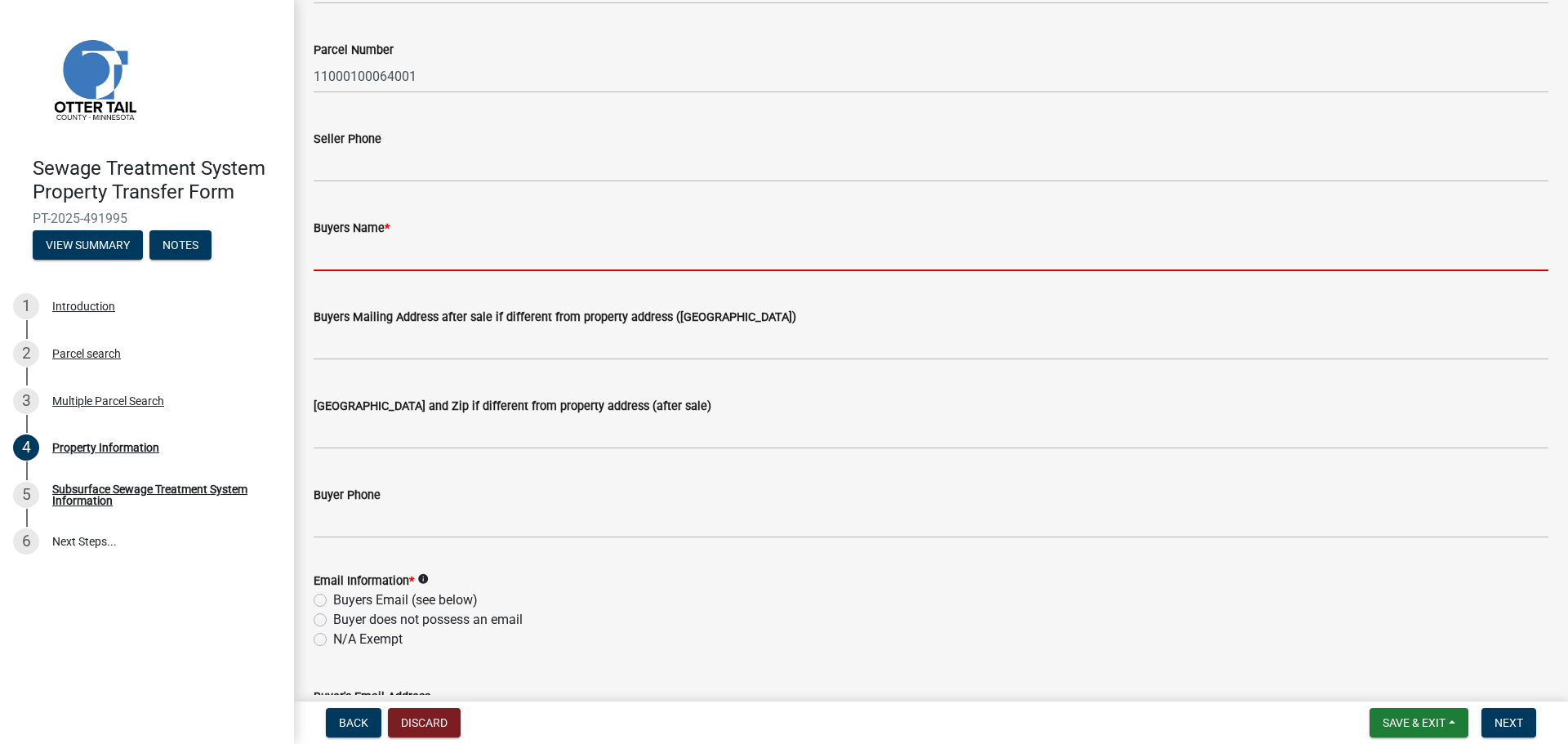
paste input "[PERSON_NAME] | [PERSON_NAME]"
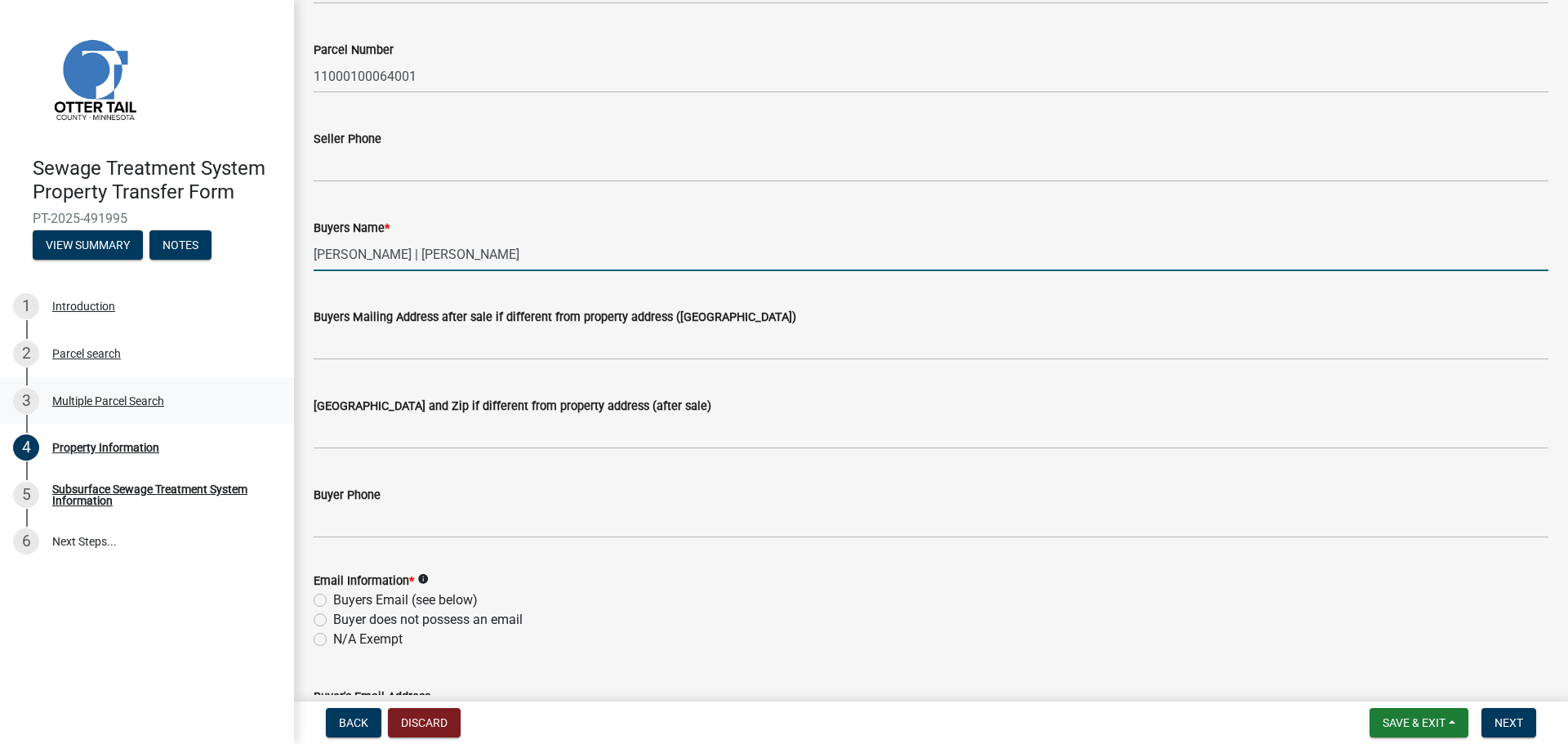
type input "[PERSON_NAME] | [PERSON_NAME]"
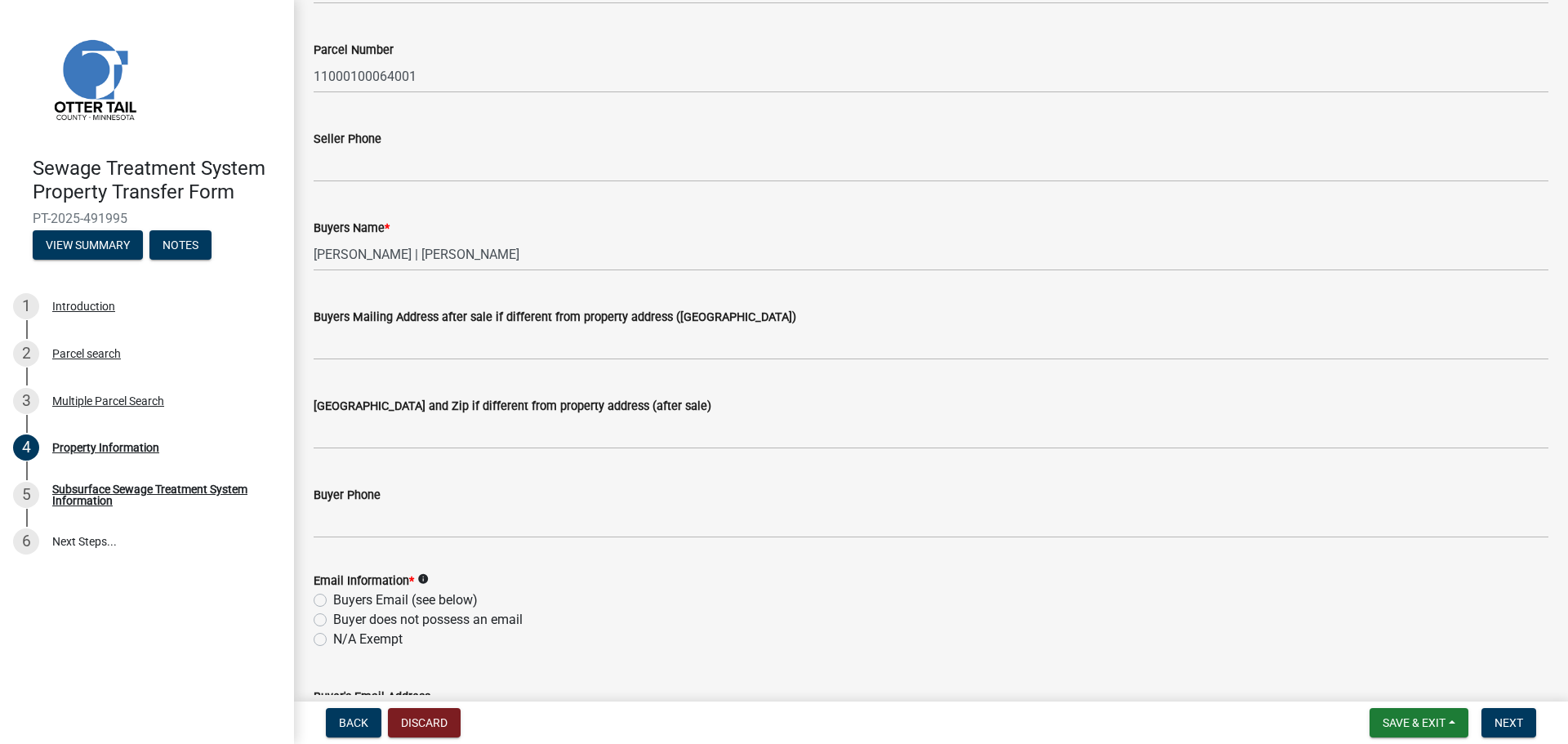
scroll to position [0, 0]
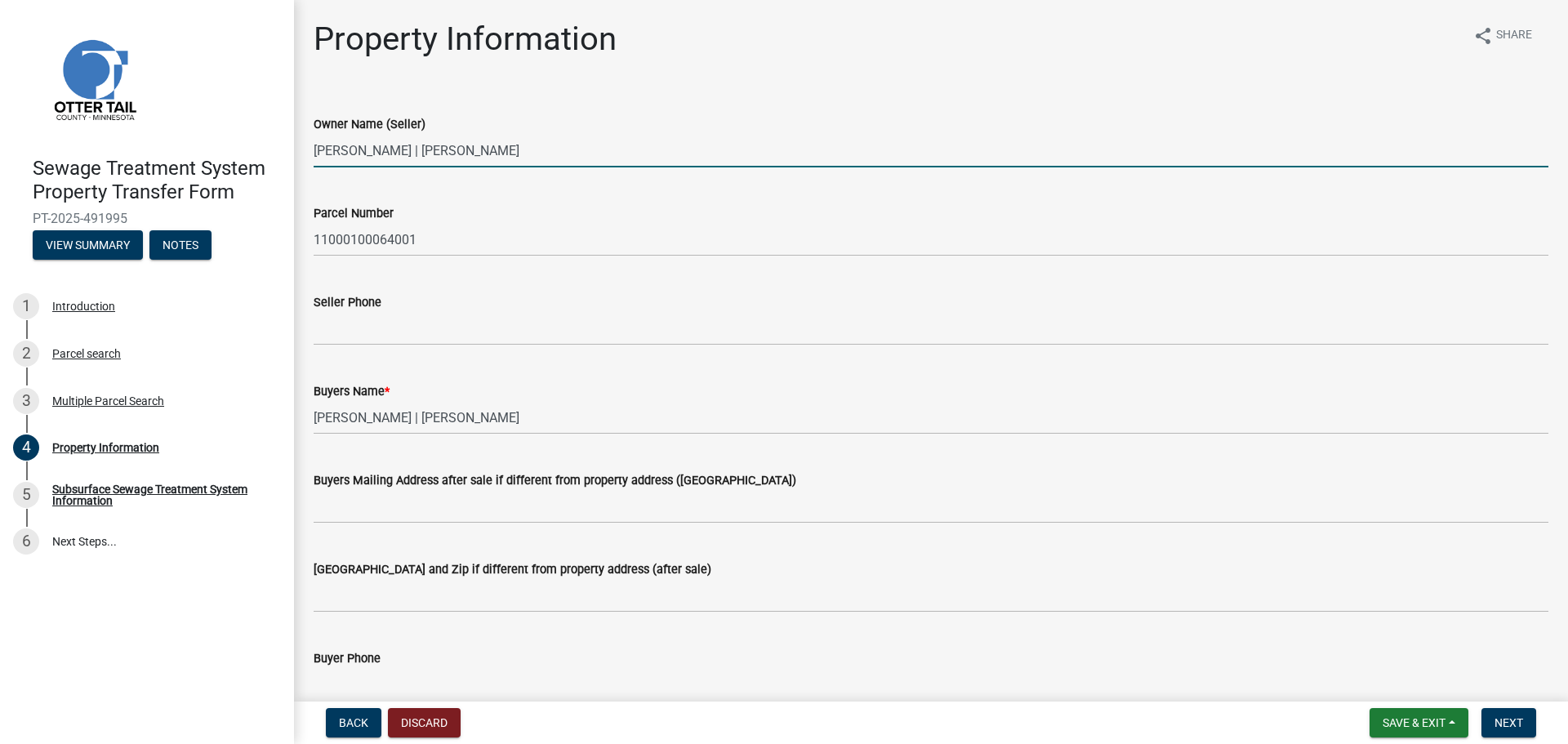
drag, startPoint x: 579, startPoint y: 155, endPoint x: 219, endPoint y: 166, distance: 360.2
click at [228, 162] on div "Sewage Treatment System Property Transfer Form PT-2025-491995 View Summary Note…" at bounding box center [784, 372] width 1568 height 744
paste input "[PERSON_NAME]"
click at [450, 154] on input "[PERSON_NAME]," at bounding box center [931, 151] width 1234 height 34
paste input "[PERSON_NAME]"
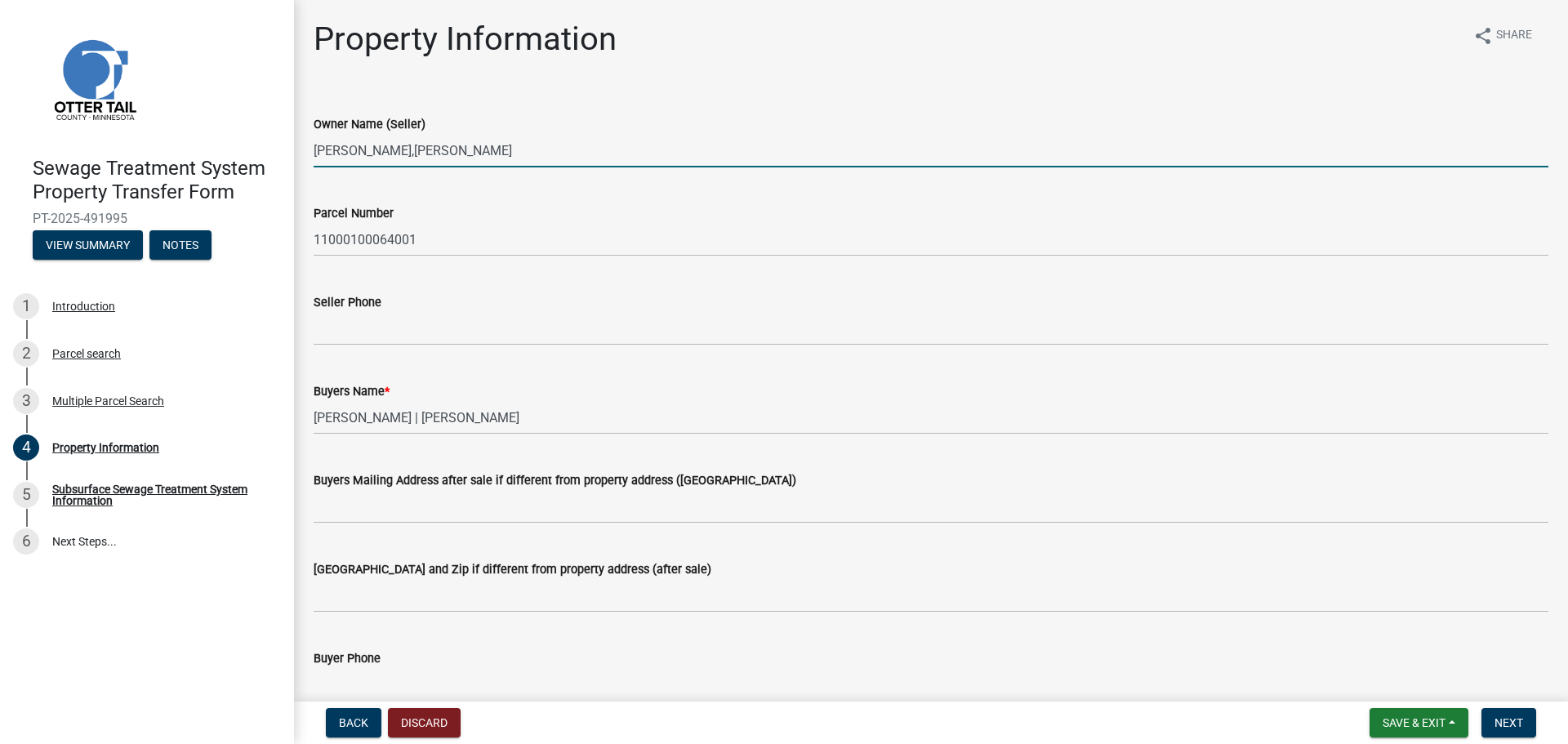
click at [409, 145] on input "[PERSON_NAME],[PERSON_NAME]" at bounding box center [931, 151] width 1234 height 34
click at [536, 154] on input "[PERSON_NAME], [PERSON_NAME]" at bounding box center [931, 151] width 1234 height 34
click at [576, 150] on input "[PERSON_NAME], [PERSON_NAME]," at bounding box center [931, 151] width 1234 height 34
paste input "[PERSON_NAME]"
click at [541, 154] on input "[PERSON_NAME], [PERSON_NAME],[PERSON_NAME]" at bounding box center [931, 151] width 1234 height 34
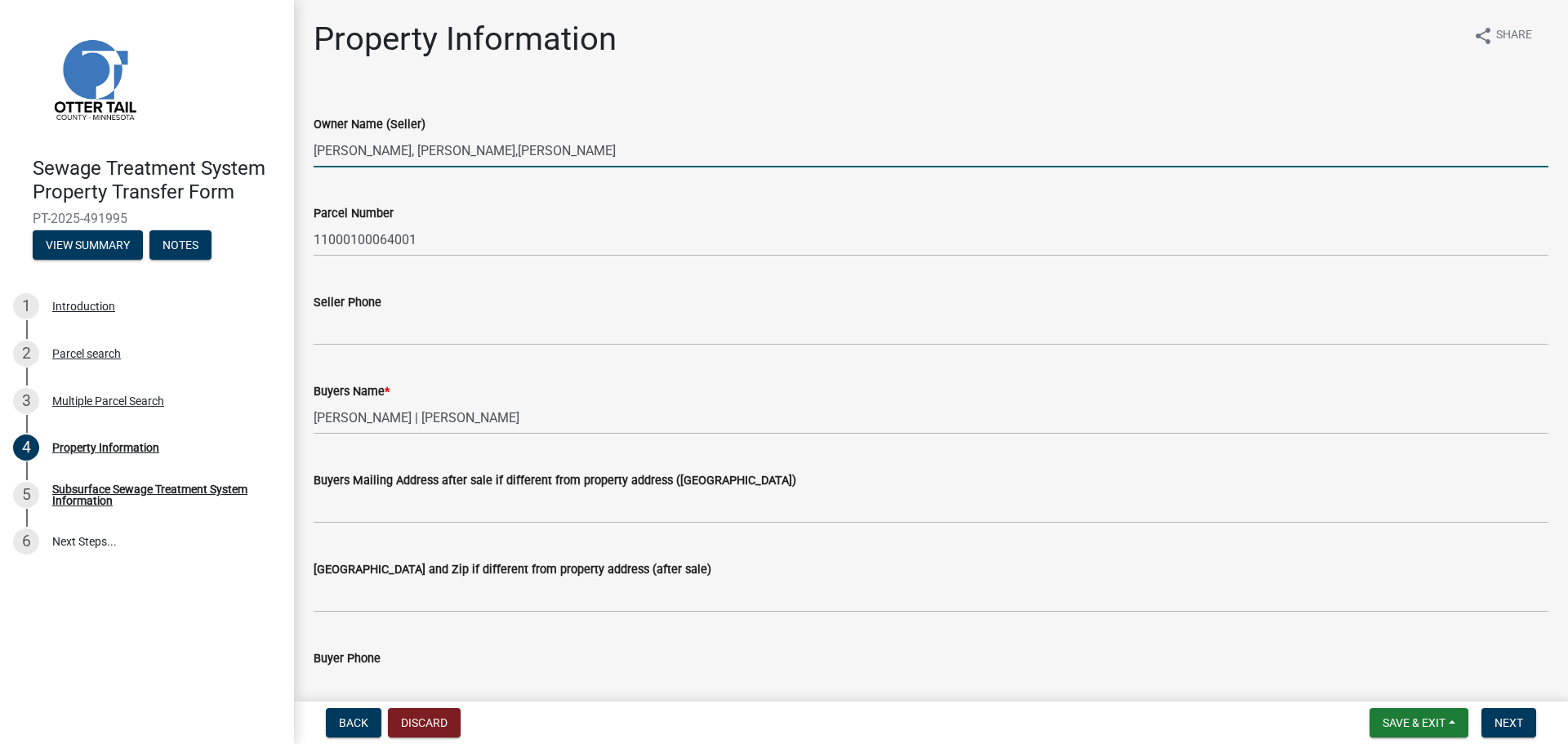
click at [538, 156] on input "[PERSON_NAME], [PERSON_NAME],[PERSON_NAME]" at bounding box center [931, 151] width 1234 height 34
click at [635, 146] on input "[PERSON_NAME], [PERSON_NAME], [PERSON_NAME]" at bounding box center [931, 151] width 1234 height 34
paste input "[PERSON_NAME]"
click at [804, 155] on input "[PERSON_NAME], [PERSON_NAME], [PERSON_NAME], [PERSON_NAME]," at bounding box center [931, 151] width 1234 height 34
paste input "[PERSON_NAME]"
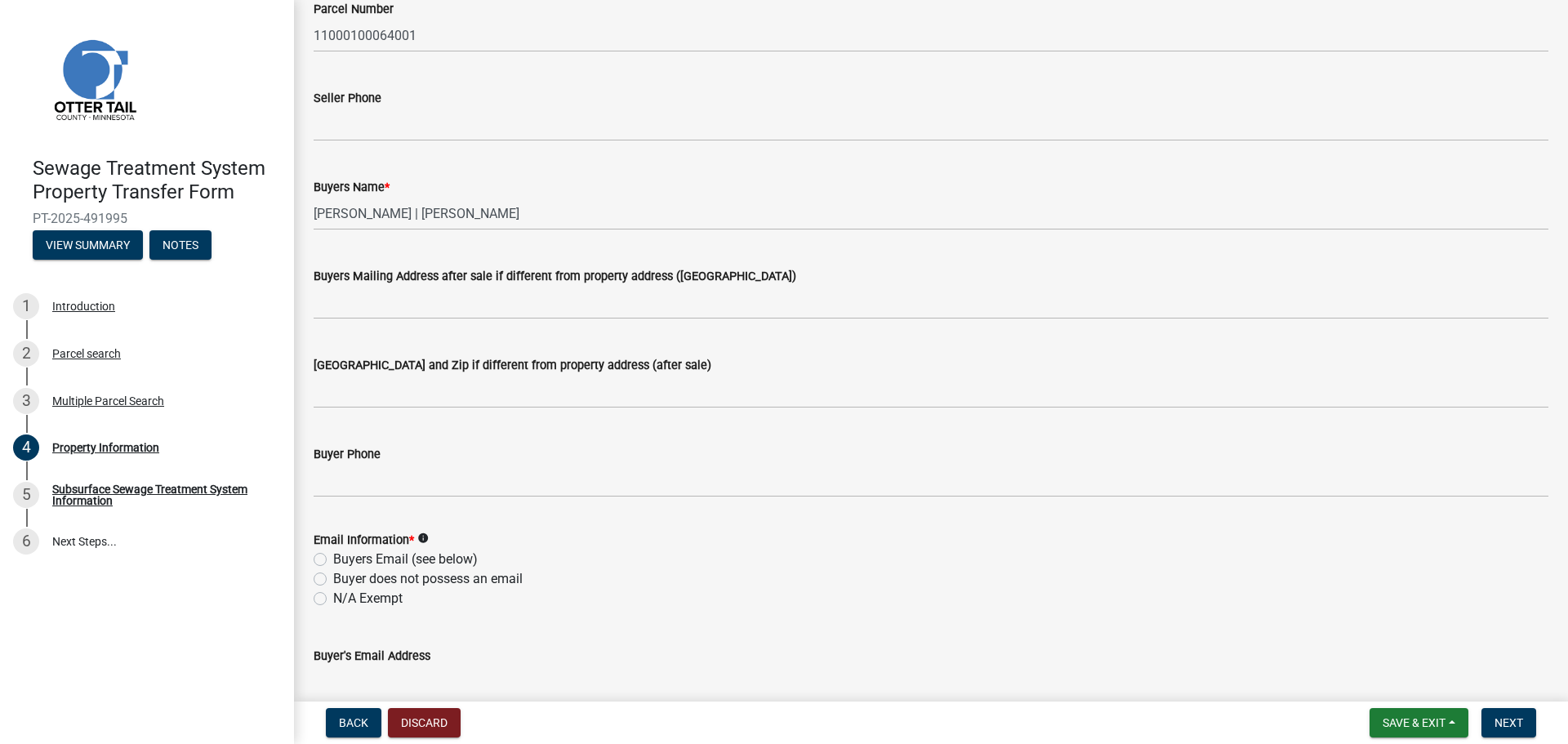
scroll to position [245, 0]
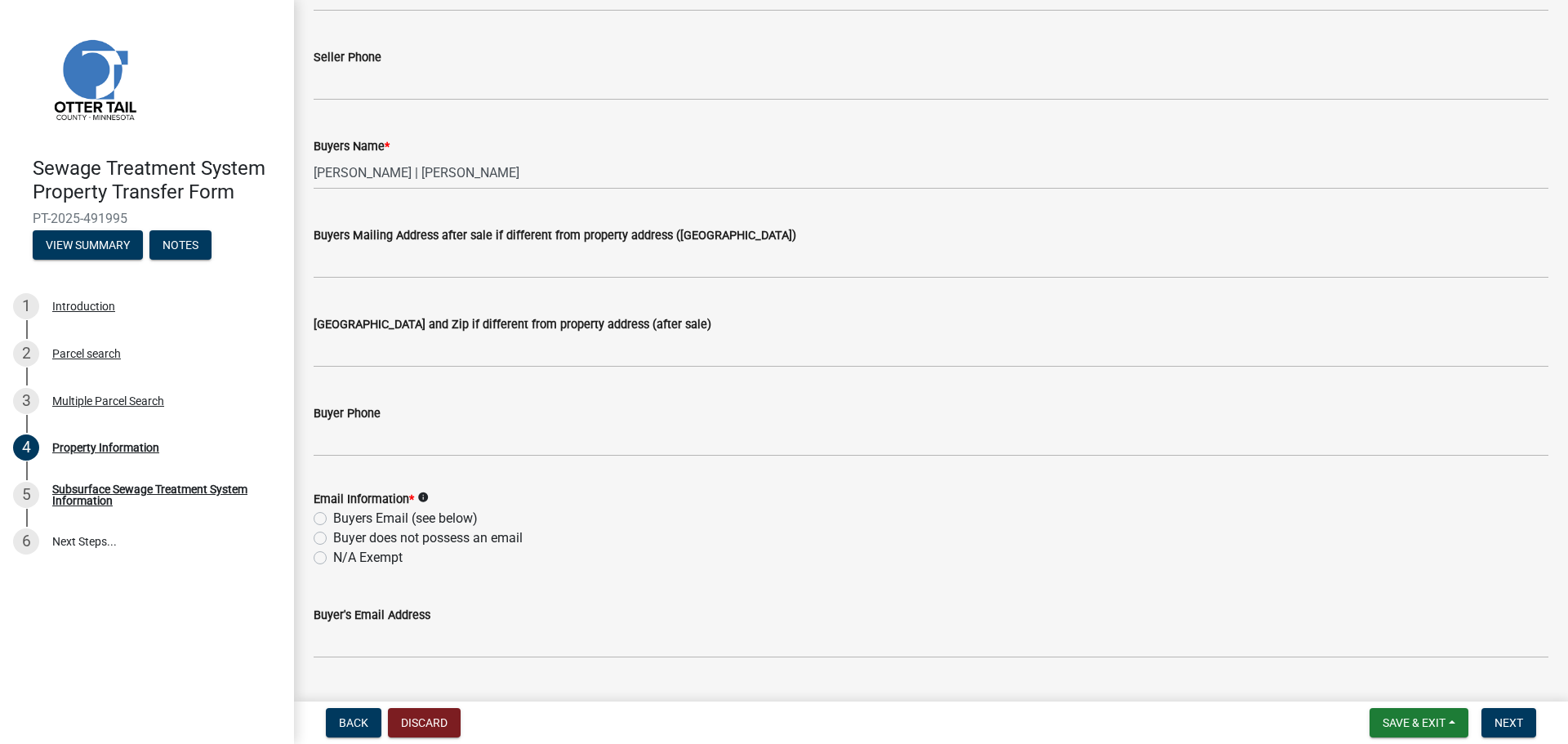
type input "[PERSON_NAME], [PERSON_NAME], [PERSON_NAME], [PERSON_NAME], [PERSON_NAME]"
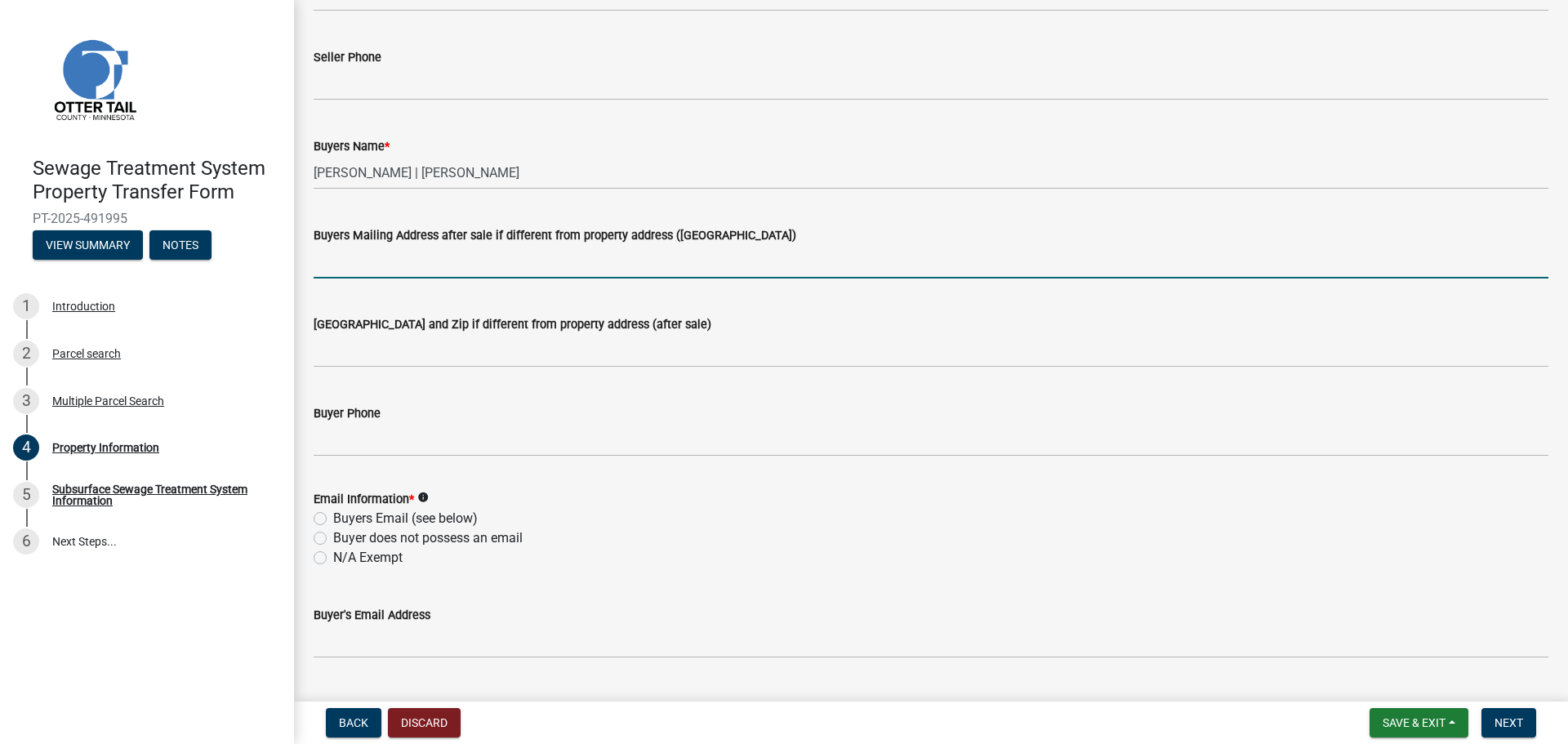
click at [405, 248] on input "Buyers Mailing Address after sale if different from property address ([GEOGRAPH…" at bounding box center [931, 262] width 1234 height 34
paste input "[STREET_ADDRESS]"
drag, startPoint x: 408, startPoint y: 265, endPoint x: 129, endPoint y: 282, distance: 279.5
click at [129, 282] on div "Sewage Treatment System Property Transfer Form PT-2025-491995 View Summary Note…" at bounding box center [784, 372] width 1568 height 744
paste input "[STREET_ADDRESS]"
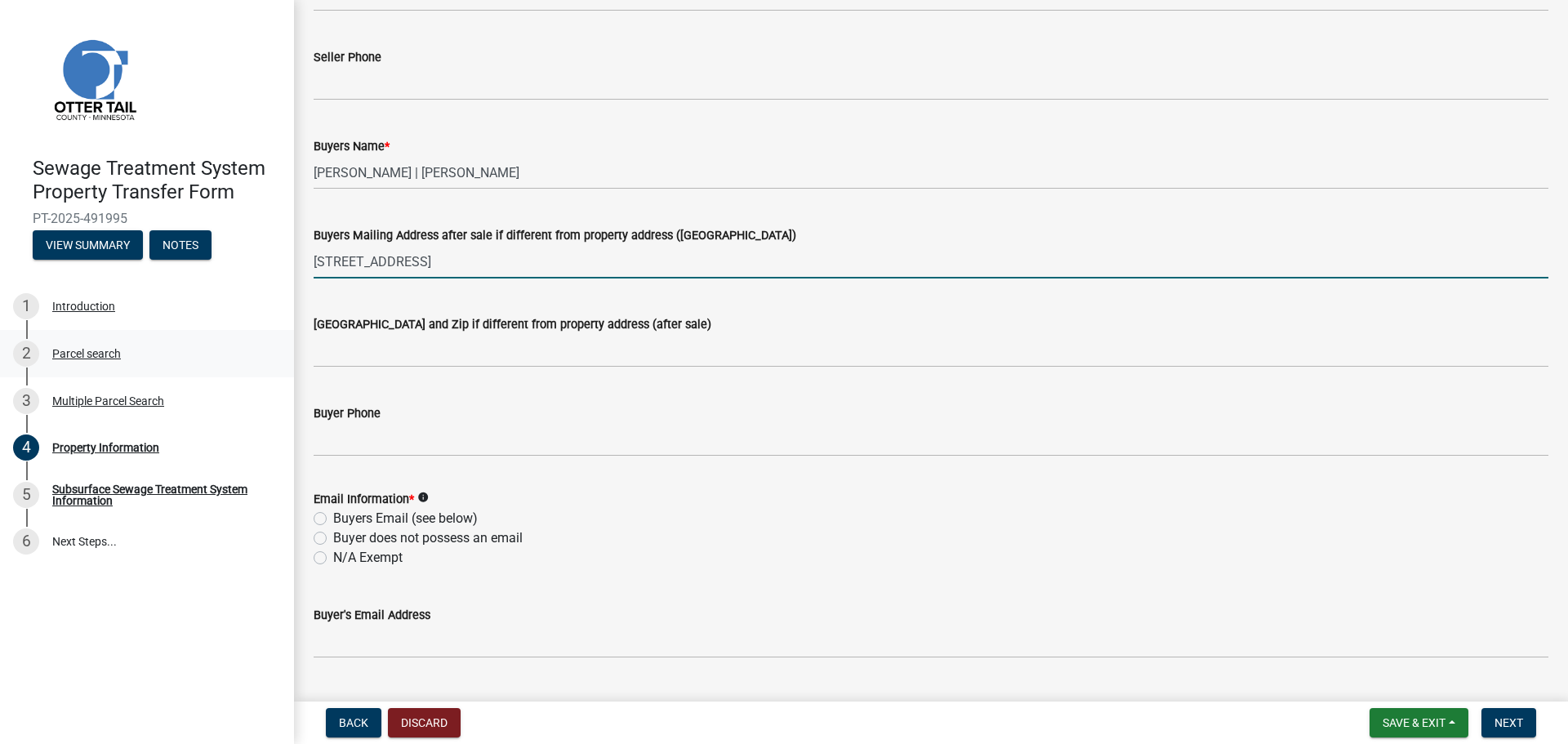
type input "[STREET_ADDRESS]"
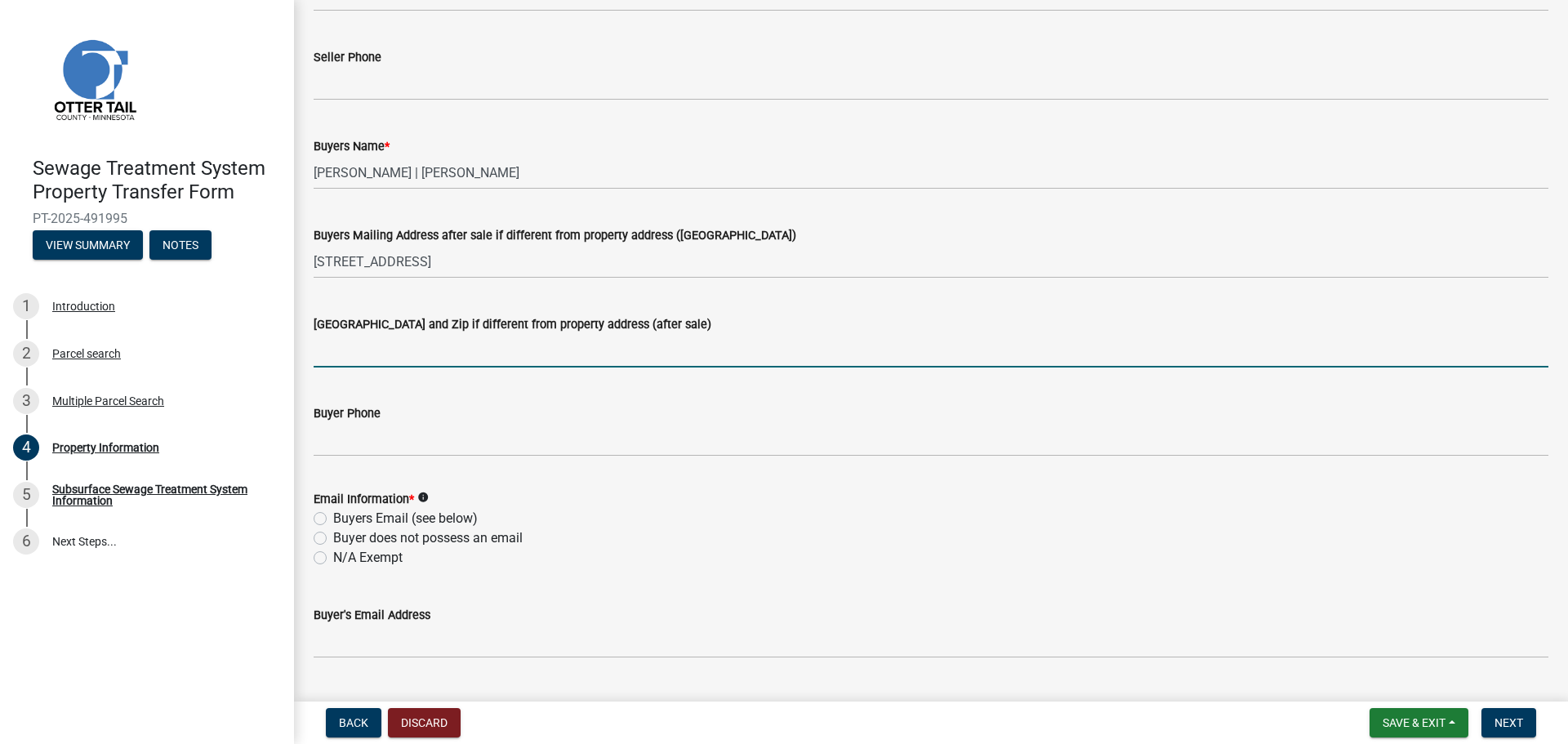
click at [345, 345] on input "[GEOGRAPHIC_DATA] and Zip if different from property address (after sale)" at bounding box center [931, 351] width 1234 height 34
paste input "[GEOGRAPHIC_DATA]"
type input "[GEOGRAPHIC_DATA]"
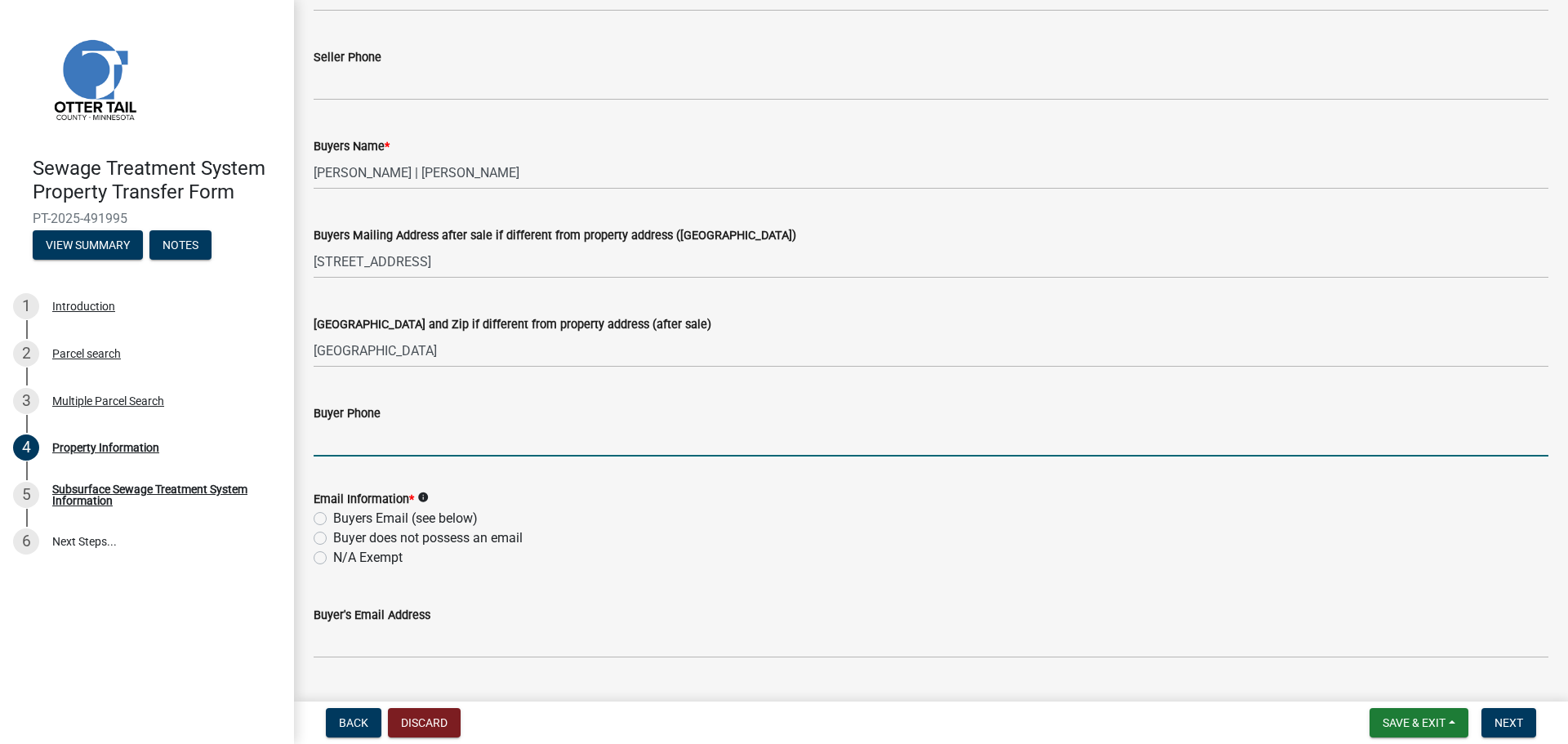
click at [419, 436] on input "Buyer Phone" at bounding box center [931, 440] width 1234 height 34
click at [392, 438] on input "Buyer Phone" at bounding box center [931, 440] width 1234 height 34
paste input "[EMAIL_ADDRESS][DOMAIN_NAME]"
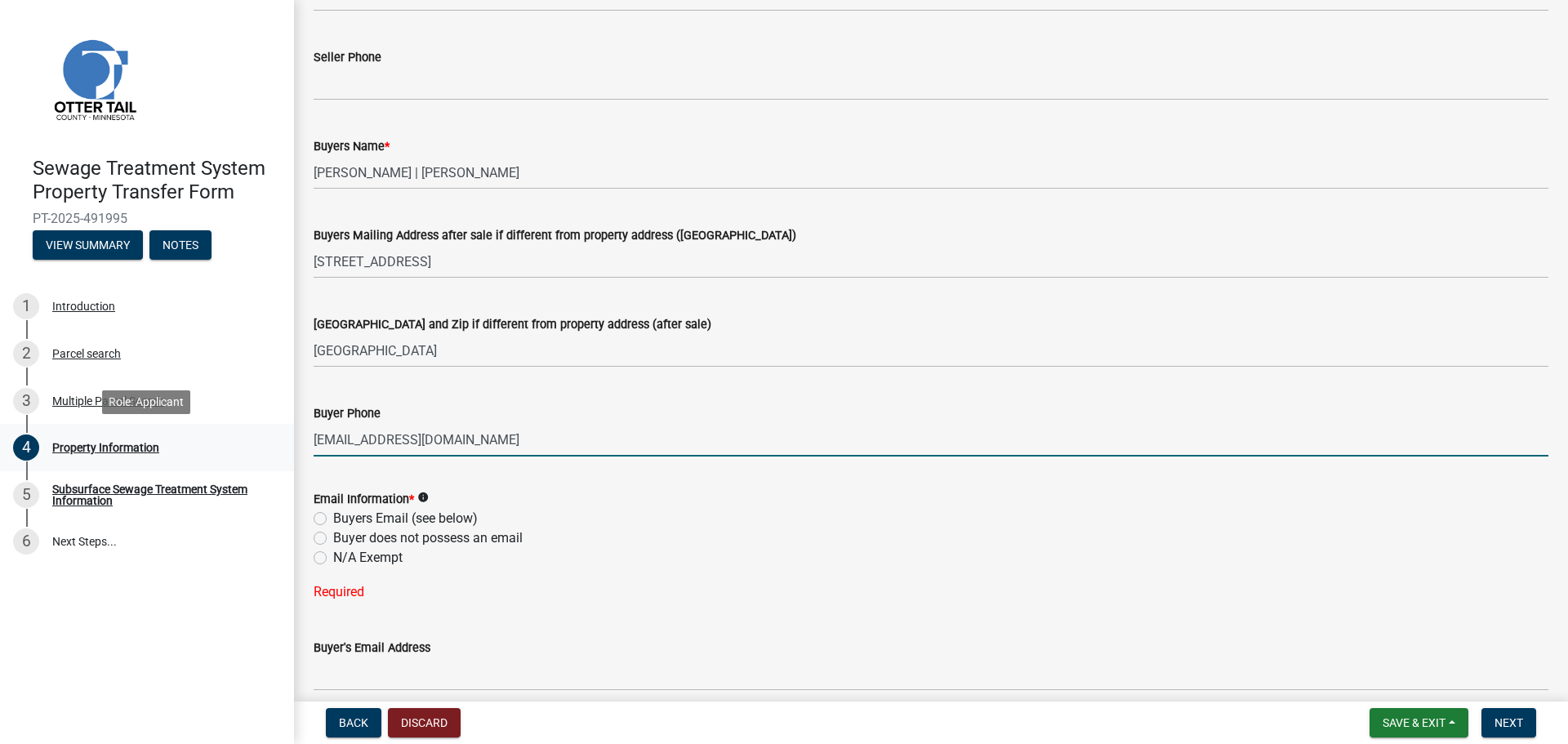
drag, startPoint x: 513, startPoint y: 443, endPoint x: 34, endPoint y: 445, distance: 479.0
click at [31, 439] on div "Sewage Treatment System Property Transfer Form PT-2025-491995 View Summary Note…" at bounding box center [784, 372] width 1568 height 744
type input "[EMAIL_ADDRESS][DOMAIN_NAME]"
click at [377, 511] on div "Email Information * info Buyers Email (see below) Buyer does not possess an ema…" at bounding box center [931, 528] width 1234 height 78
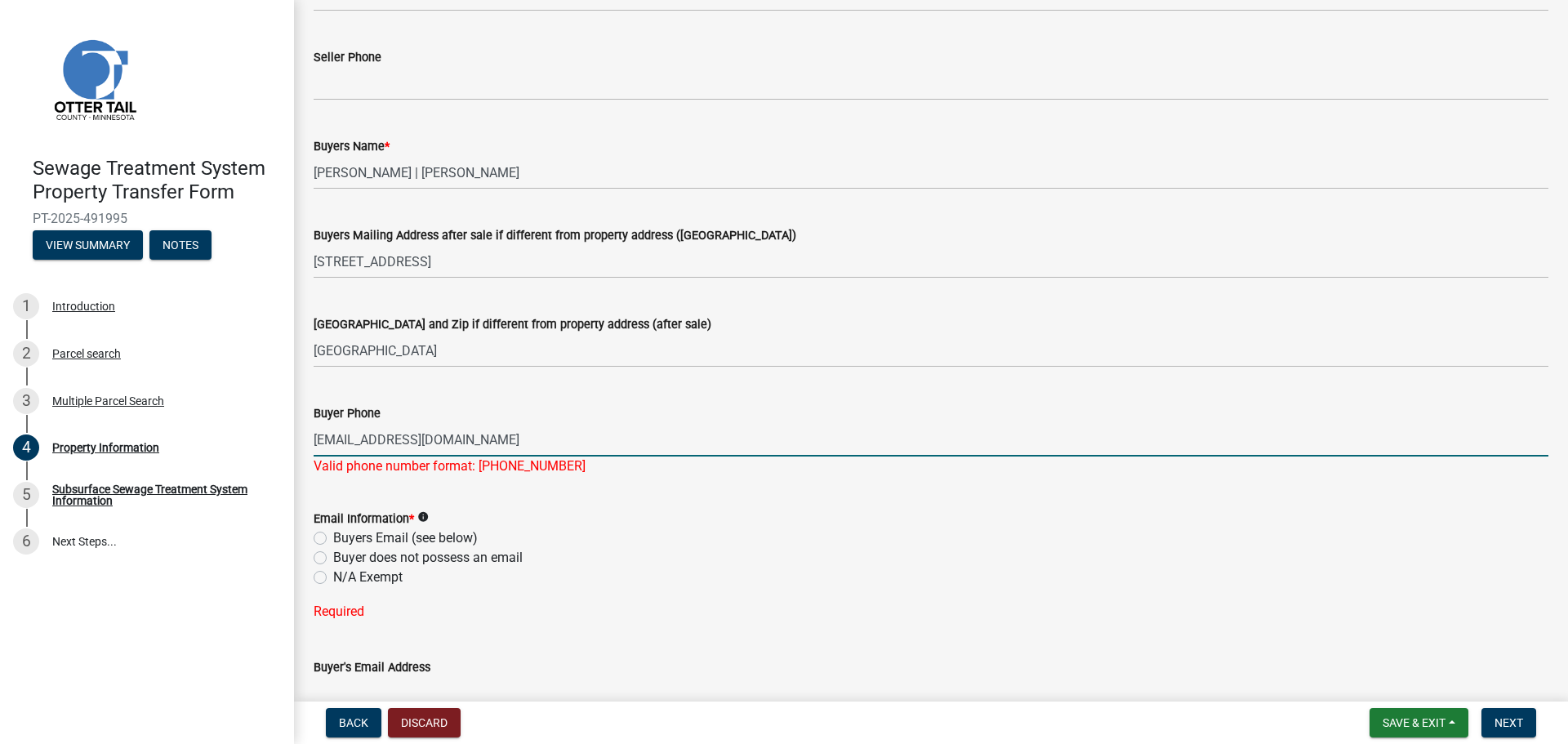
drag, startPoint x: 525, startPoint y: 436, endPoint x: -288, endPoint y: 468, distance: 813.6
click at [0, 468] on html "Internet Explorer does NOT work with GeoPermits. Get a new browser for more sec…" at bounding box center [784, 372] width 1568 height 744
type input "5078841149"
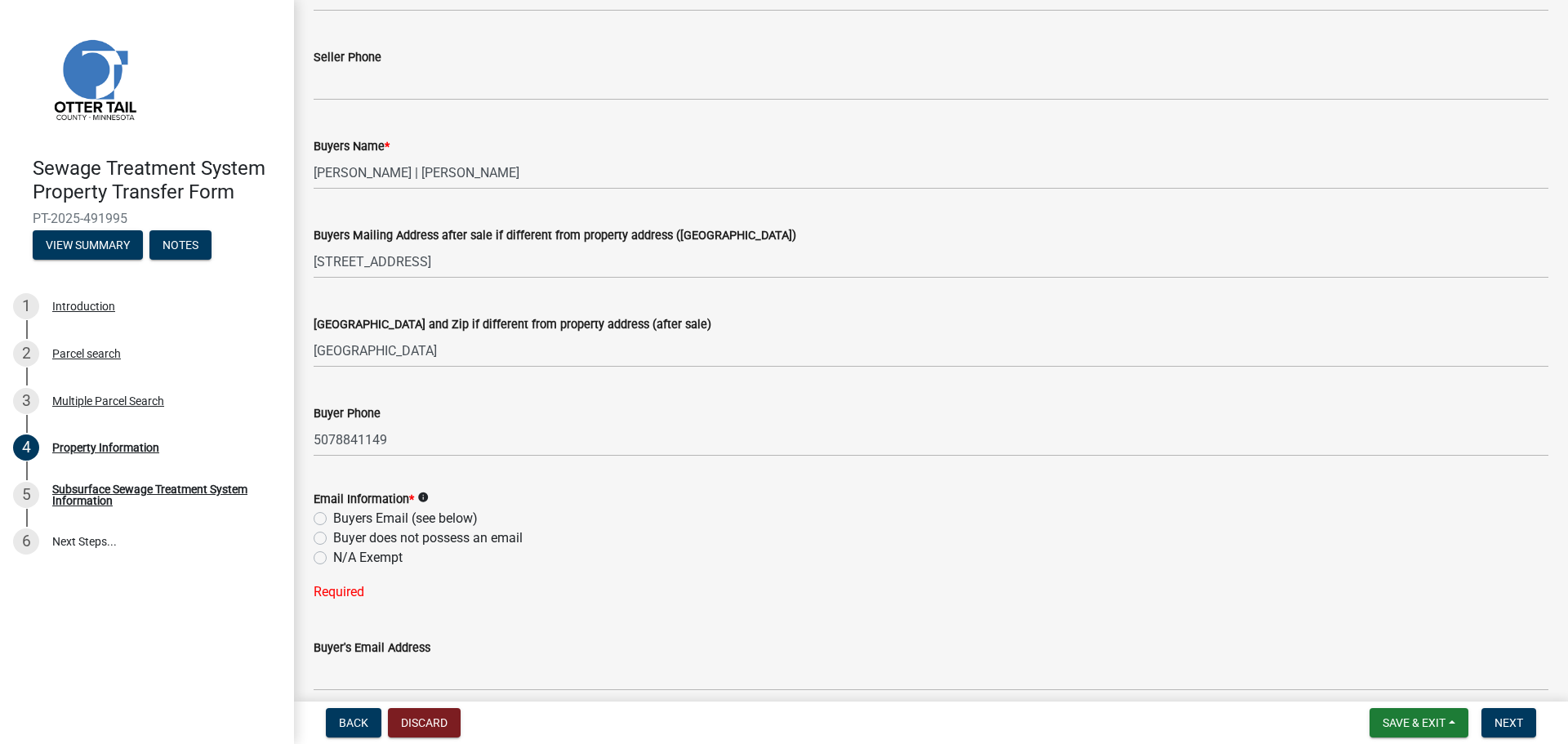
click at [332, 521] on div "Buyers Email (see below)" at bounding box center [931, 518] width 1234 height 20
click at [333, 515] on label "Buyers Email (see below)" at bounding box center [404, 518] width 144 height 20
click at [333, 515] on input "Buyers Email (see below)" at bounding box center [338, 513] width 10 height 10
radio input "true"
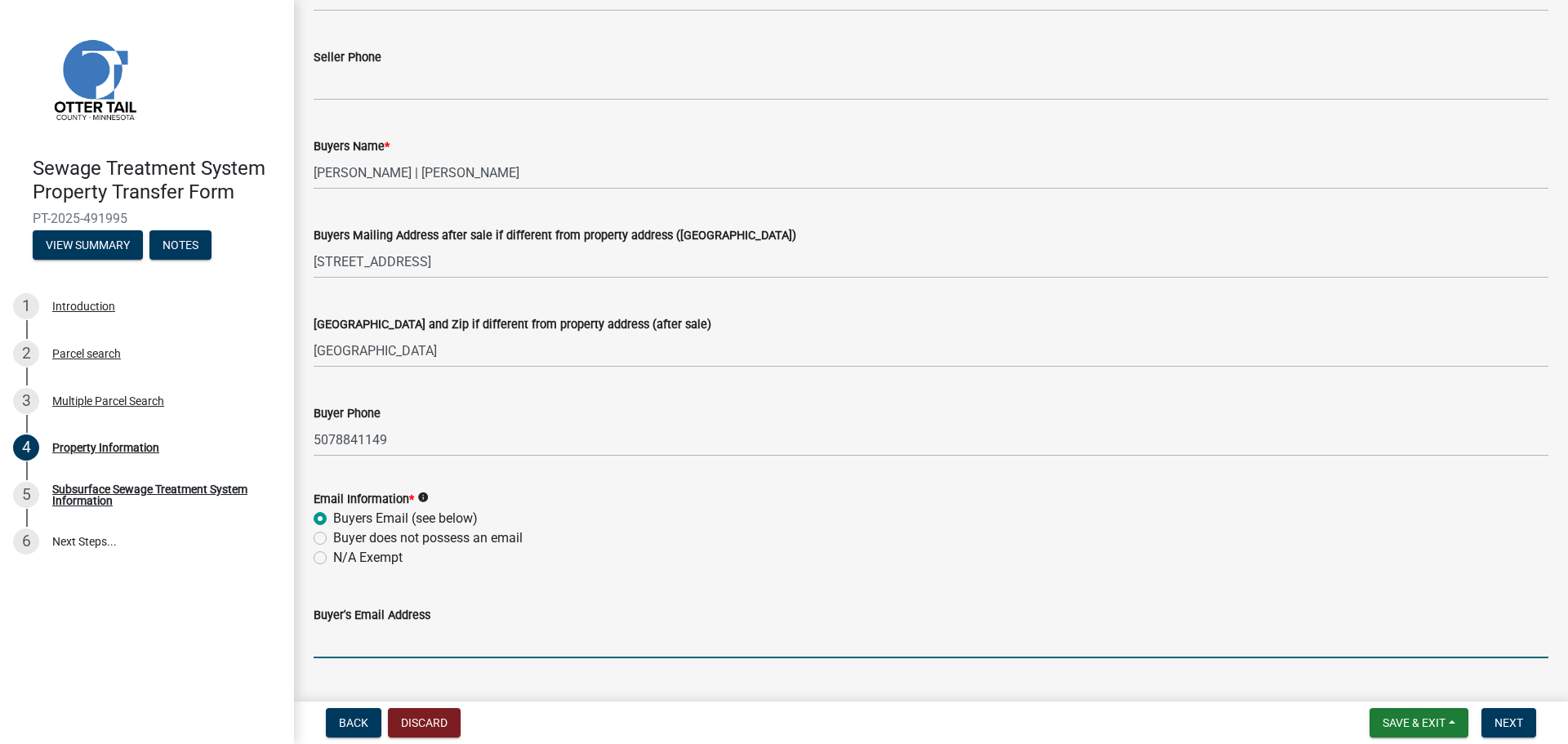
click at [364, 639] on input "Buyer's Email Address" at bounding box center [931, 641] width 1234 height 34
paste input "[EMAIL_ADDRESS][DOMAIN_NAME]"
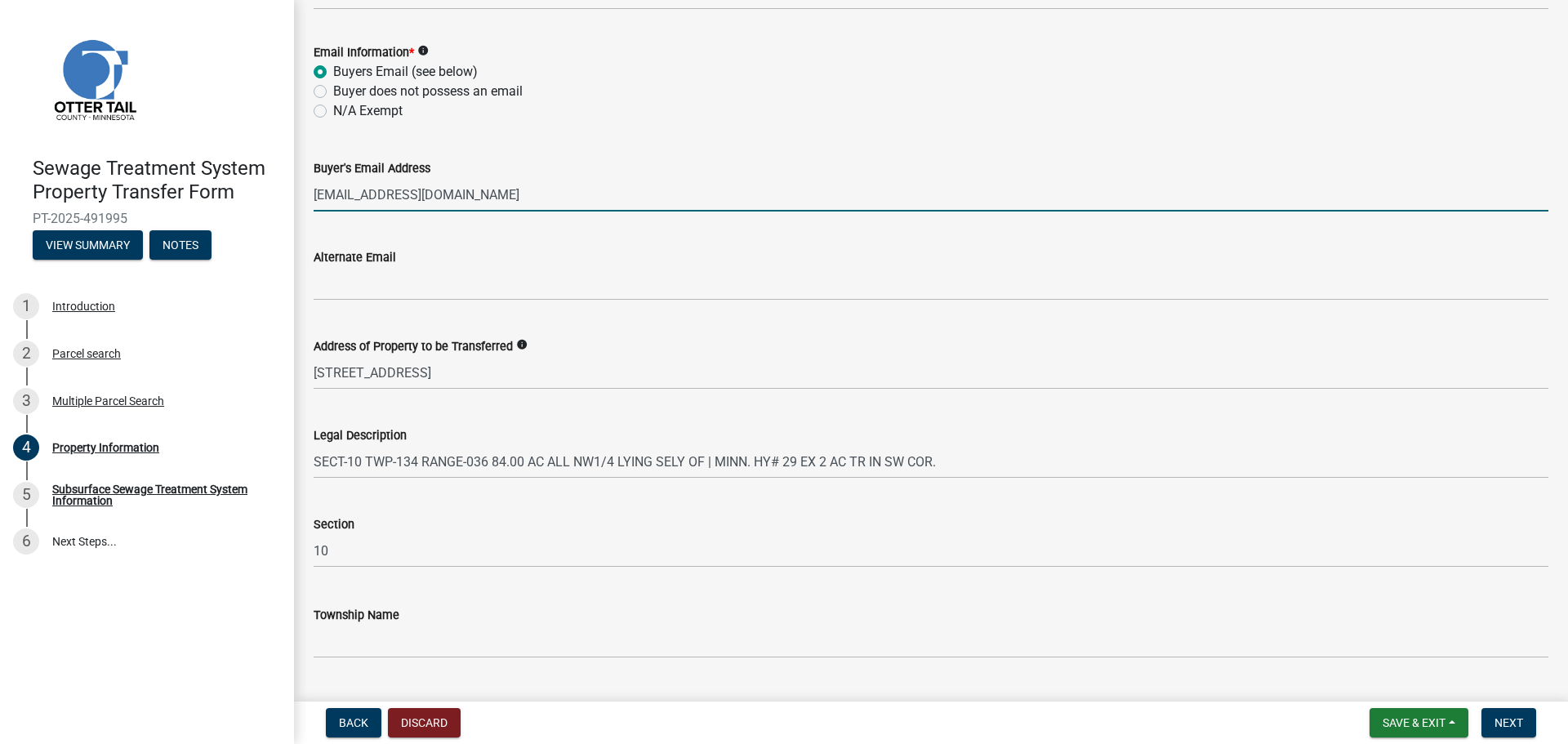
scroll to position [732, 0]
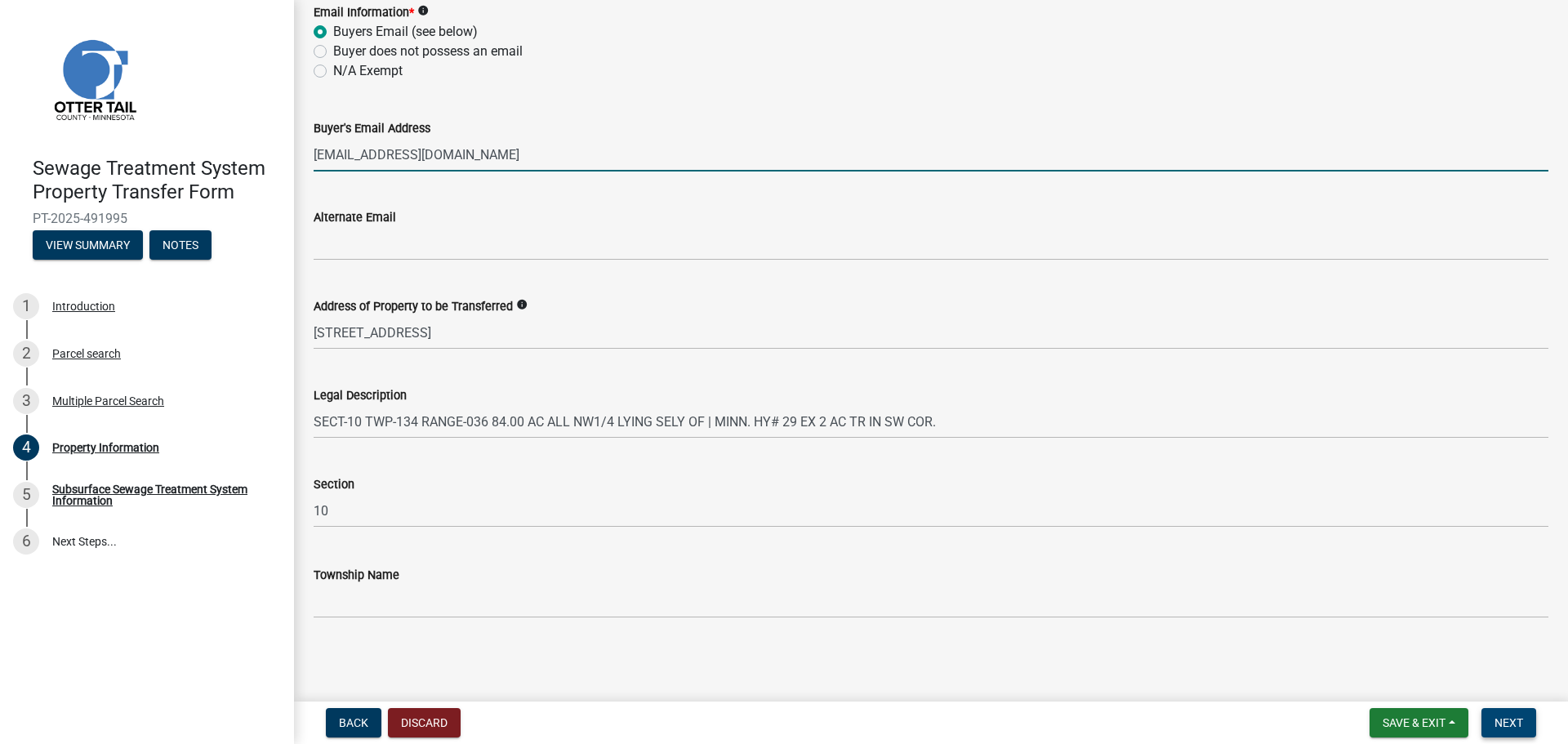
type input "[EMAIL_ADDRESS][DOMAIN_NAME]"
click at [1510, 725] on span "Next" at bounding box center [1509, 722] width 28 height 13
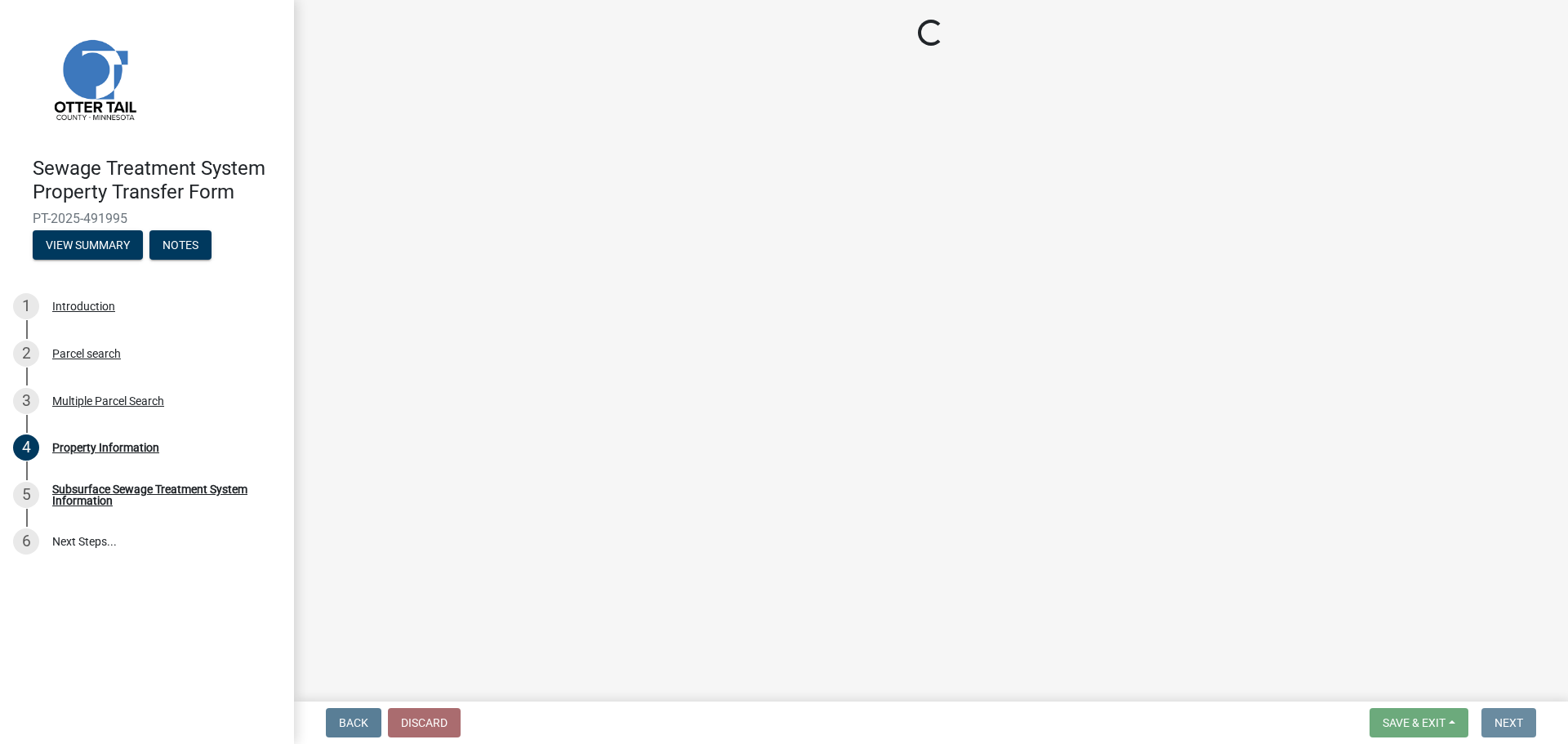
scroll to position [0, 0]
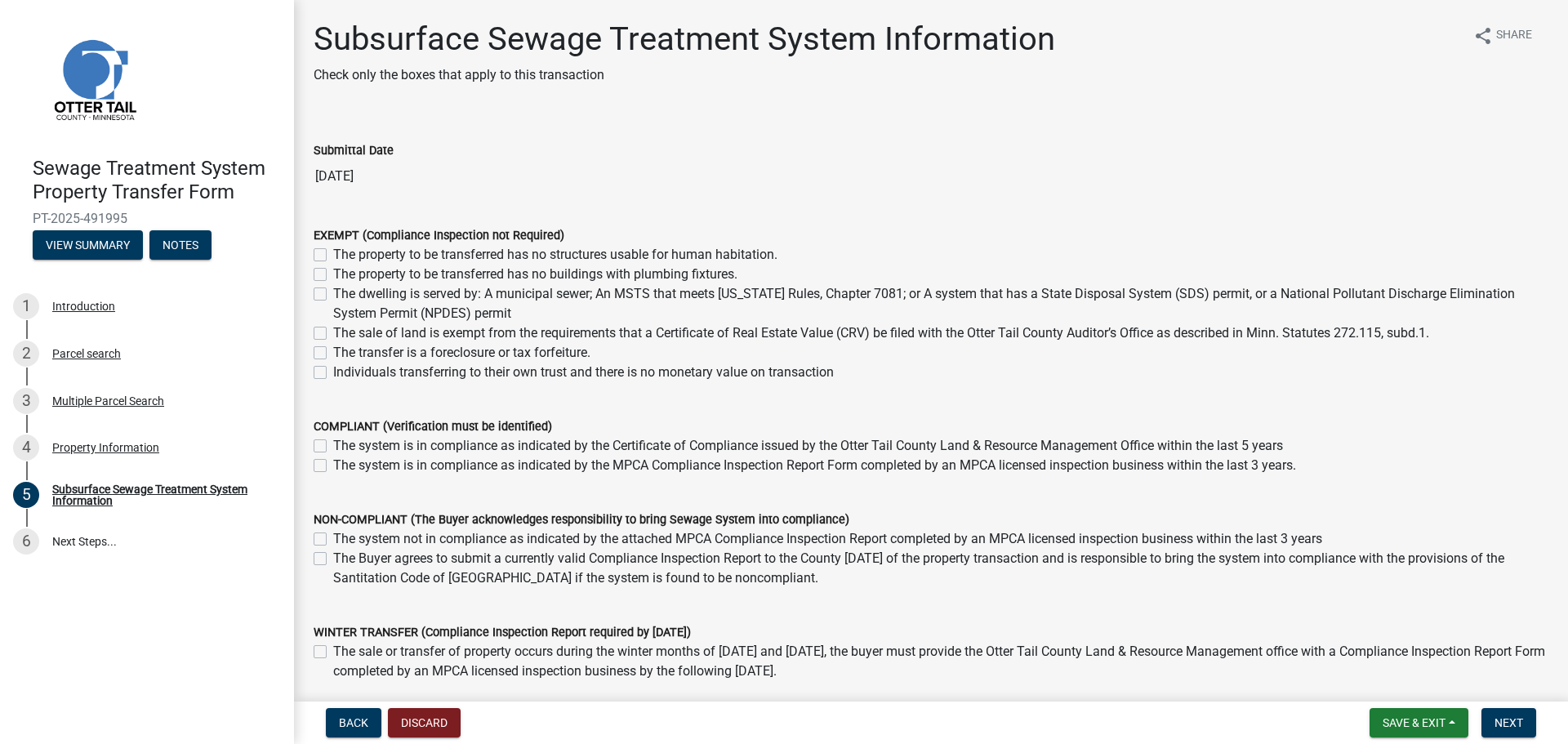
click at [333, 450] on label "The system is in compliance as indicated by the Certificate of Compliance issue…" at bounding box center [807, 445] width 949 height 20
click at [333, 447] on input "The system is in compliance as indicated by the Certificate of Compliance issue…" at bounding box center [338, 440] width 10 height 10
checkbox input "true"
checkbox input "false"
click at [1502, 717] on span "Next" at bounding box center [1509, 722] width 28 height 13
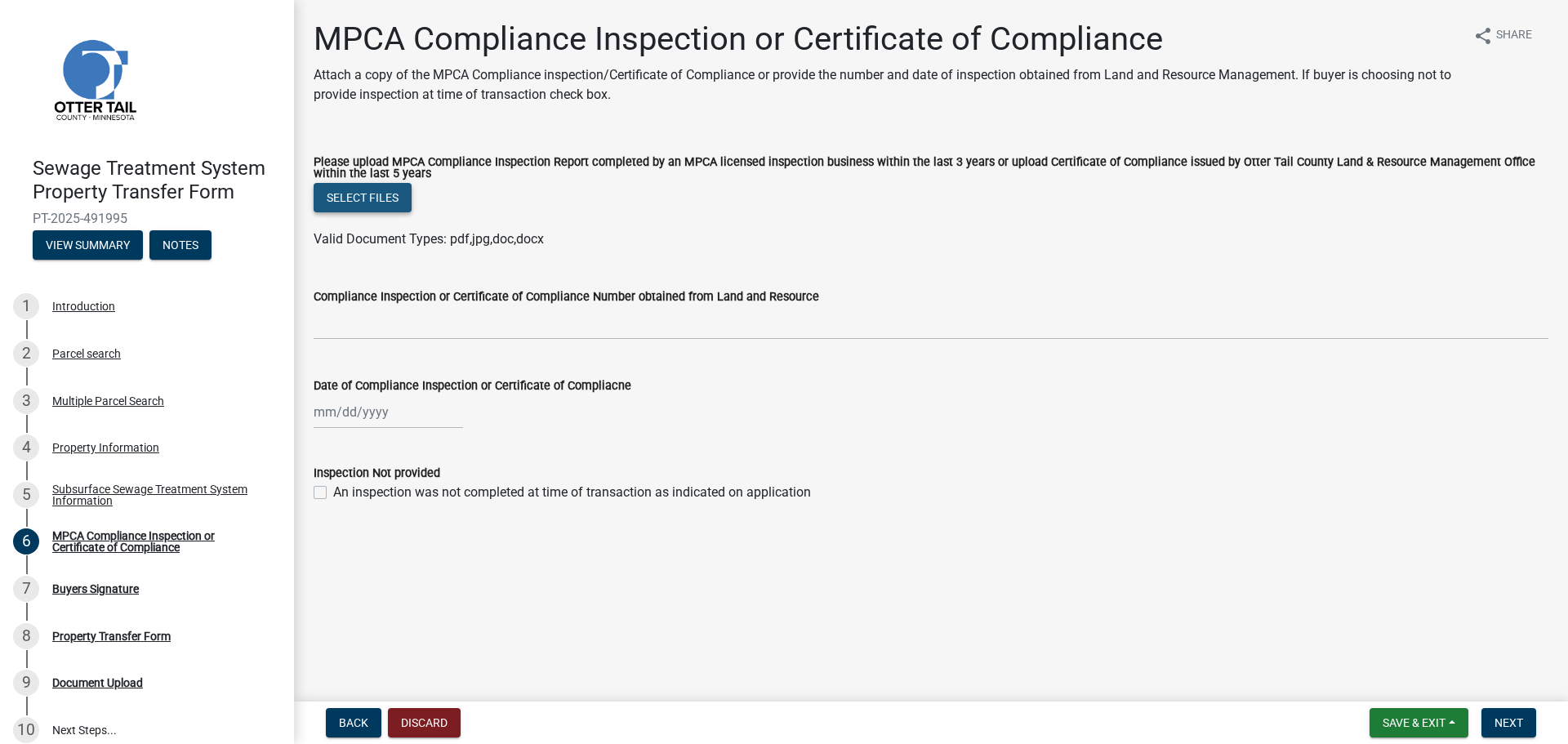
click at [396, 211] on button "Select files" at bounding box center [363, 197] width 98 height 29
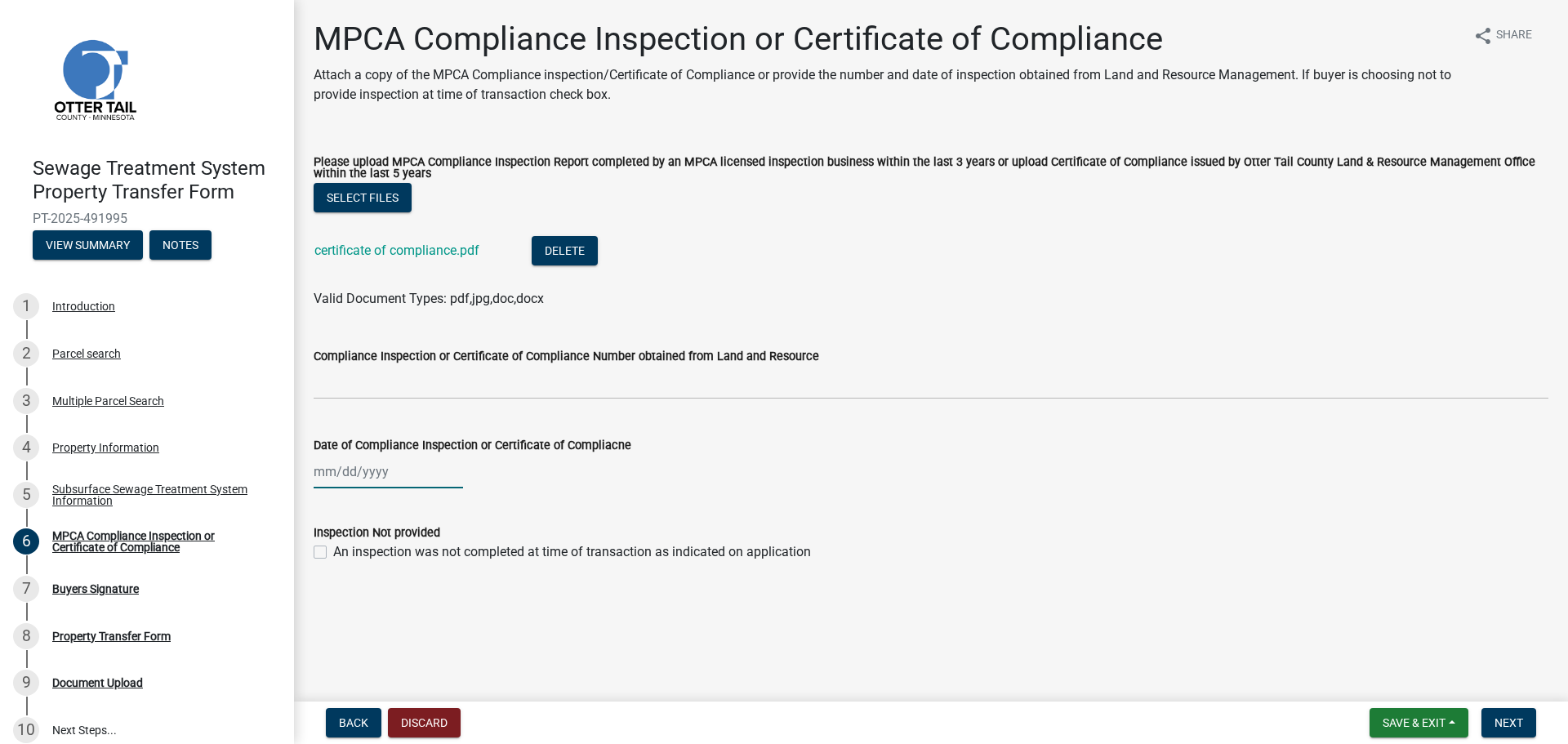
click at [355, 471] on div at bounding box center [388, 471] width 149 height 34
select select "10"
select select "2025"
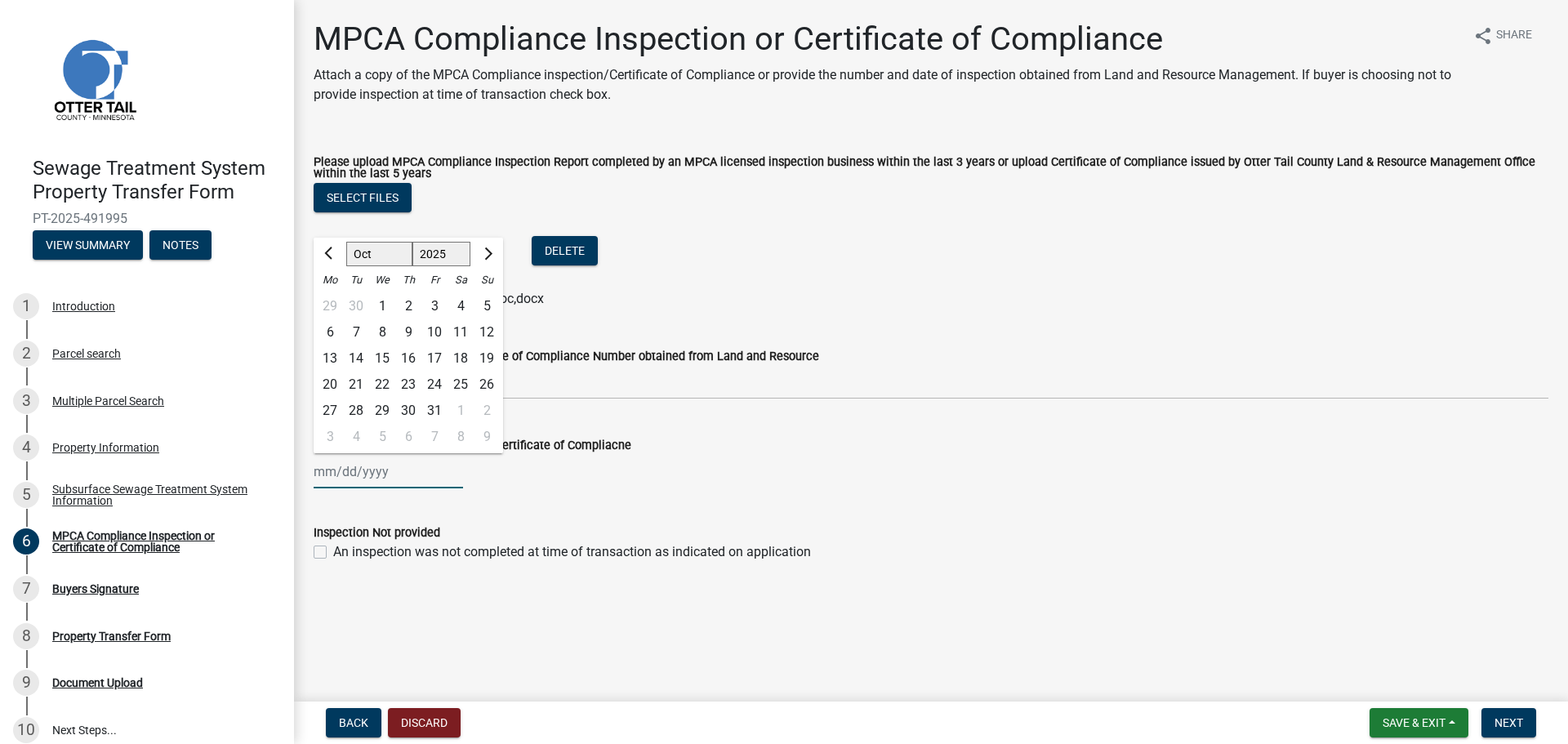
click at [367, 251] on select "Jan Feb Mar Apr May Jun [DATE] Aug Sep Oct Nov Dec" at bounding box center [379, 255] width 66 height 25
select select "5"
click at [346, 242] on select "Jan Feb Mar Apr May Jun [DATE] Aug Sep Oct Nov Dec" at bounding box center [379, 255] width 66 height 25
click at [435, 254] on select "1525 1526 1527 1528 1529 1530 1531 1532 1533 1534 1535 1536 1537 1538 1539 1540…" at bounding box center [441, 255] width 58 height 25
select select "2024"
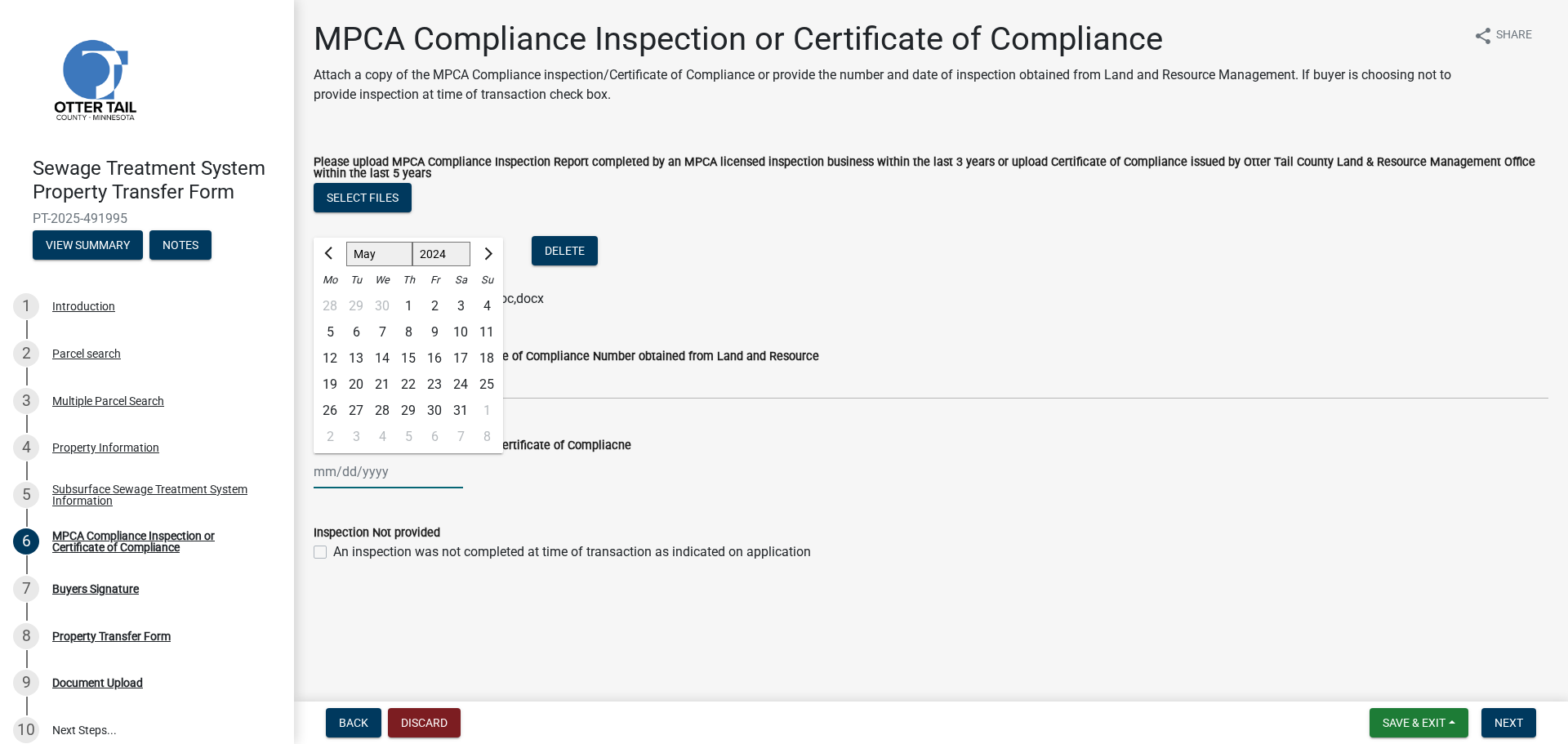
click at [412, 242] on select "1525 1526 1527 1528 1529 1530 1531 1532 1533 1534 1535 1536 1537 1538 1539 1540…" at bounding box center [441, 255] width 58 height 25
click at [384, 302] on div "1" at bounding box center [382, 306] width 26 height 26
type input "[DATE]"
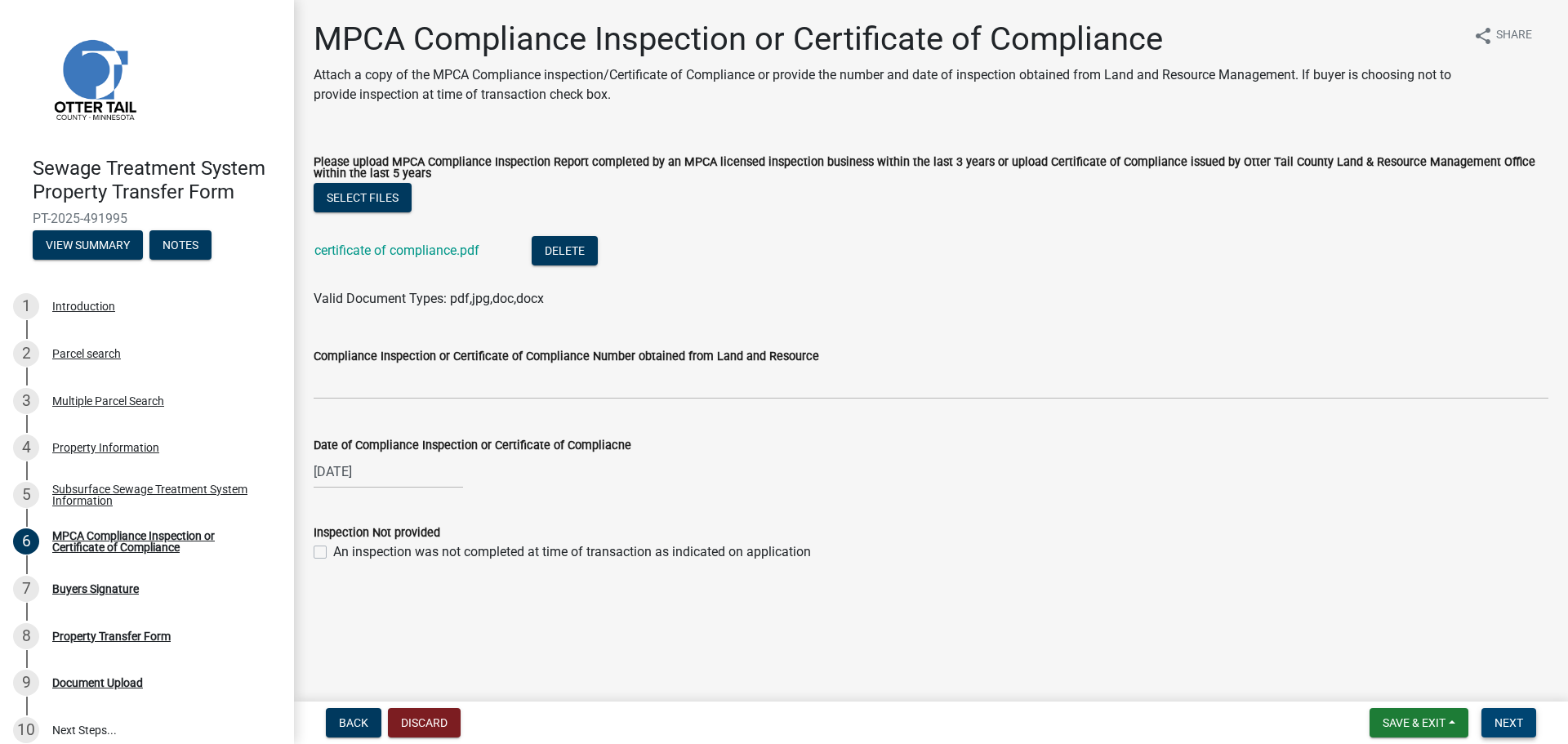
click at [1510, 718] on span "Next" at bounding box center [1509, 722] width 28 height 13
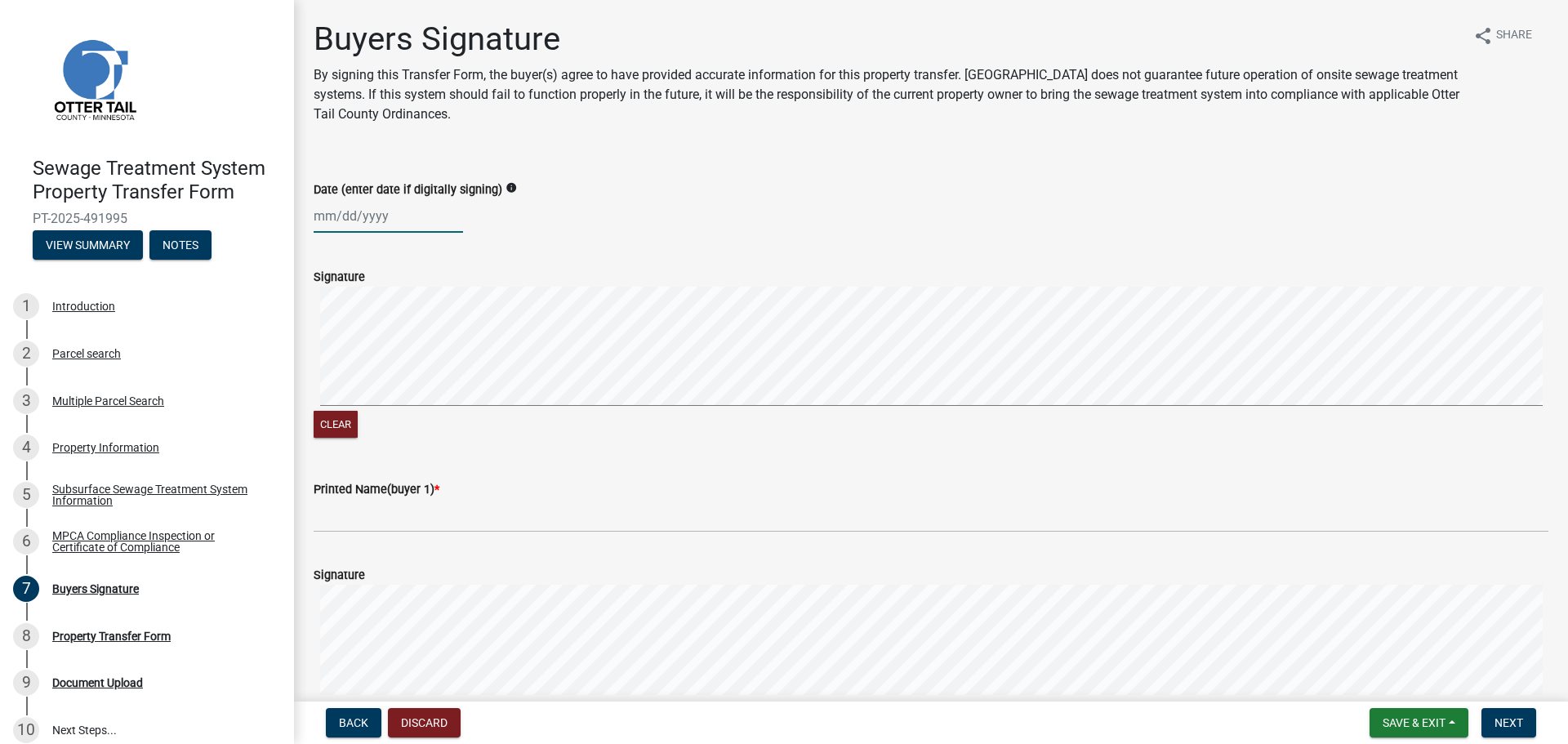
click at [353, 212] on div at bounding box center [388, 216] width 149 height 34
select select "10"
select select "2025"
click at [440, 353] on div "17" at bounding box center [435, 355] width 26 height 26
type input "[DATE]"
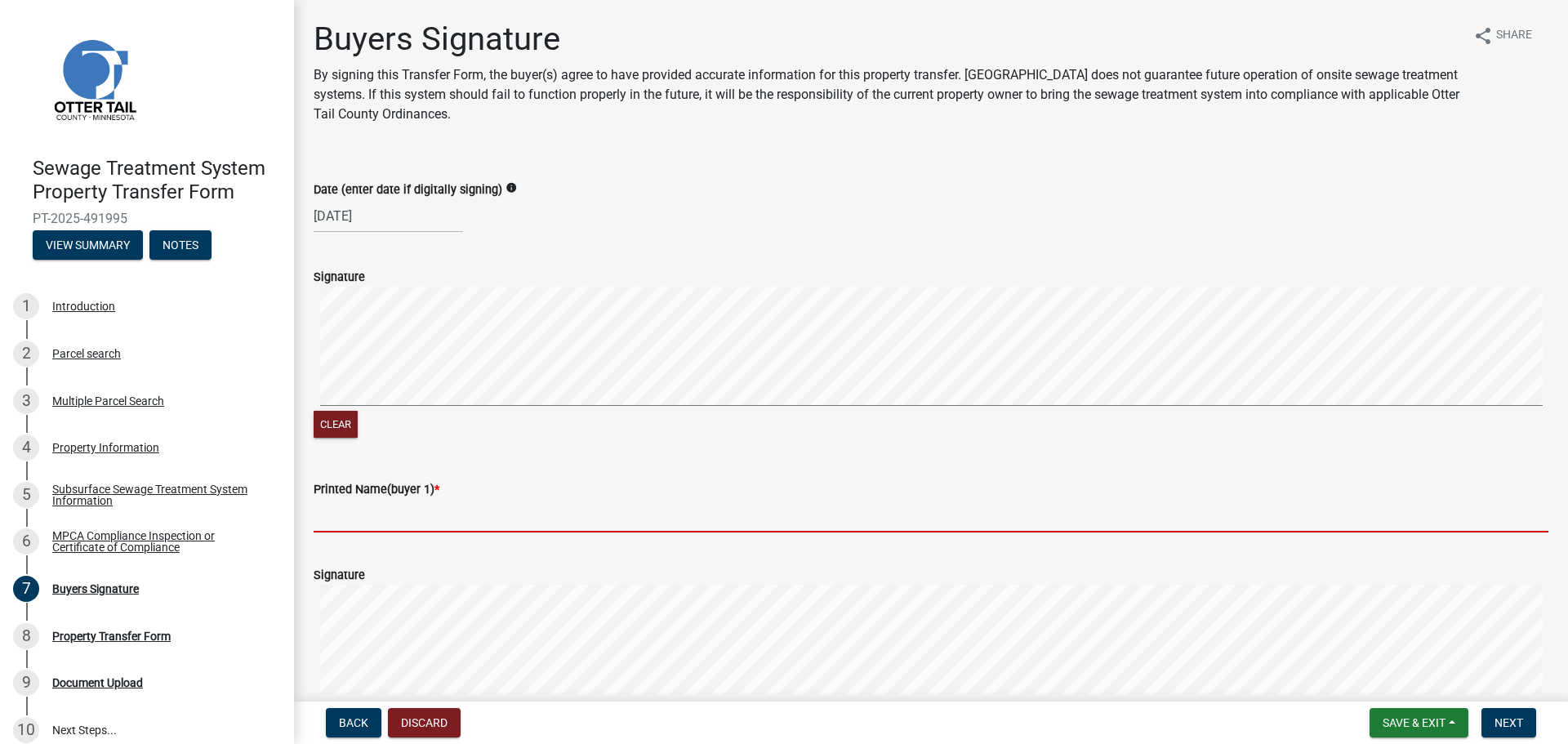
click at [366, 510] on input "Printed Name(buyer 1) *" at bounding box center [931, 516] width 1234 height 34
click at [380, 516] on input "Printed Name(buyer 1) *" at bounding box center [931, 516] width 1234 height 34
paste input "[PERSON_NAME]"
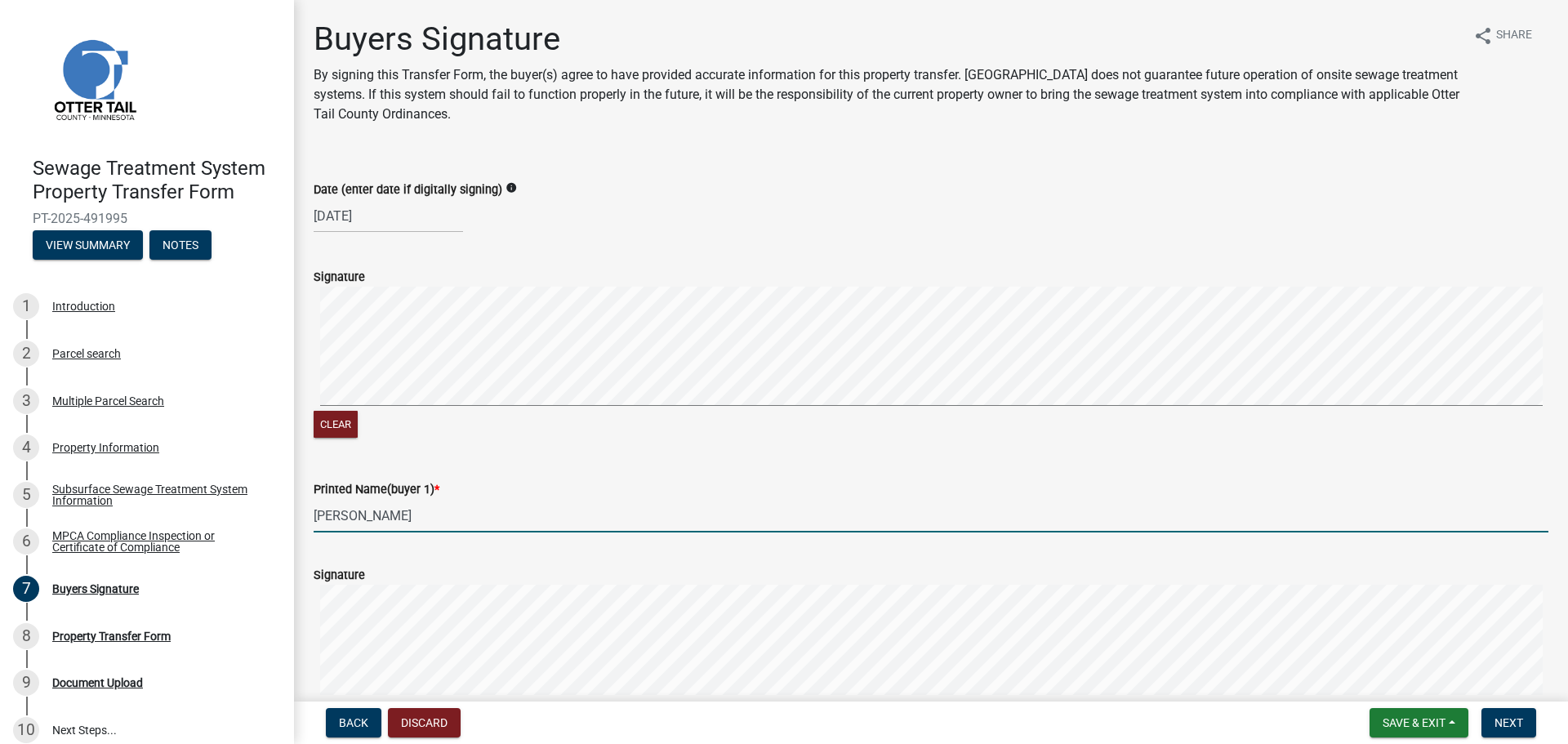
click at [423, 515] on input "[PERSON_NAME]" at bounding box center [931, 516] width 1234 height 34
paste input "[PERSON_NAME]"
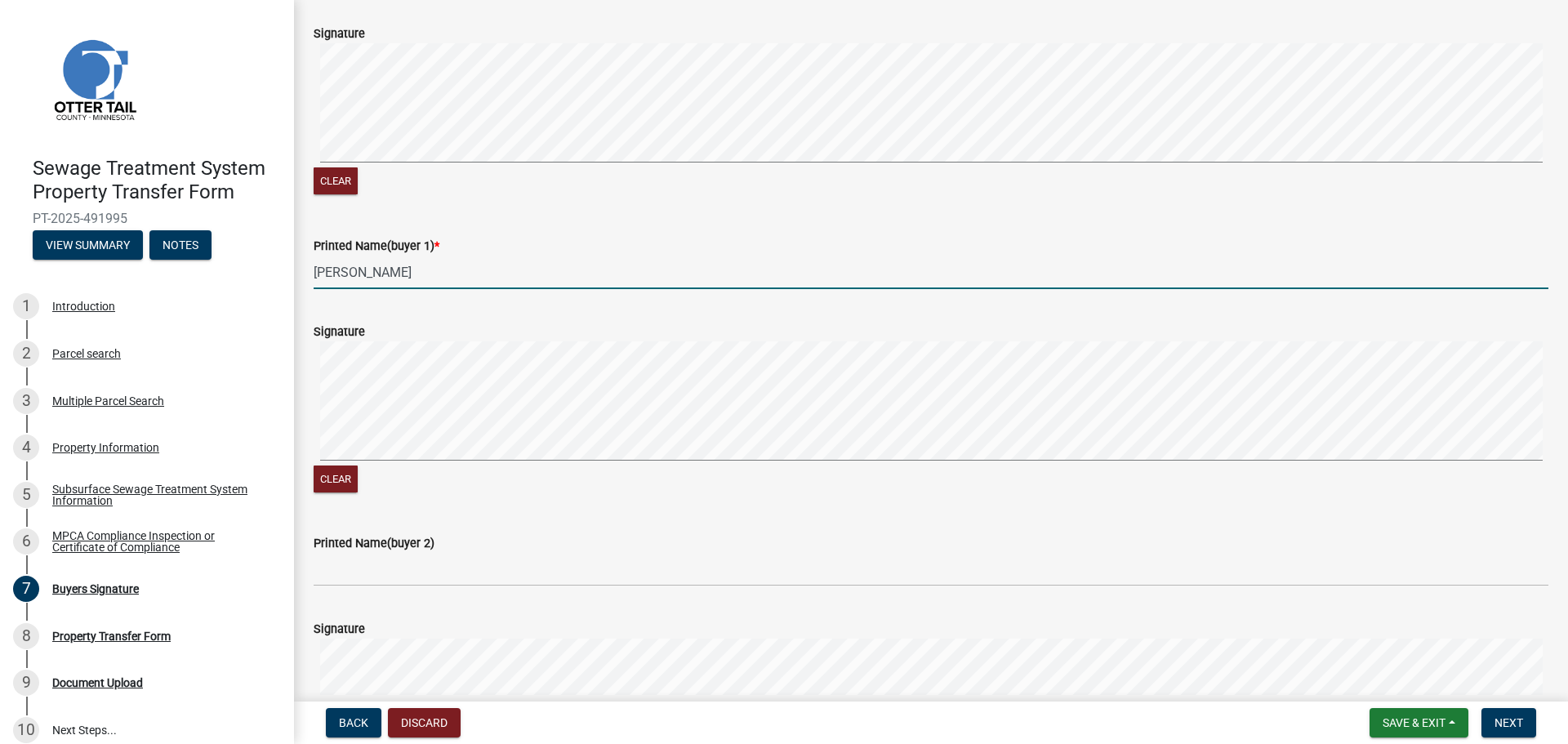
scroll to position [245, 0]
type input "[PERSON_NAME]"
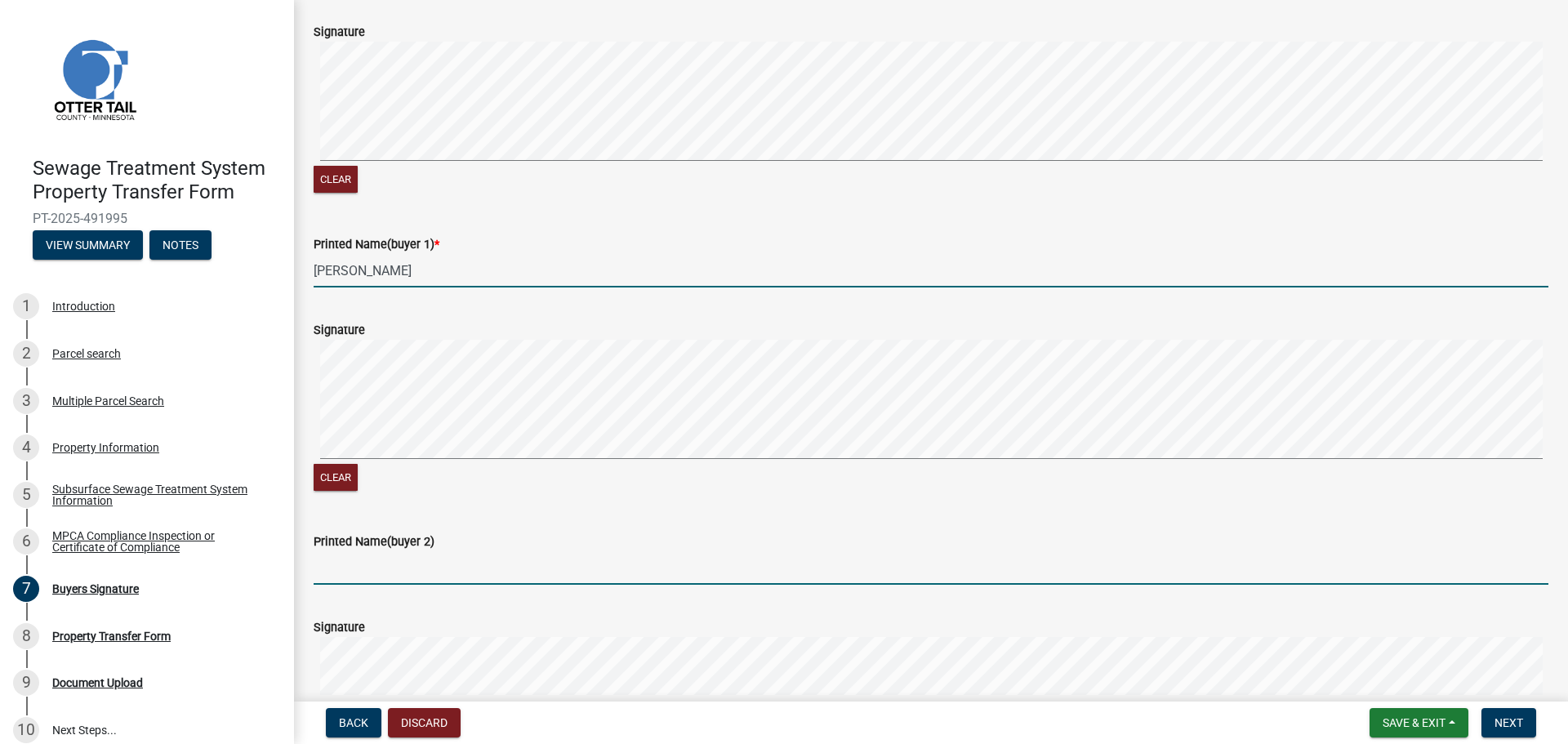
click at [334, 567] on input "Printed Name(buyer 2)" at bounding box center [931, 568] width 1234 height 34
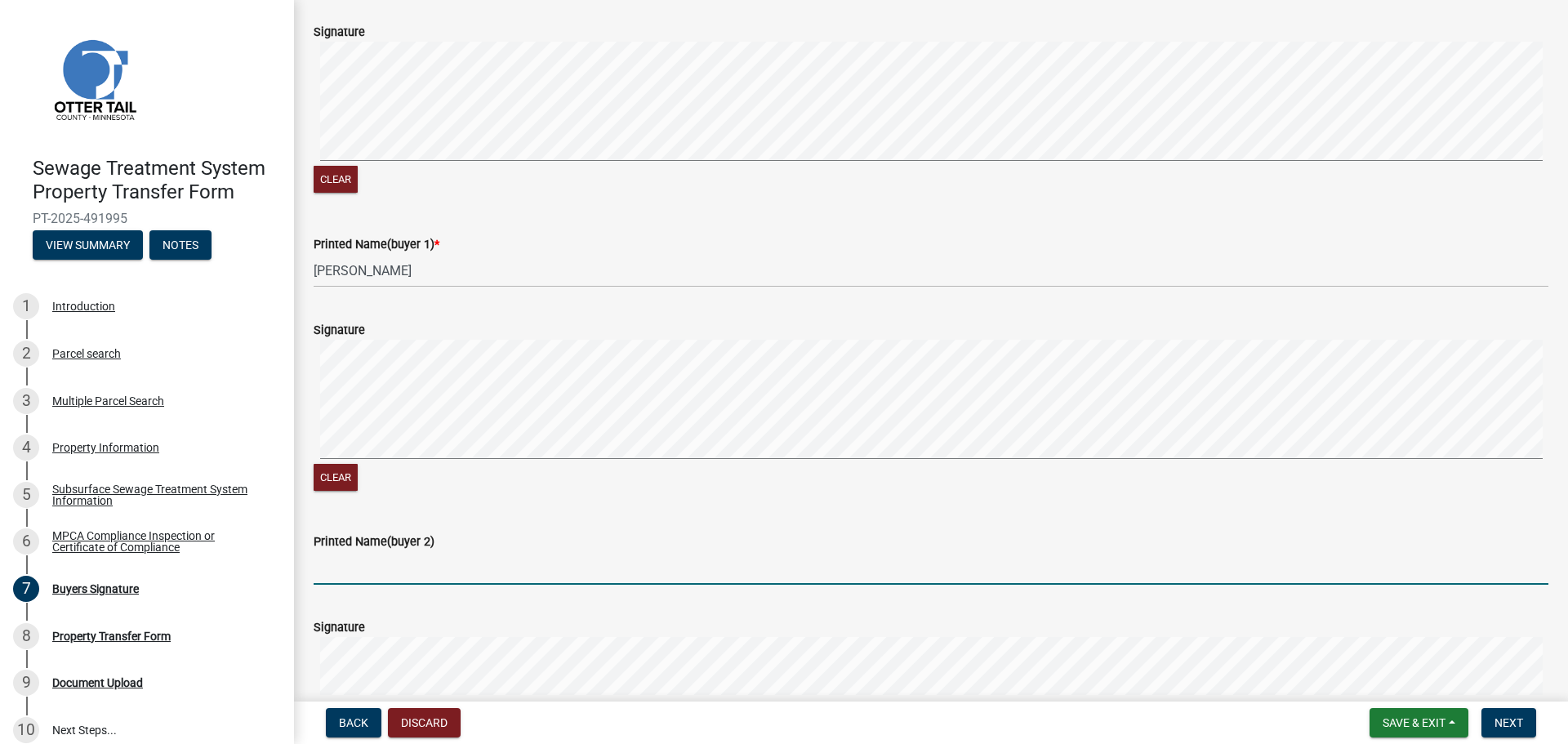
click at [349, 568] on input "Printed Name(buyer 2)" at bounding box center [931, 568] width 1234 height 34
paste input "[PERSON_NAME]"
click at [387, 570] on input "[PERSON_NAME]" at bounding box center [931, 568] width 1234 height 34
paste input "[PERSON_NAME]"
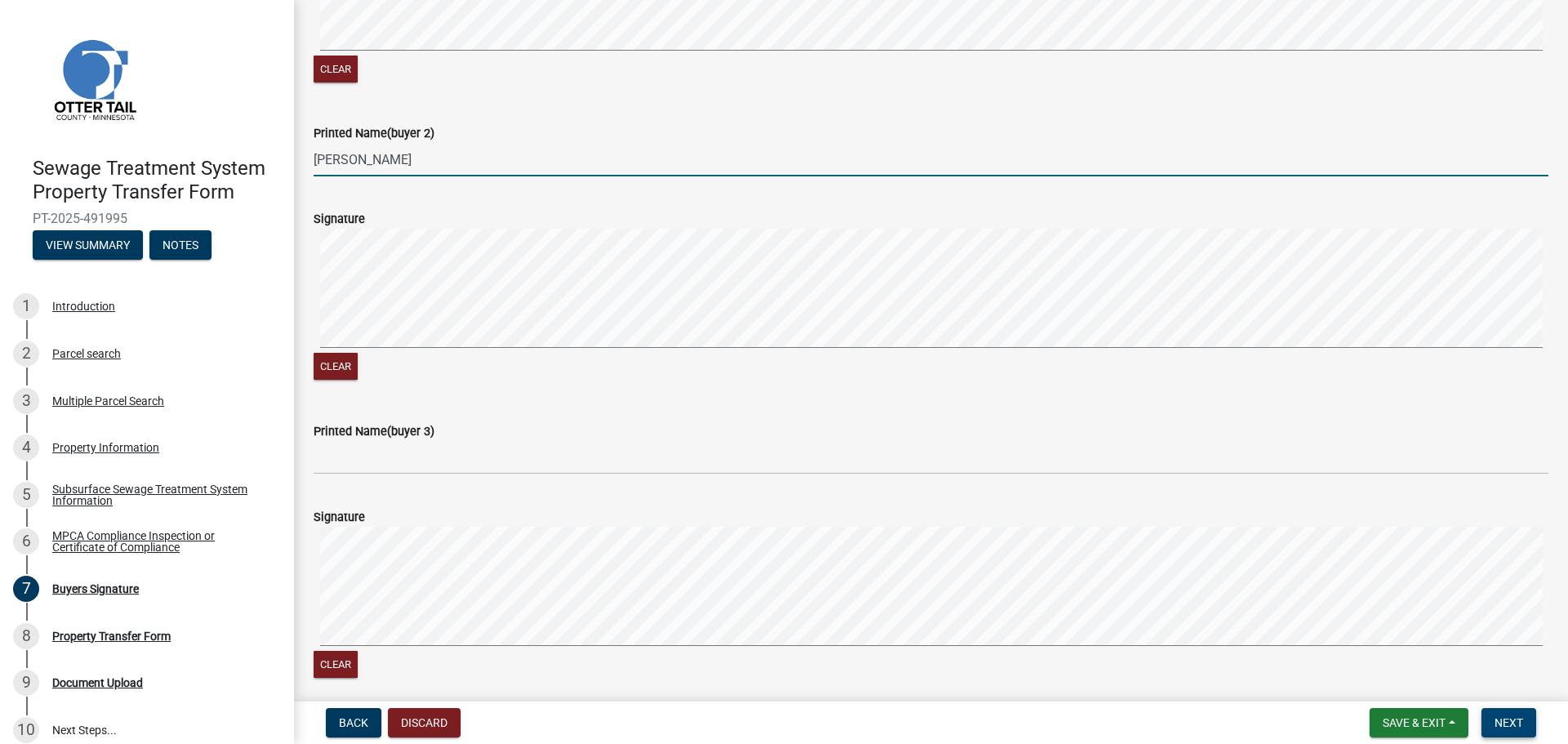
type input "[PERSON_NAME]"
click at [1510, 710] on button "Next" at bounding box center [1509, 722] width 55 height 29
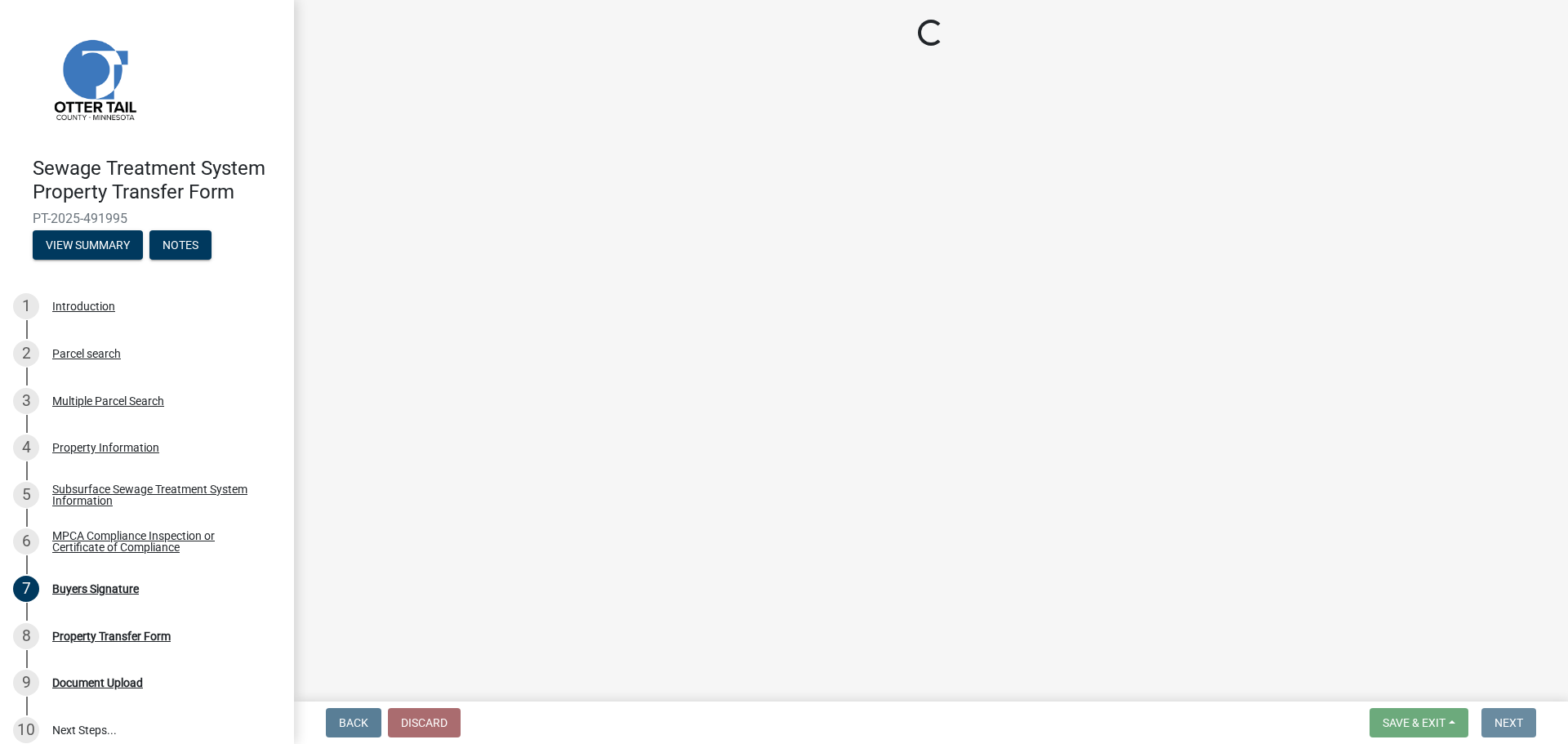
scroll to position [0, 0]
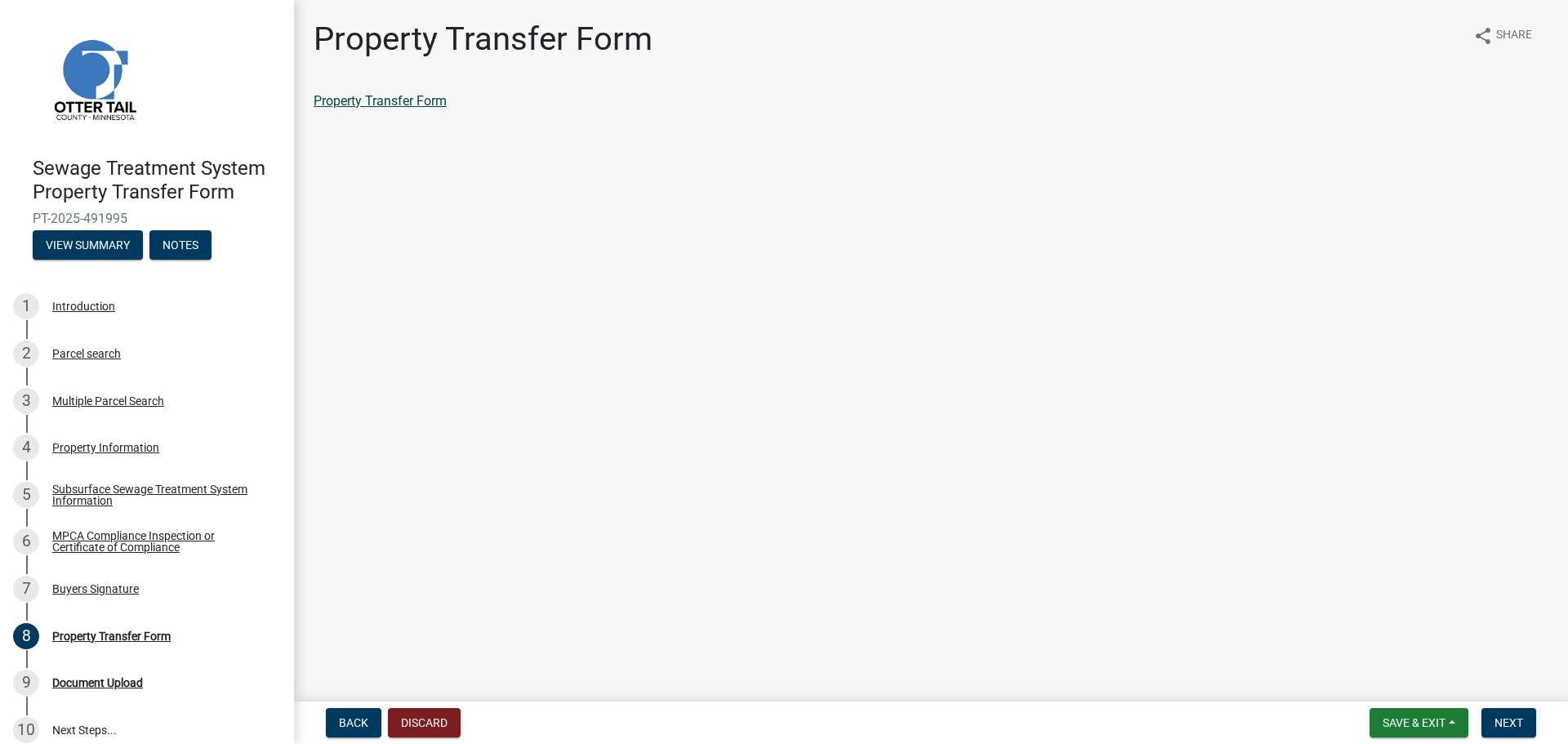
click at [374, 107] on link "Property Transfer Form" at bounding box center [380, 101] width 133 height 15
